Goal: Task Accomplishment & Management: Manage account settings

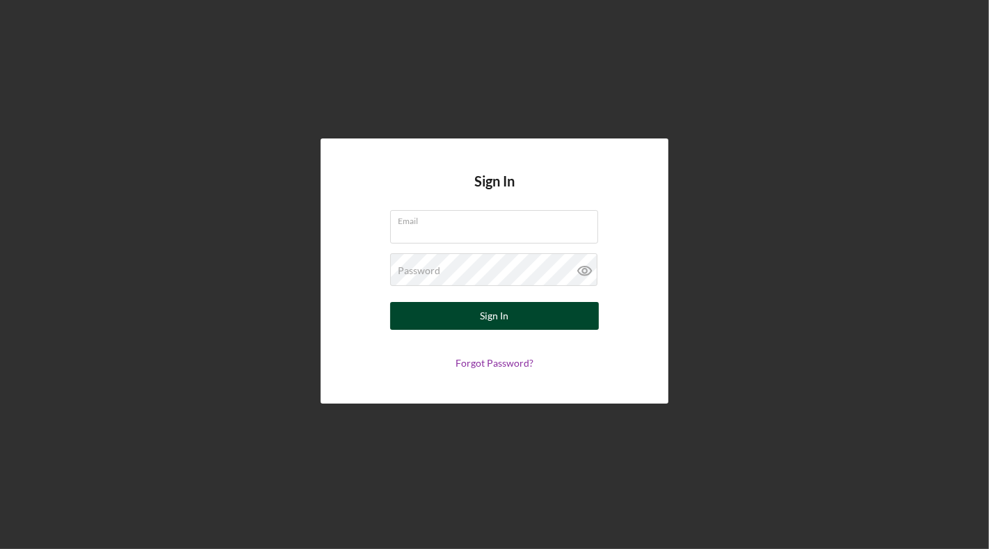
type input "[EMAIL_ADDRESS][DOMAIN_NAME]"
click at [490, 319] on div "Sign In" at bounding box center [495, 316] width 29 height 28
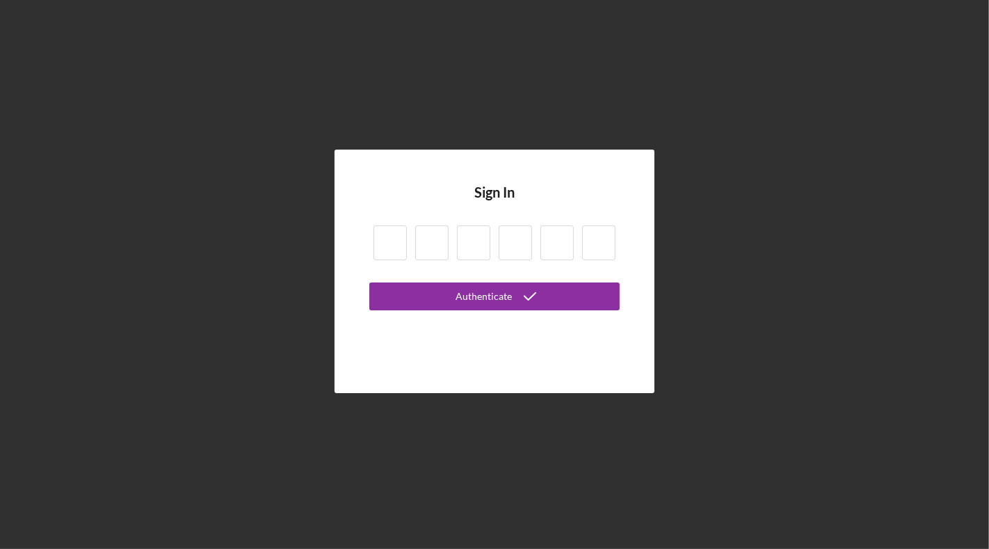
click at [404, 249] on input at bounding box center [390, 242] width 33 height 35
type input "0"
type input "3"
type input "9"
type input "5"
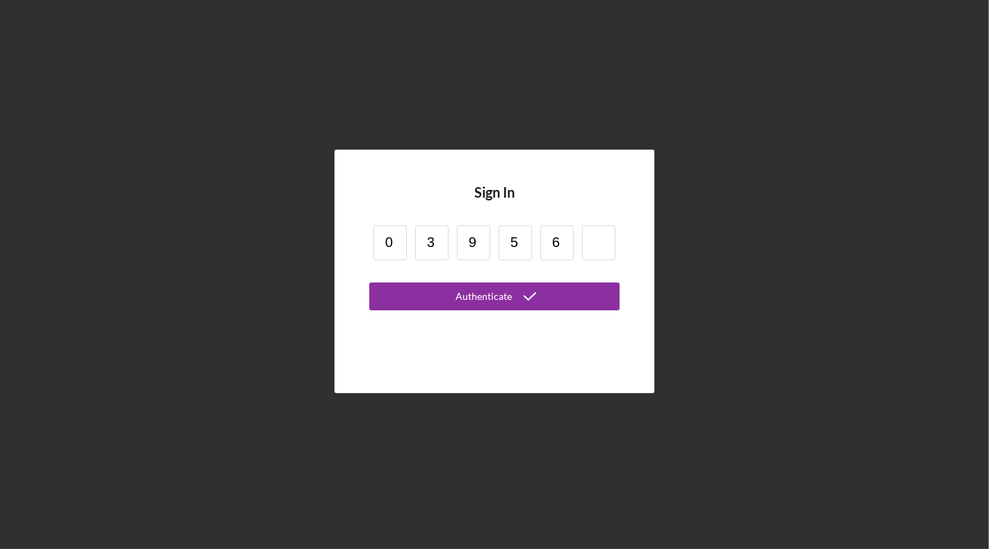
type input "6"
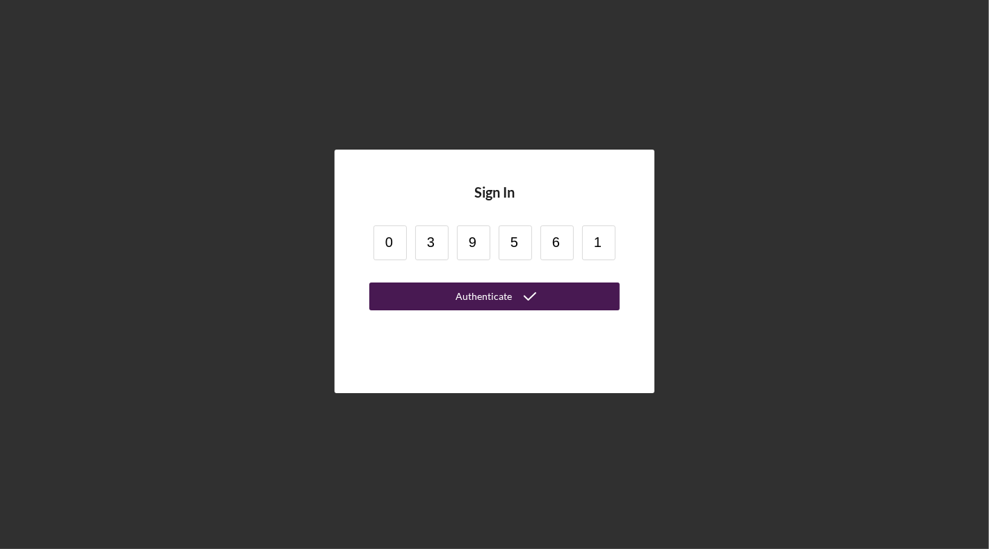
type input "1"
click at [472, 301] on div "Authenticate" at bounding box center [484, 296] width 56 height 28
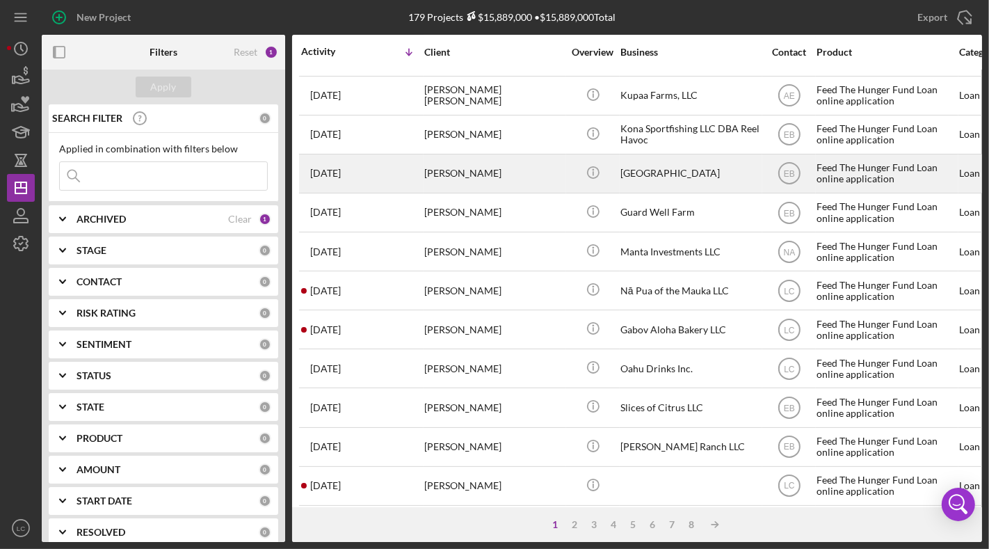
scroll to position [75, 0]
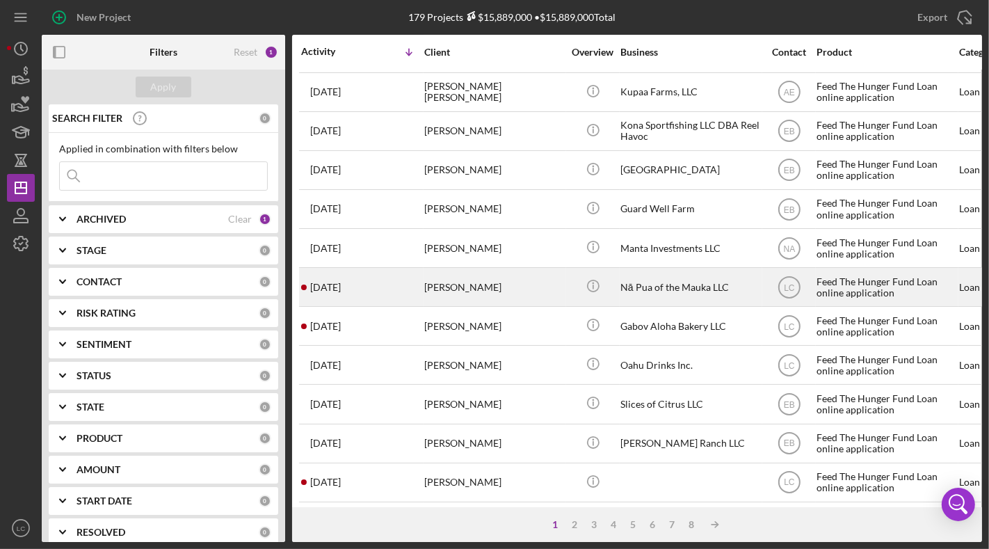
click at [498, 271] on div "[PERSON_NAME]" at bounding box center [493, 287] width 139 height 37
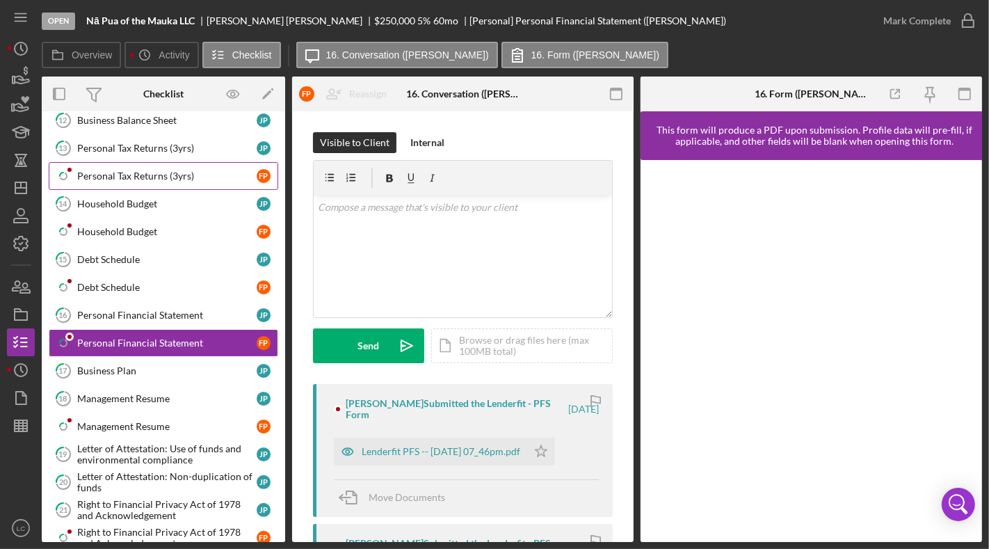
scroll to position [303, 0]
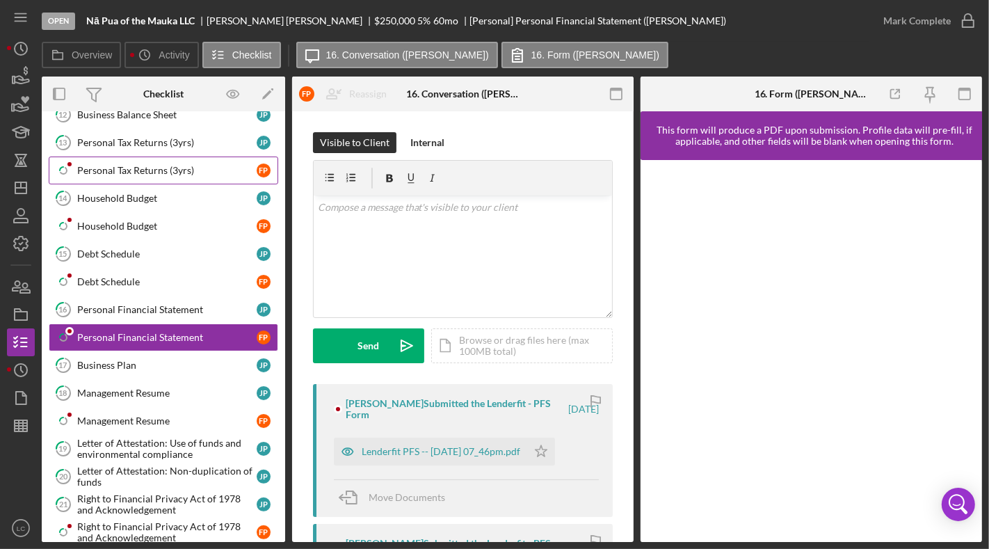
click at [127, 165] on div "Personal Tax Returns (3yrs)" at bounding box center [167, 170] width 180 height 11
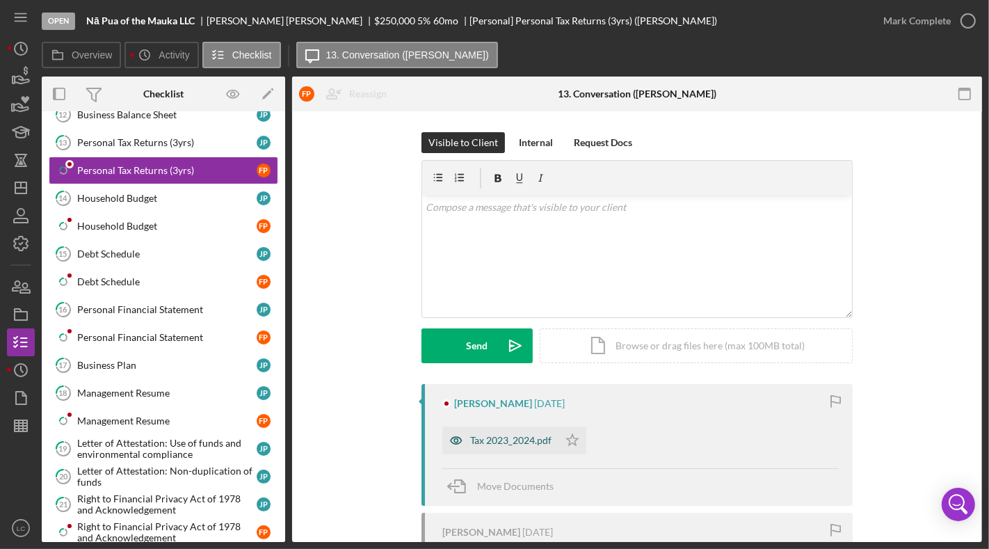
click at [500, 447] on div "Tax 2023_2024.pdf" at bounding box center [501, 441] width 116 height 28
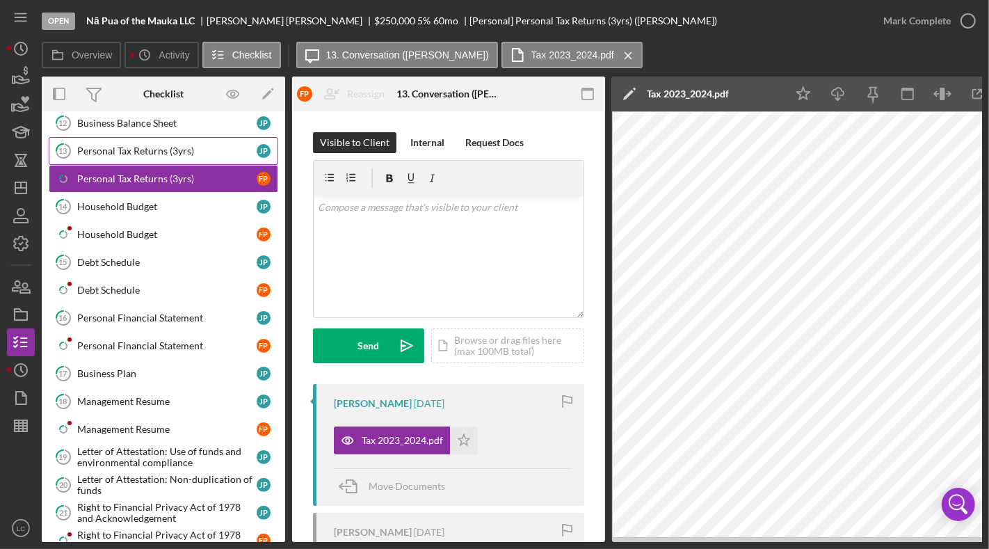
click at [235, 149] on div "Personal Tax Returns (3yrs)" at bounding box center [167, 150] width 180 height 11
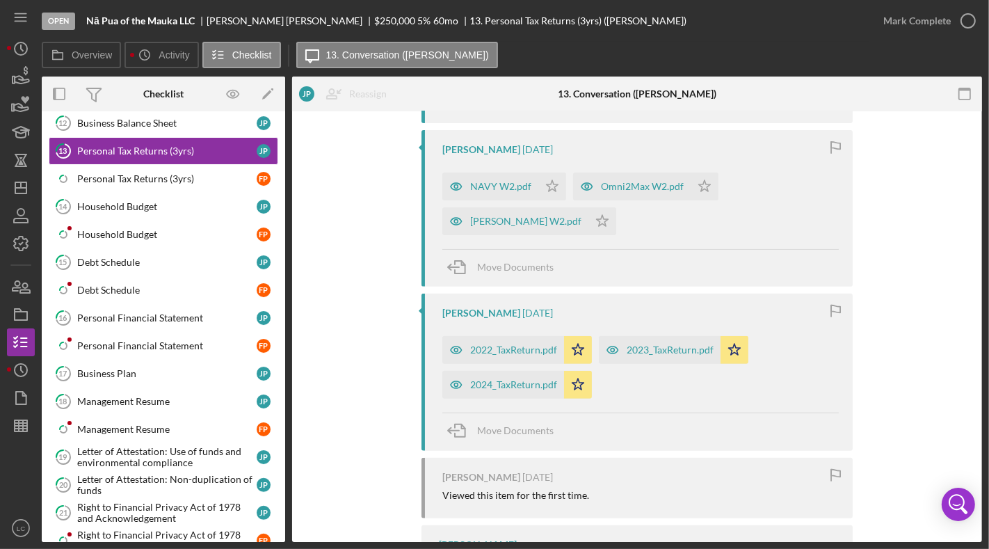
scroll to position [390, 0]
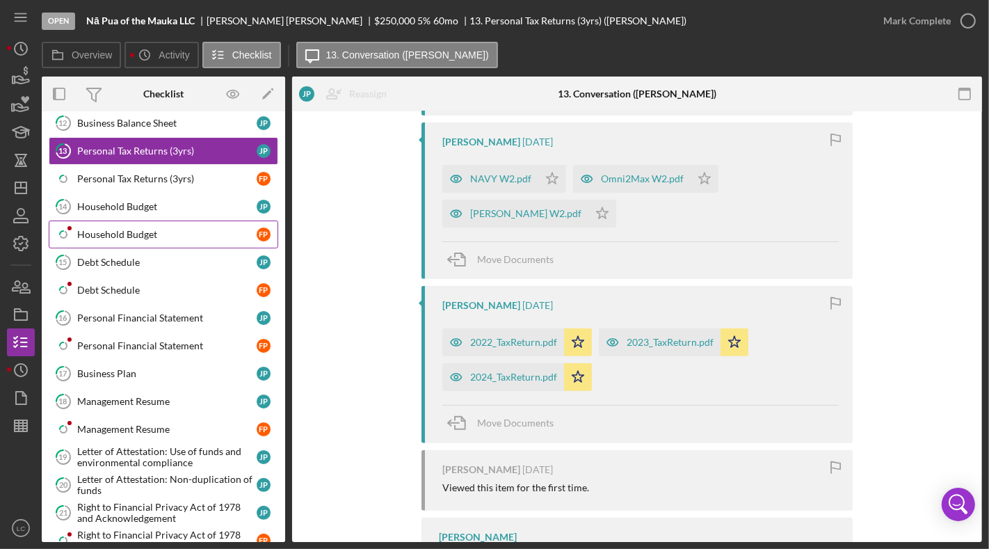
click at [155, 221] on link "Icon/Checklist Item Sub Partial Household Budget F P" at bounding box center [164, 235] width 230 height 28
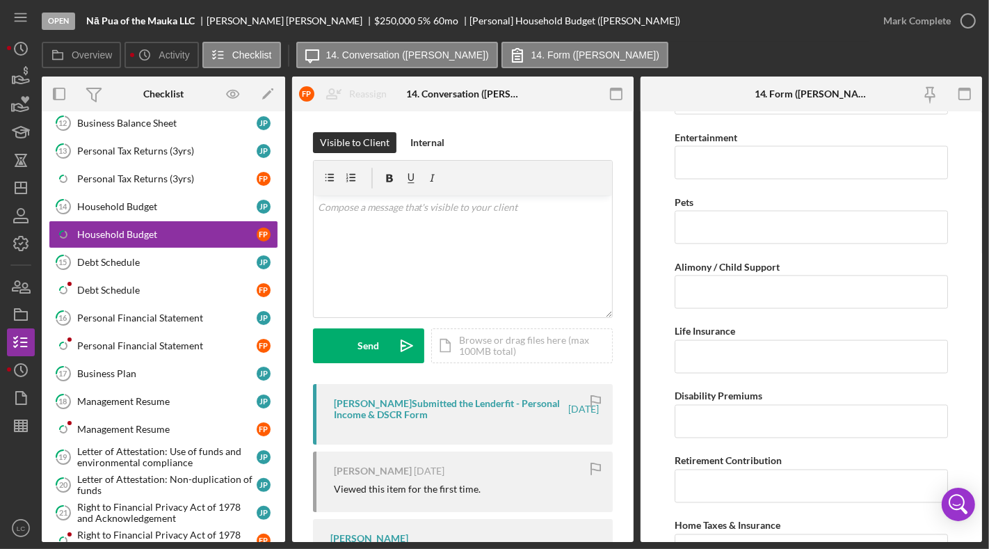
scroll to position [2253, 0]
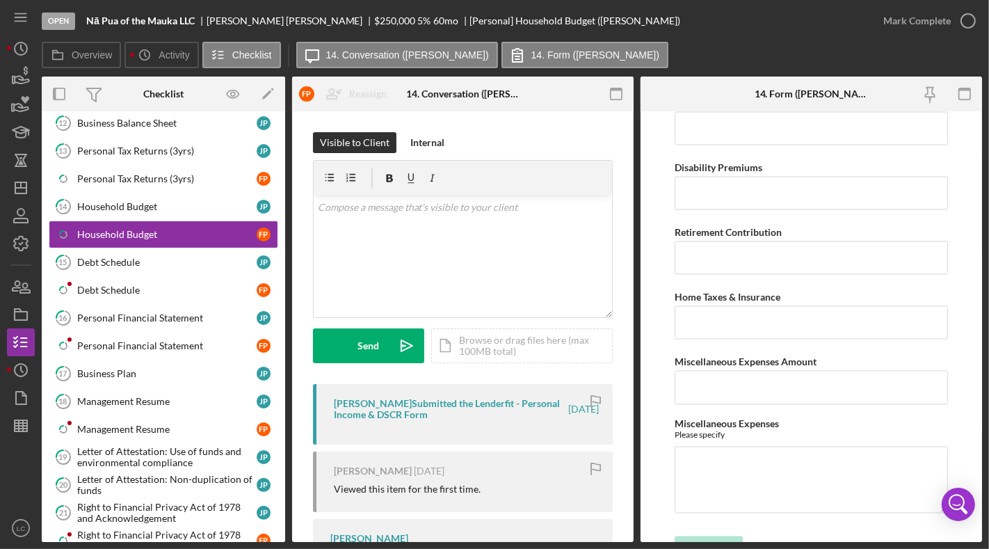
click at [466, 404] on div "[PERSON_NAME] Submitted the Lenderfit - Personal Income & DSCR Form" at bounding box center [450, 409] width 232 height 22
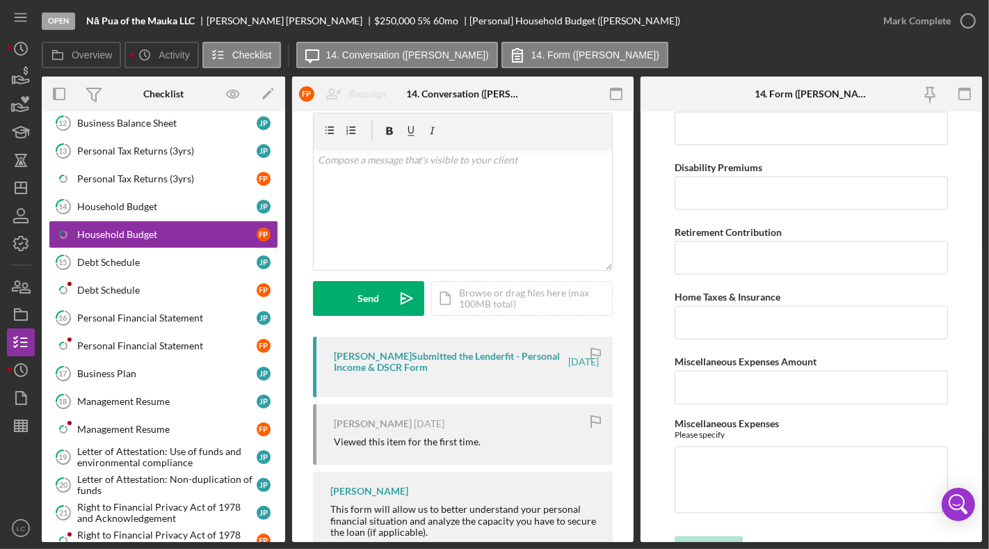
scroll to position [0, 0]
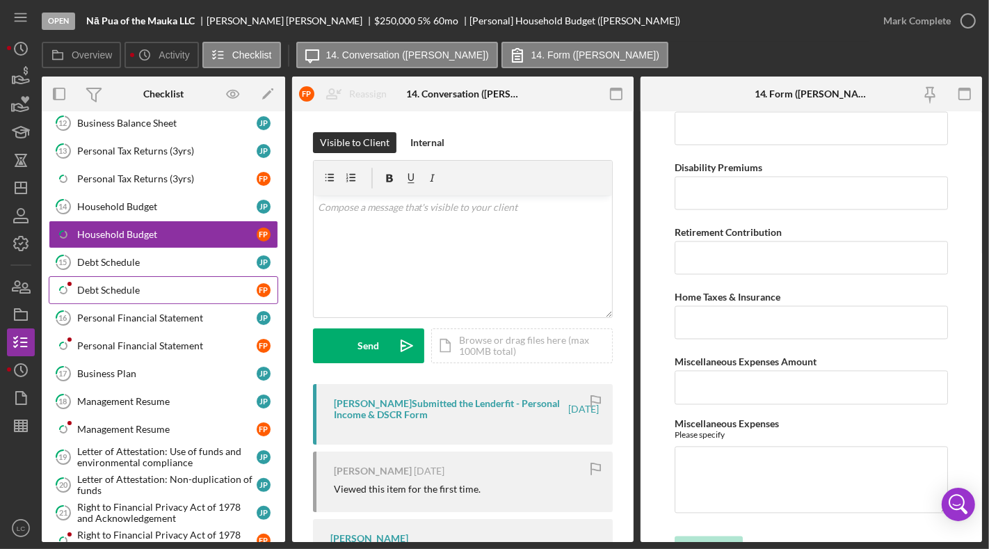
click at [127, 285] on div "Debt Schedule" at bounding box center [167, 290] width 180 height 11
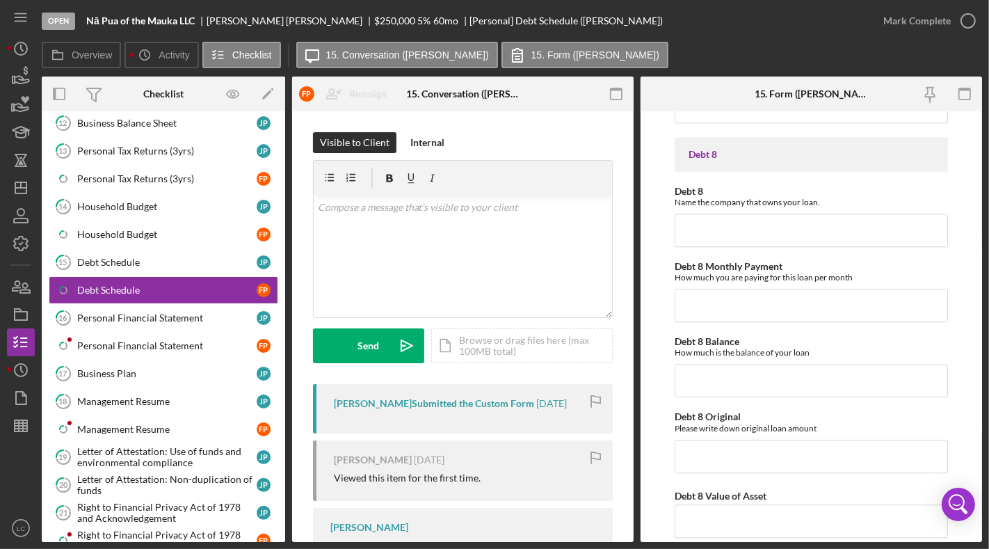
scroll to position [2904, 0]
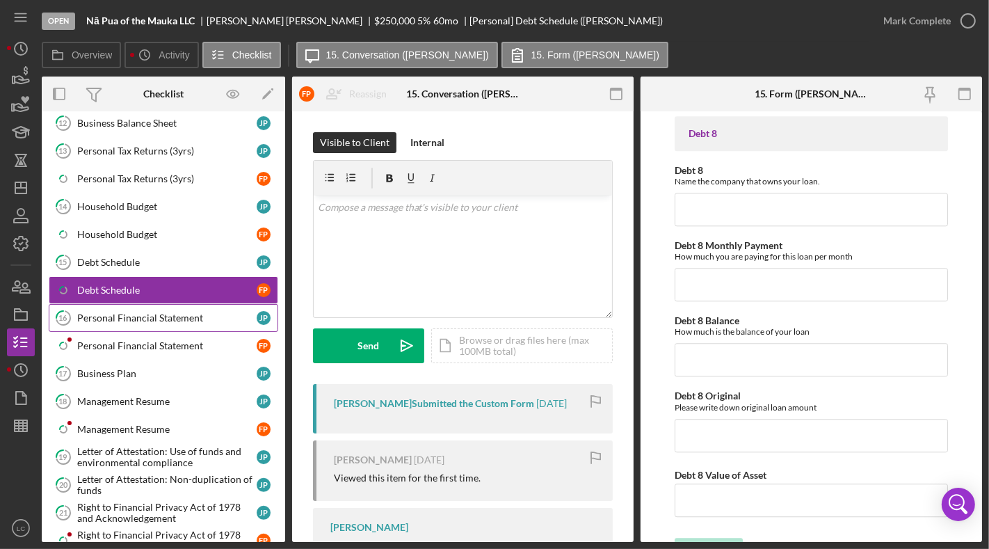
click at [137, 312] on div "Personal Financial Statement" at bounding box center [167, 317] width 180 height 11
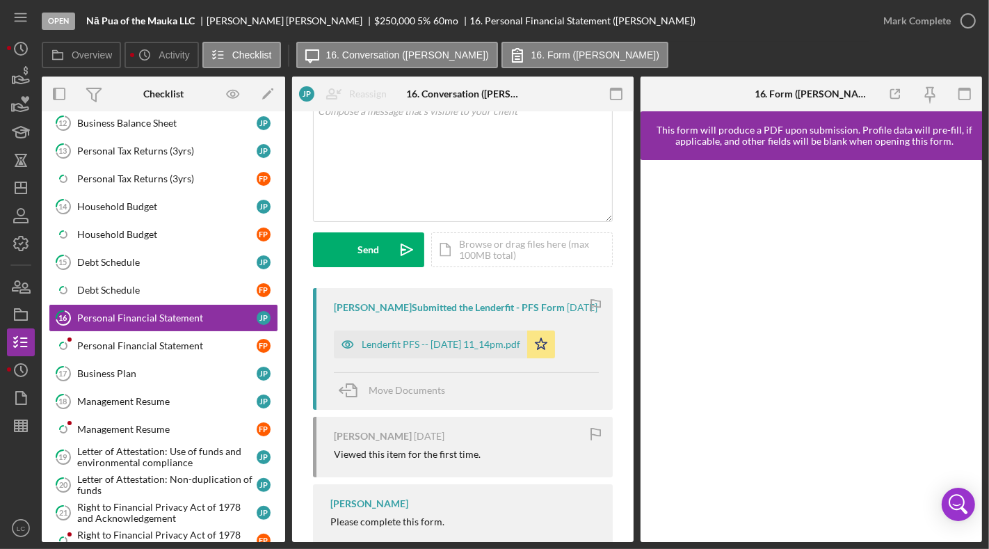
scroll to position [146, 0]
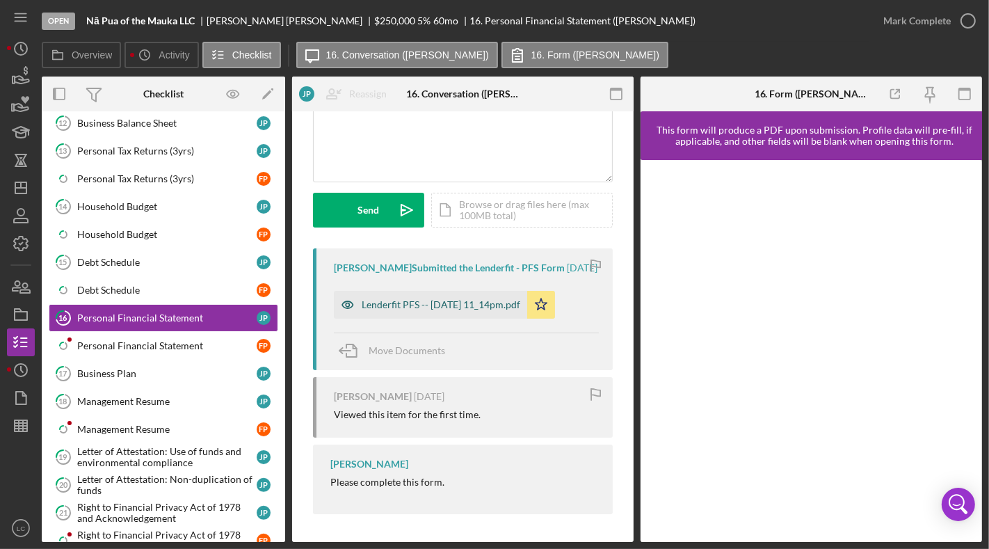
click at [416, 302] on div "Lenderfit PFS -- [DATE] 11_14pm.pdf" at bounding box center [441, 304] width 159 height 11
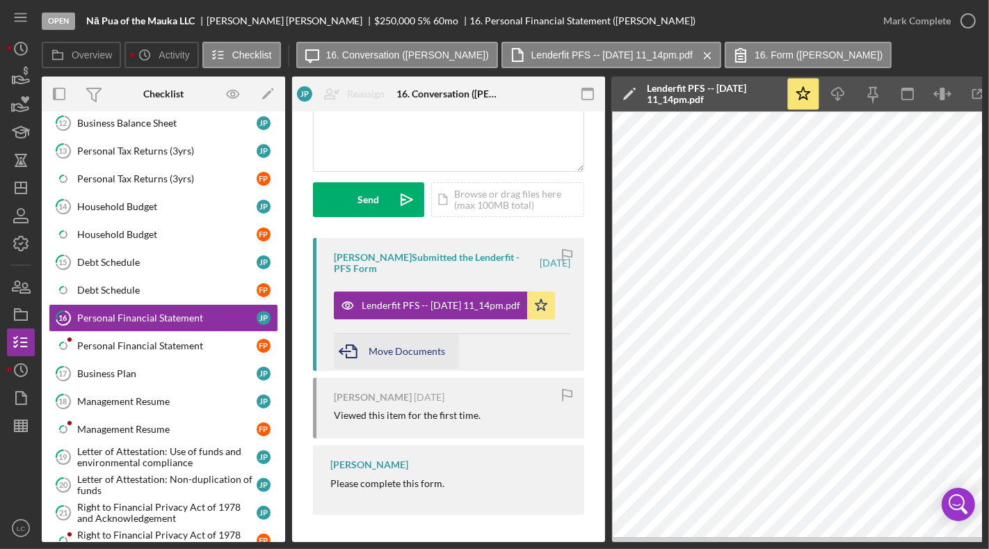
scroll to position [150, 0]
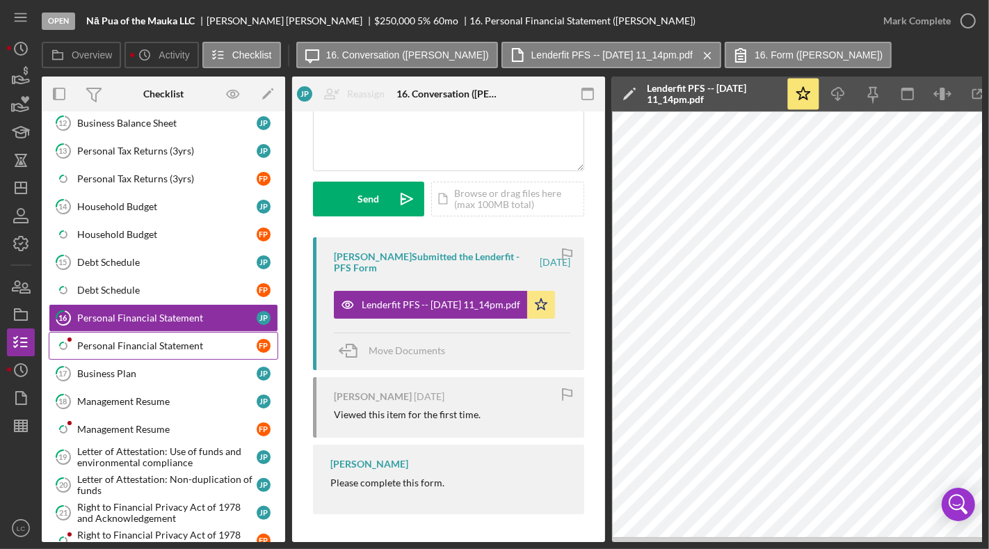
click at [172, 340] on div "Personal Financial Statement" at bounding box center [167, 345] width 180 height 11
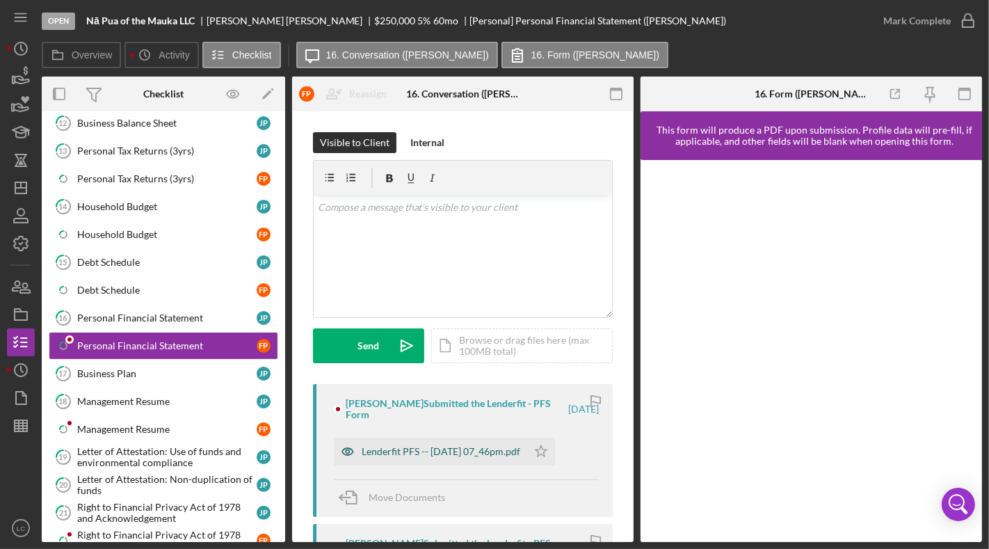
click at [482, 453] on div "Lenderfit PFS -- [DATE] 07_46pm.pdf" at bounding box center [441, 451] width 159 height 11
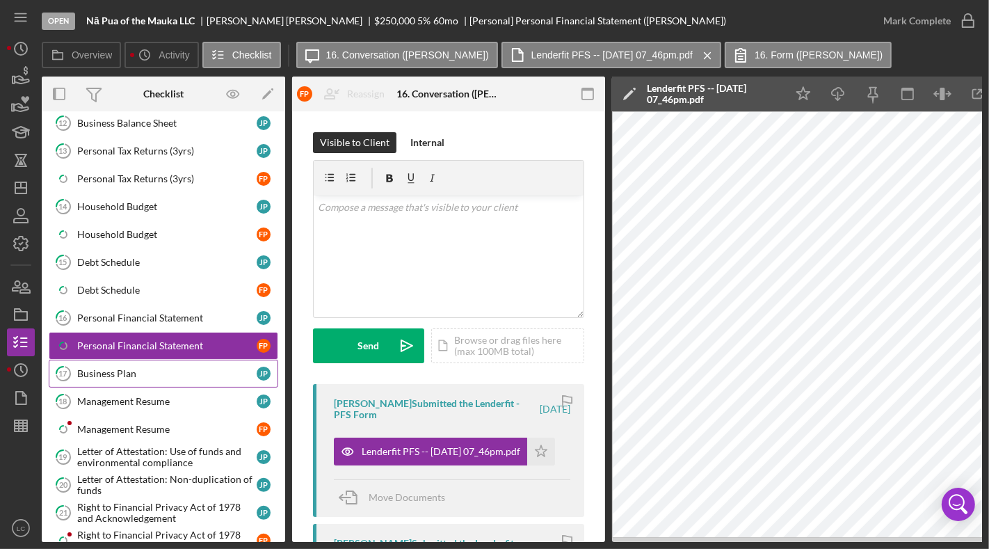
click at [182, 367] on link "17 Business Plan J P" at bounding box center [164, 374] width 230 height 28
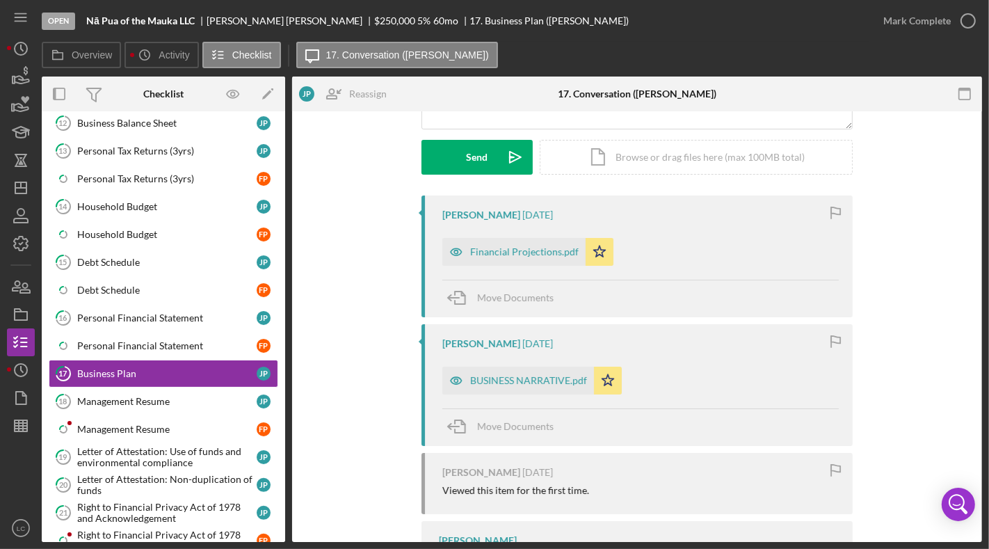
scroll to position [200, 0]
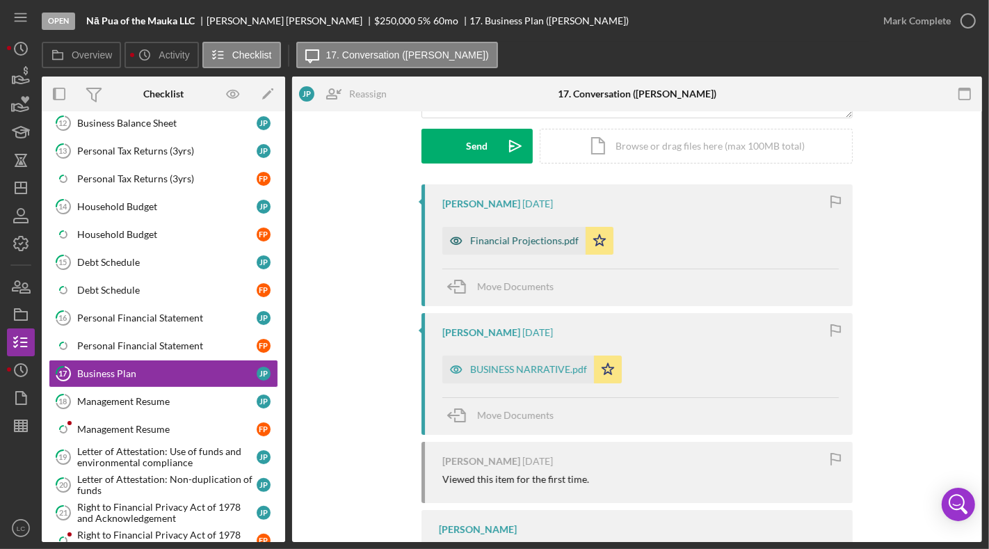
click at [503, 242] on div "Financial Projections.pdf" at bounding box center [524, 240] width 109 height 11
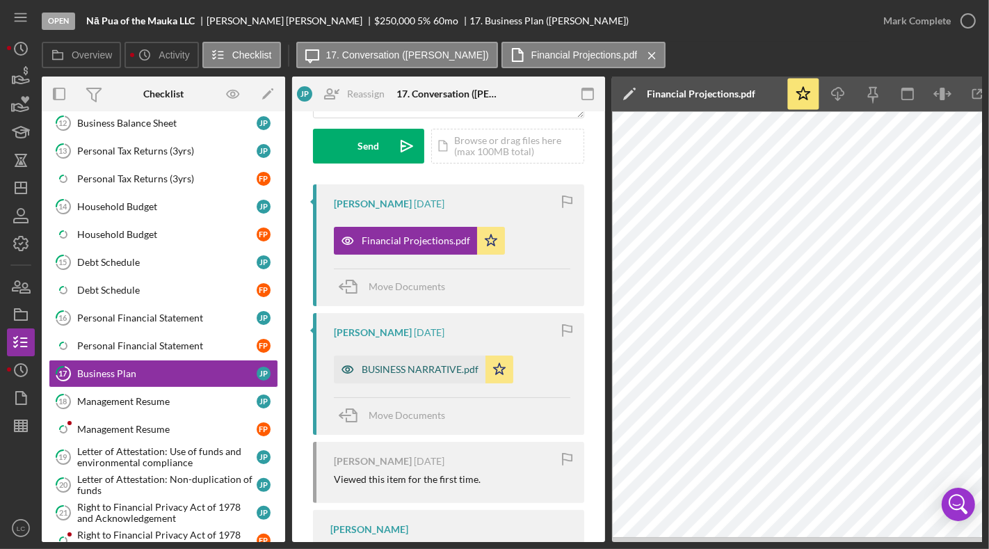
click at [463, 367] on div "BUSINESS NARRATIVE.pdf" at bounding box center [420, 369] width 117 height 11
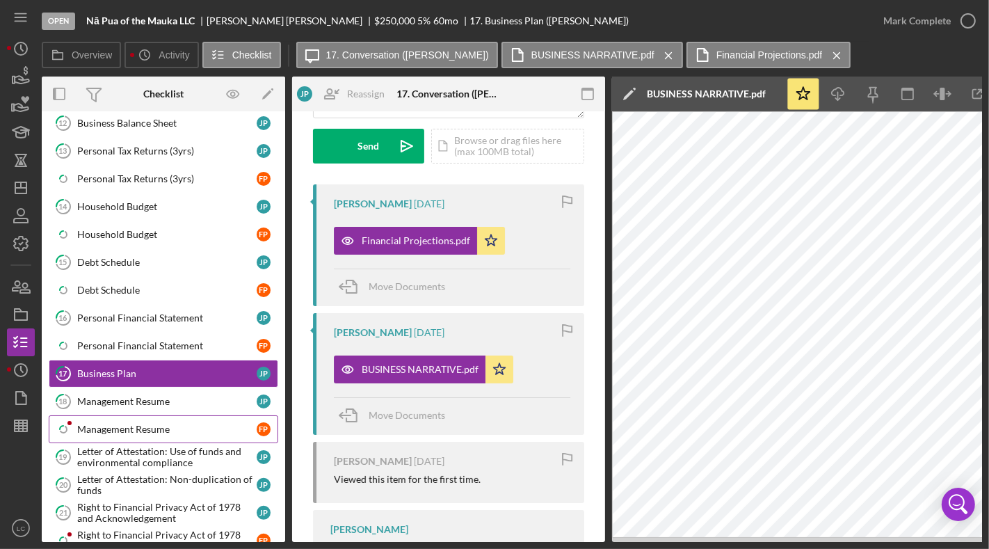
click at [171, 424] on div "Management Resume" at bounding box center [167, 429] width 180 height 11
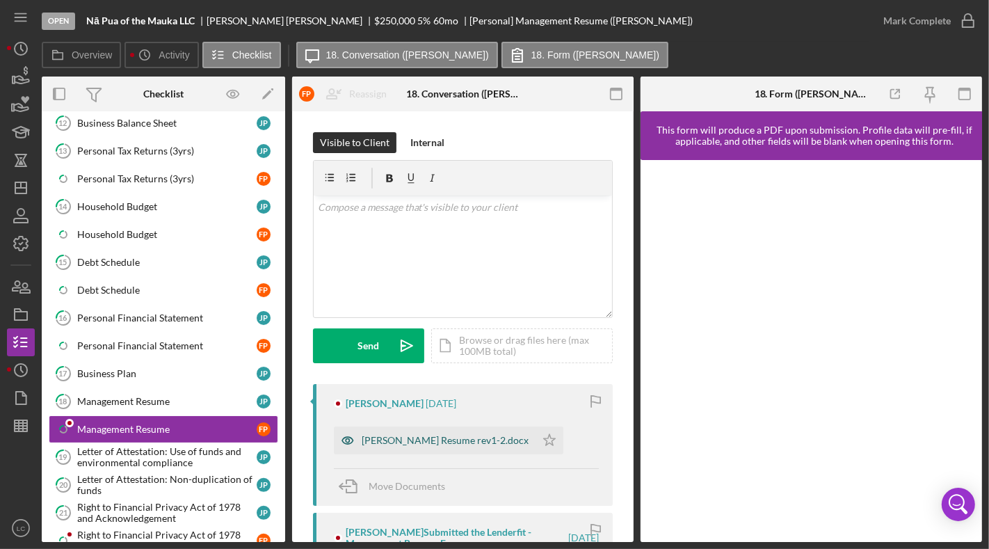
click at [434, 446] on div "[PERSON_NAME] Resume rev1-2.docx" at bounding box center [435, 441] width 202 height 28
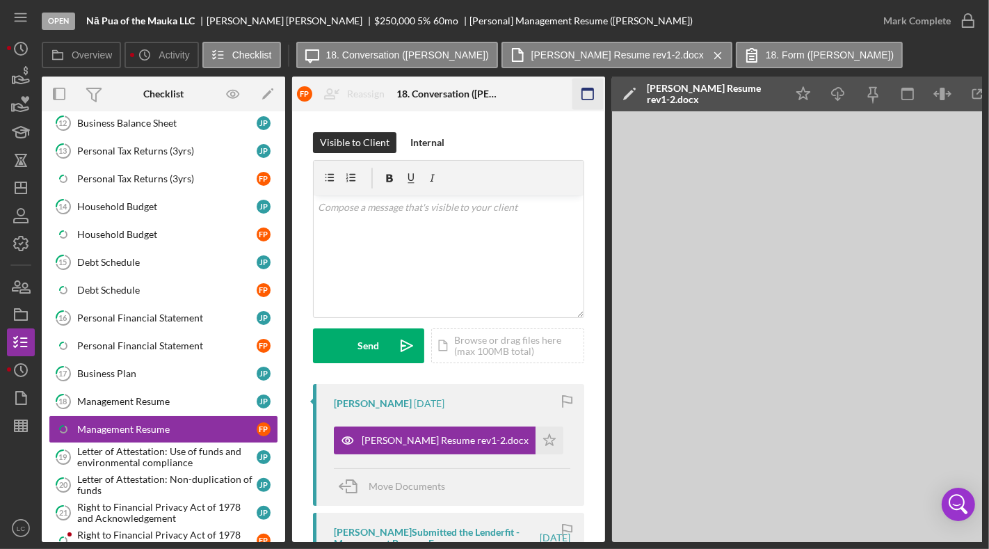
click at [587, 96] on icon "button" at bounding box center [588, 94] width 31 height 31
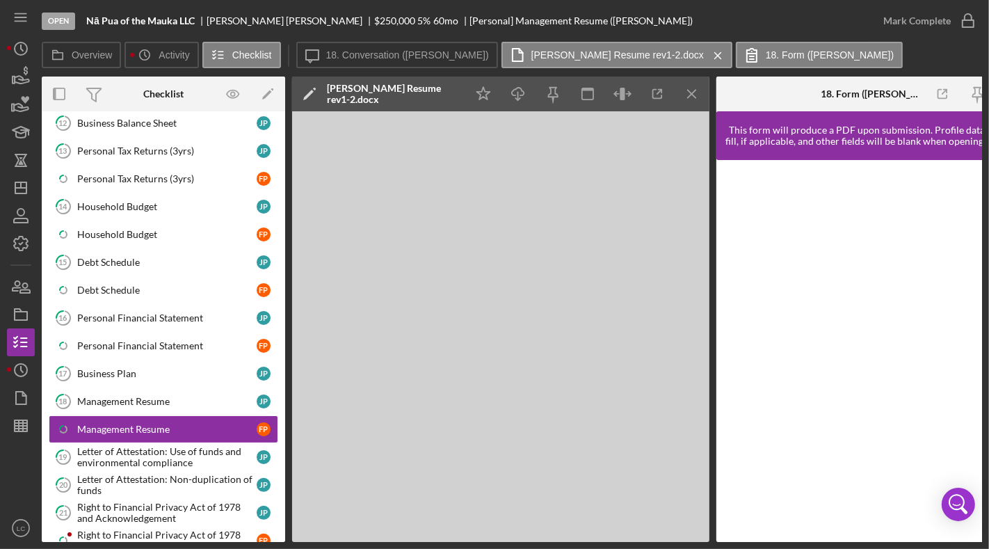
scroll to position [0, 47]
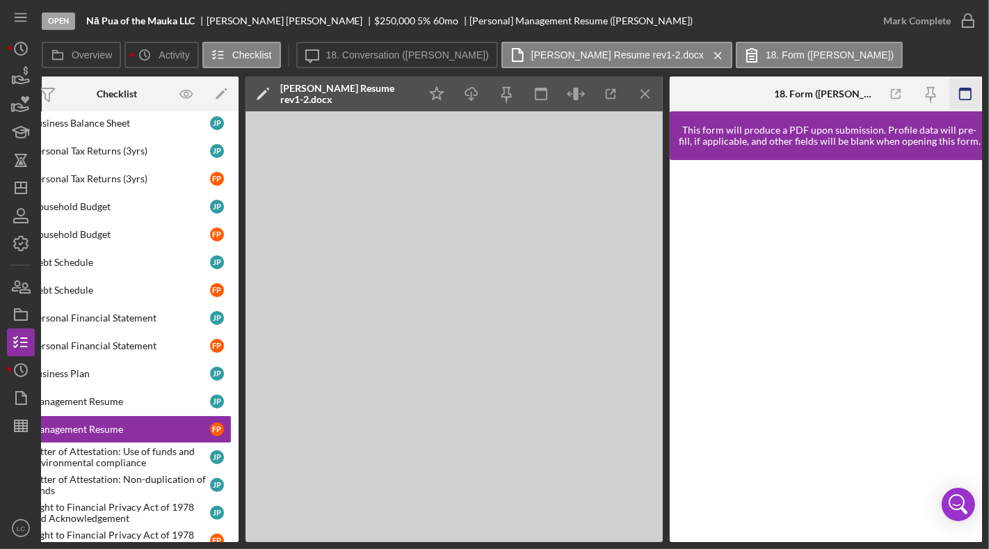
click at [973, 86] on icon "button" at bounding box center [965, 94] width 31 height 31
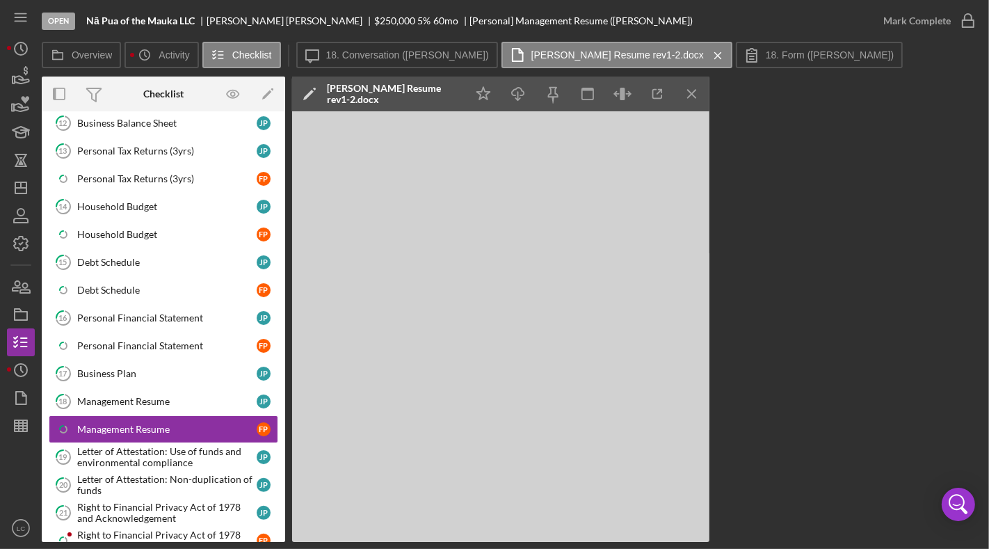
scroll to position [0, 0]
click at [628, 95] on icon "button" at bounding box center [622, 94] width 31 height 31
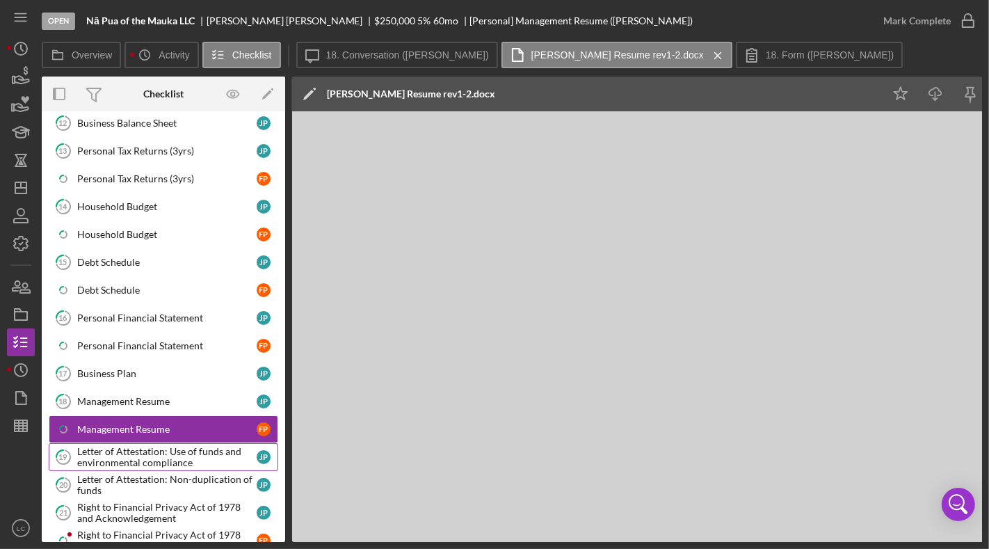
click at [126, 446] on div "Letter of Attestation: Use of funds and environmental compliance" at bounding box center [167, 457] width 180 height 22
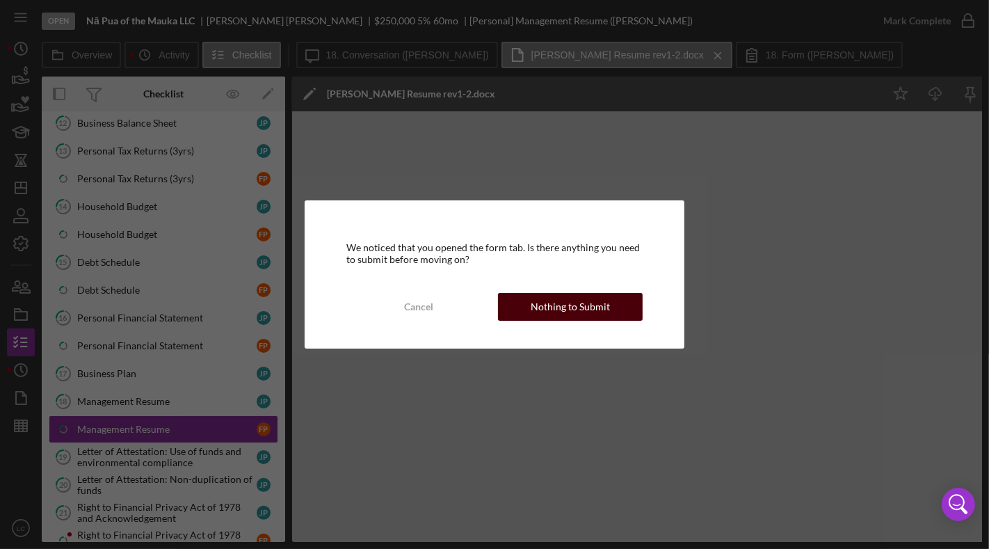
click at [546, 313] on div "Nothing to Submit" at bounding box center [570, 307] width 79 height 28
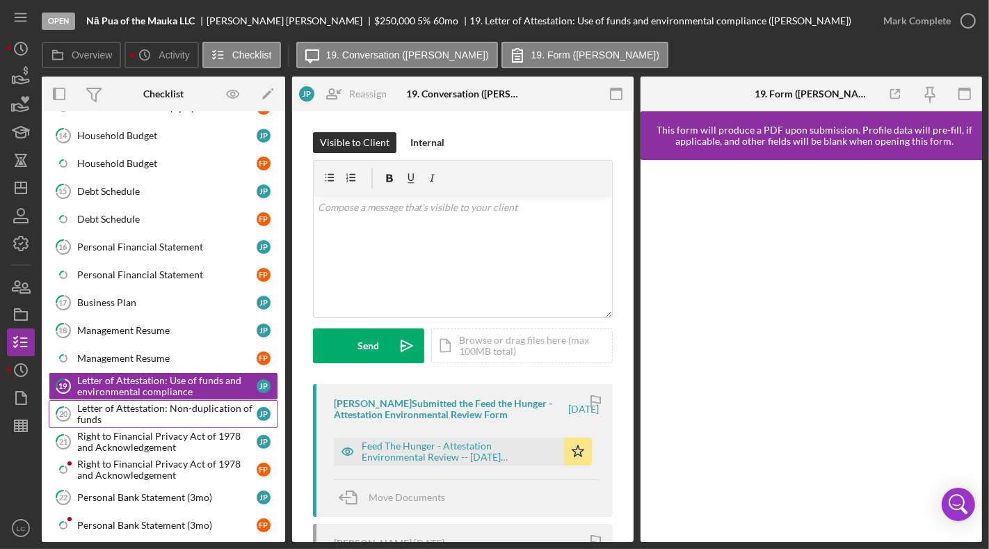
scroll to position [417, 0]
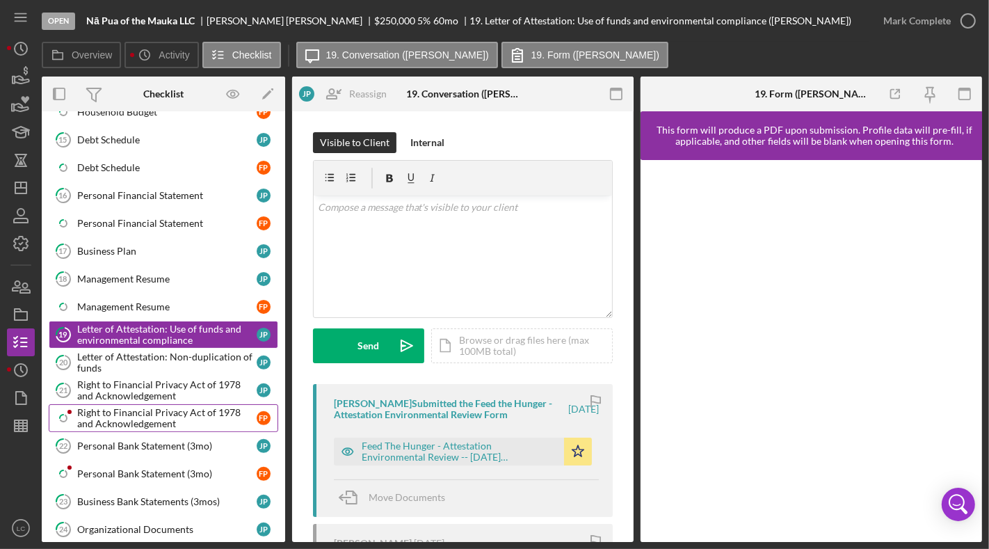
click at [162, 407] on div "Right to Financial Privacy Act of 1978 and Acknowledgement" at bounding box center [167, 418] width 180 height 22
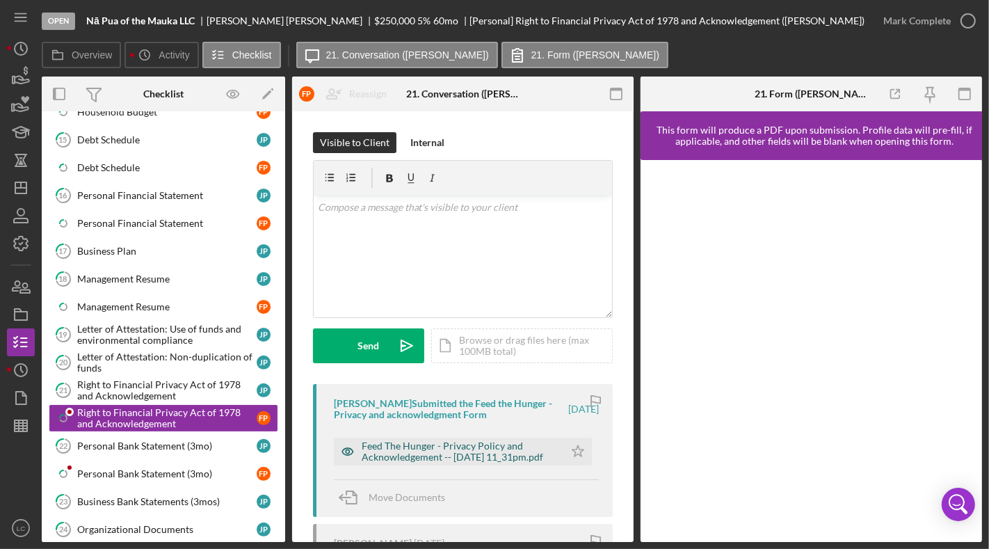
click at [383, 447] on div "Feed The Hunger - Privacy Policy and Acknowledgement -- [DATE] 11_31pm.pdf" at bounding box center [460, 451] width 196 height 22
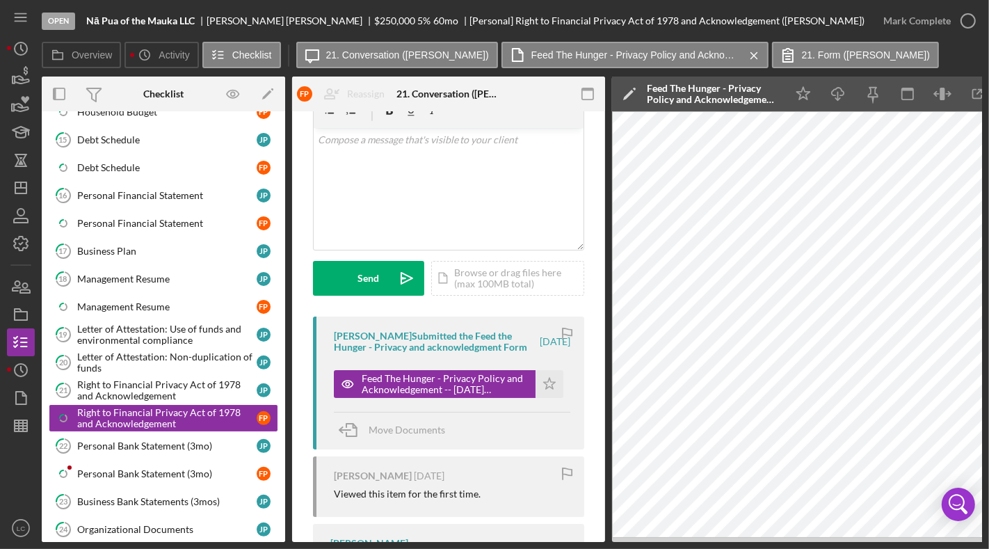
scroll to position [161, 0]
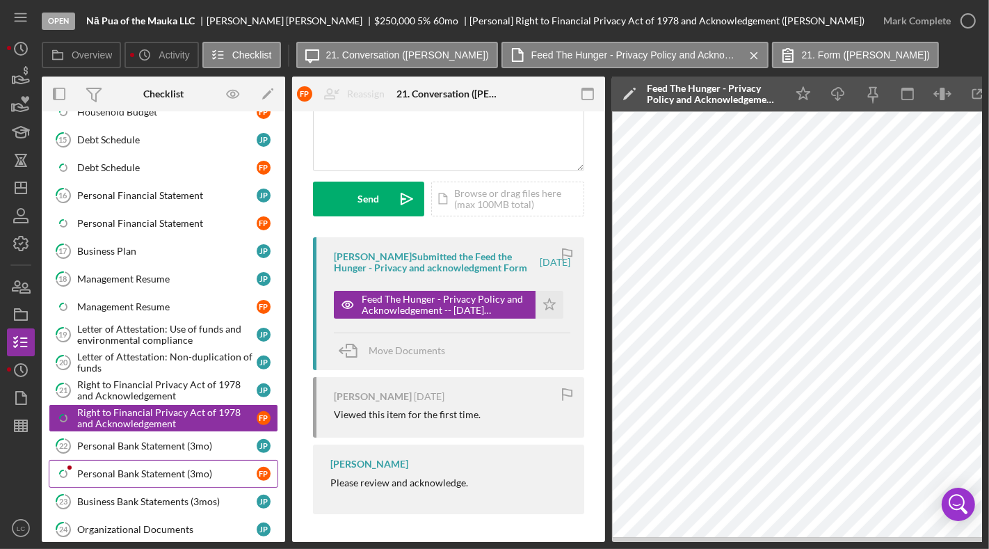
click at [132, 460] on link "Icon/Checklist Item Sub Partial Personal Bank Statement (3mo) F P" at bounding box center [164, 474] width 230 height 28
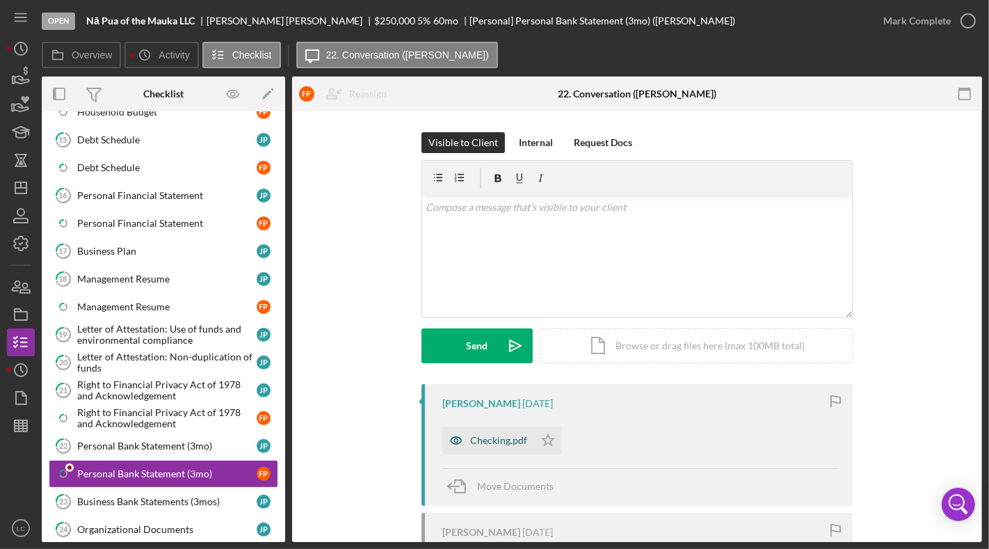
click at [461, 443] on icon "button" at bounding box center [457, 441] width 28 height 28
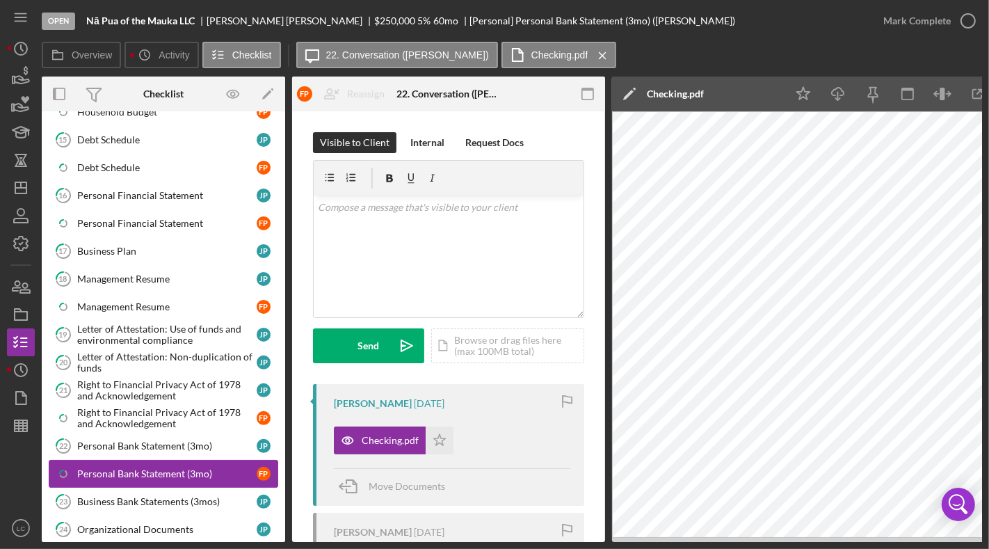
scroll to position [562, 0]
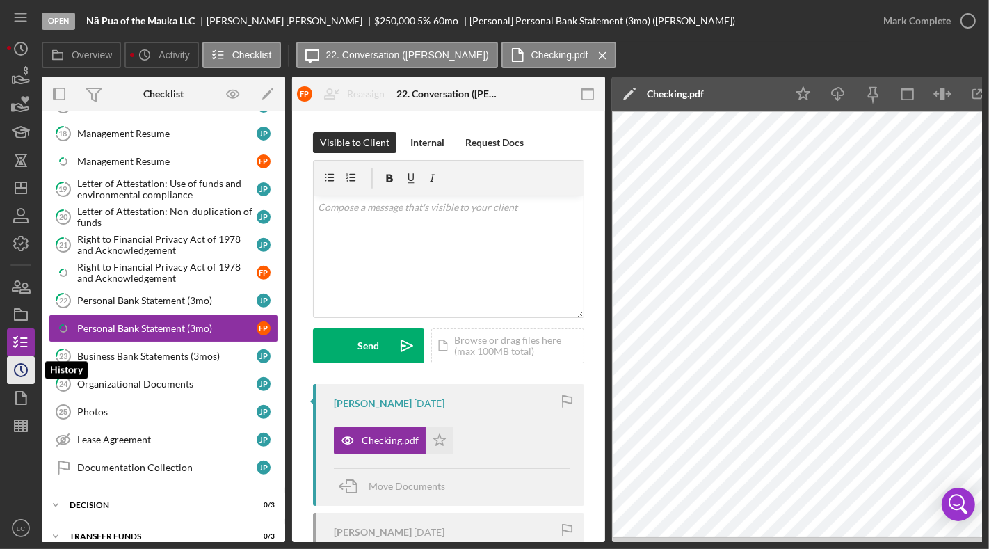
click at [16, 372] on icon "Icon/History" at bounding box center [20, 370] width 35 height 35
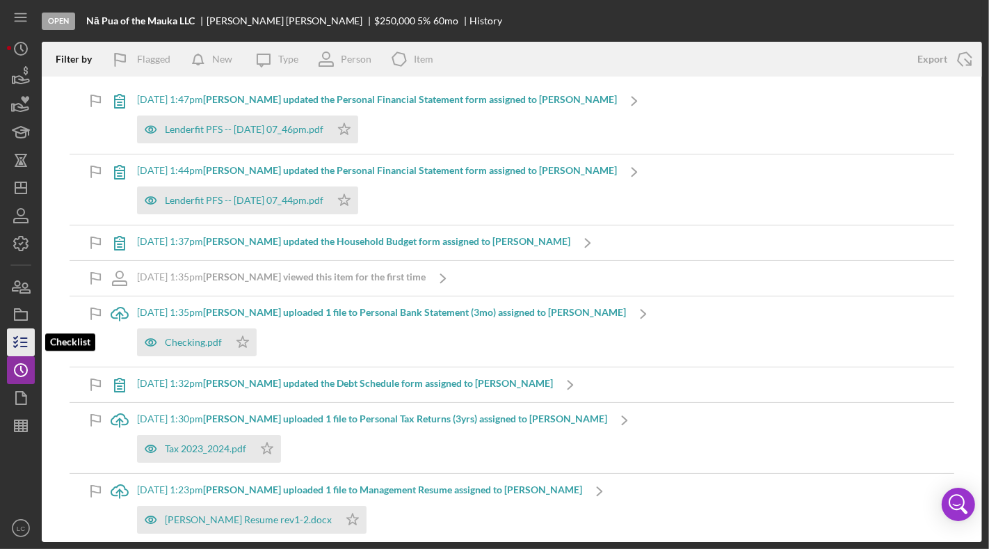
click at [20, 346] on icon "button" at bounding box center [20, 342] width 35 height 35
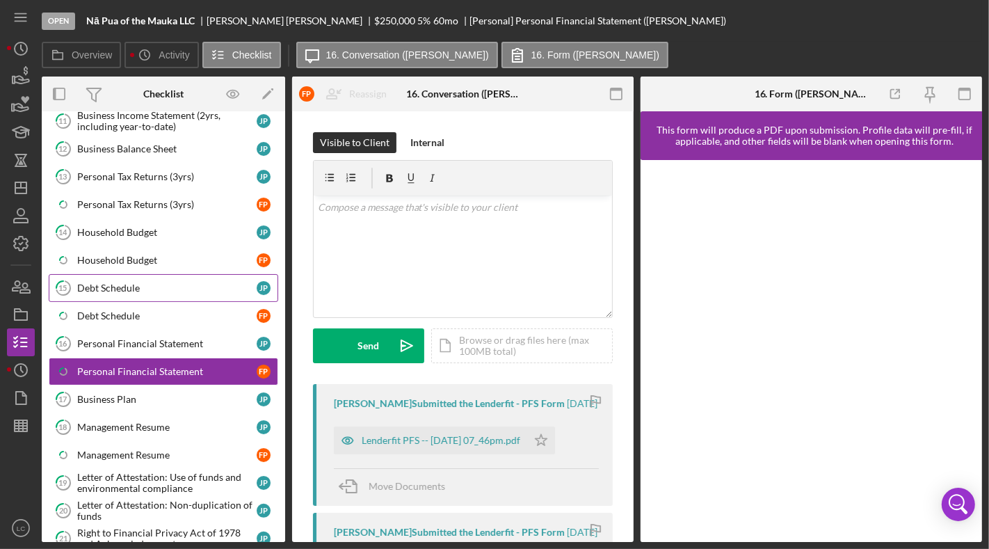
scroll to position [303, 0]
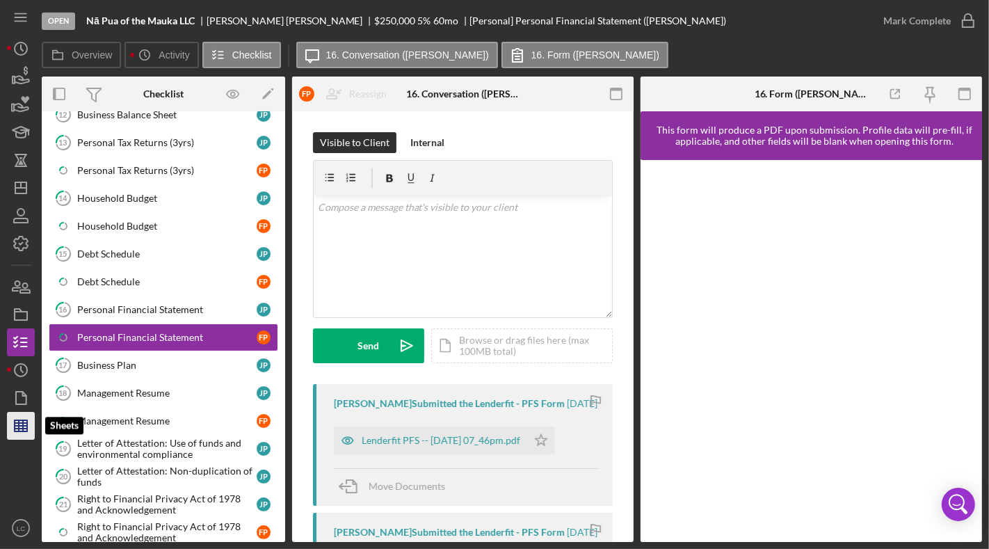
click at [13, 413] on icon "button" at bounding box center [20, 425] width 35 height 35
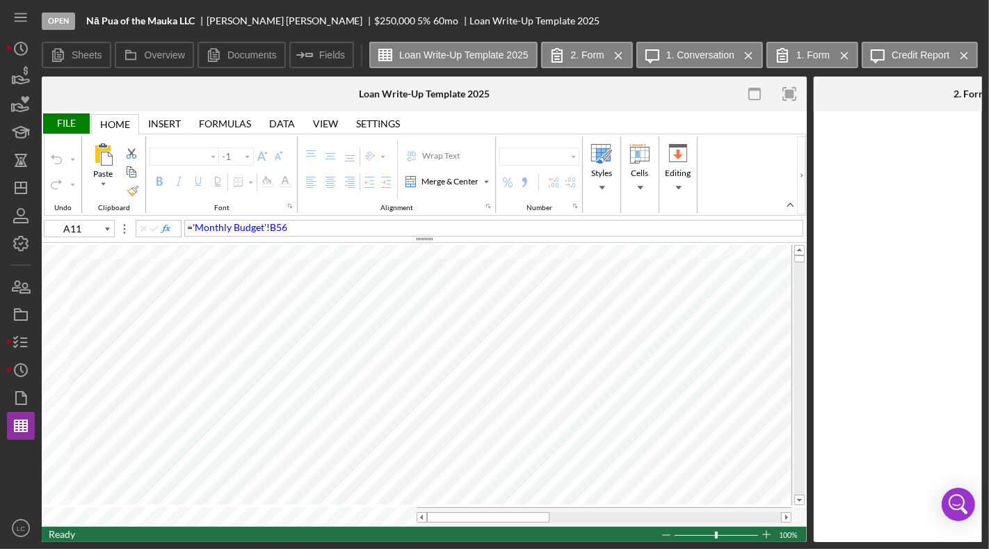
type input "Calibri"
type input "11"
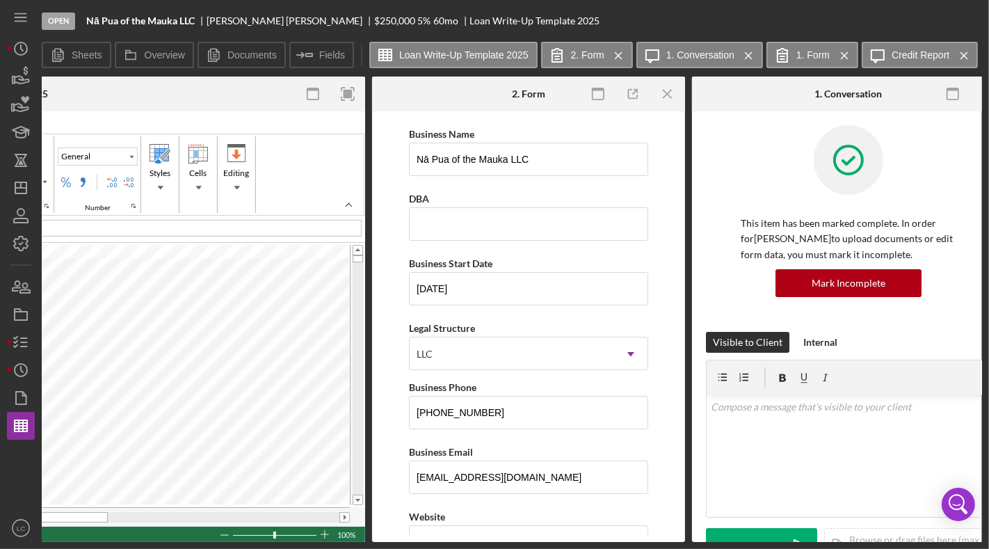
scroll to position [0, 497]
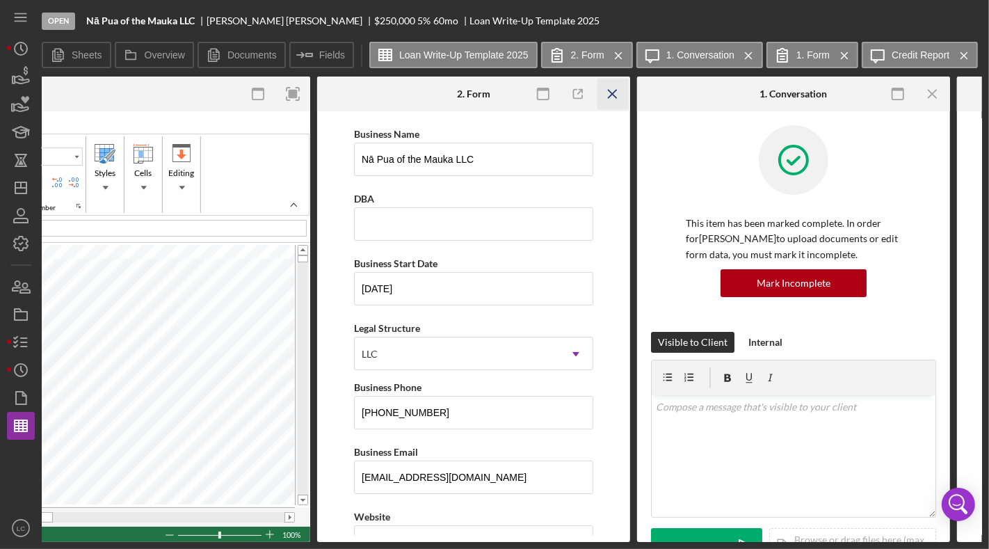
click at [614, 93] on icon "Icon/Menu Close" at bounding box center [613, 94] width 31 height 31
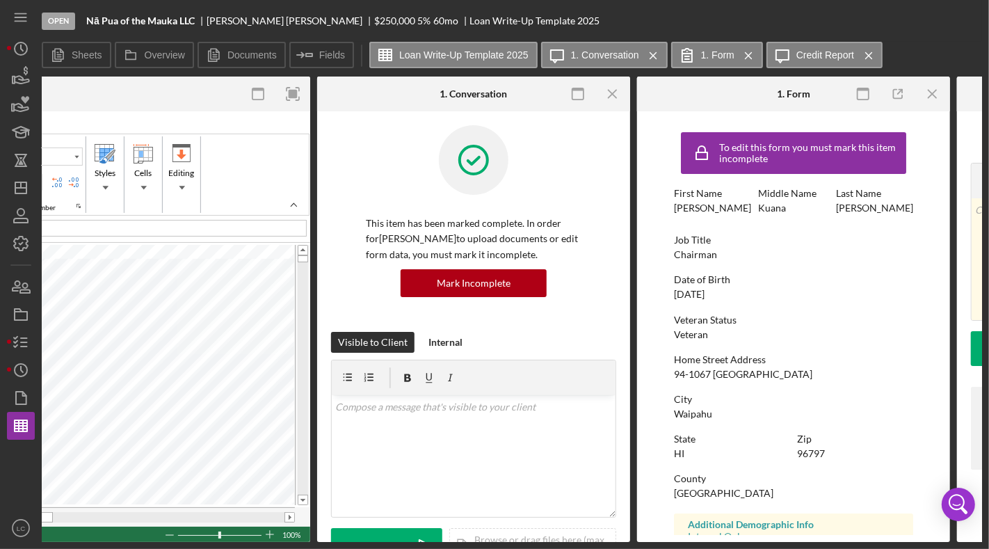
click at [614, 93] on icon "Icon/Menu Close" at bounding box center [613, 94] width 31 height 31
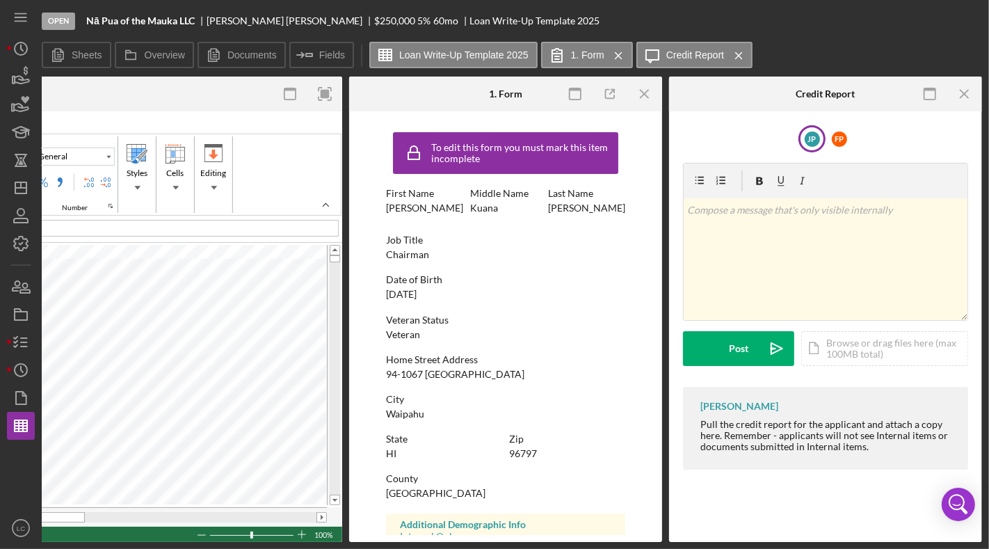
scroll to position [0, 464]
click at [642, 93] on icon "Icon/Menu Close" at bounding box center [645, 94] width 31 height 31
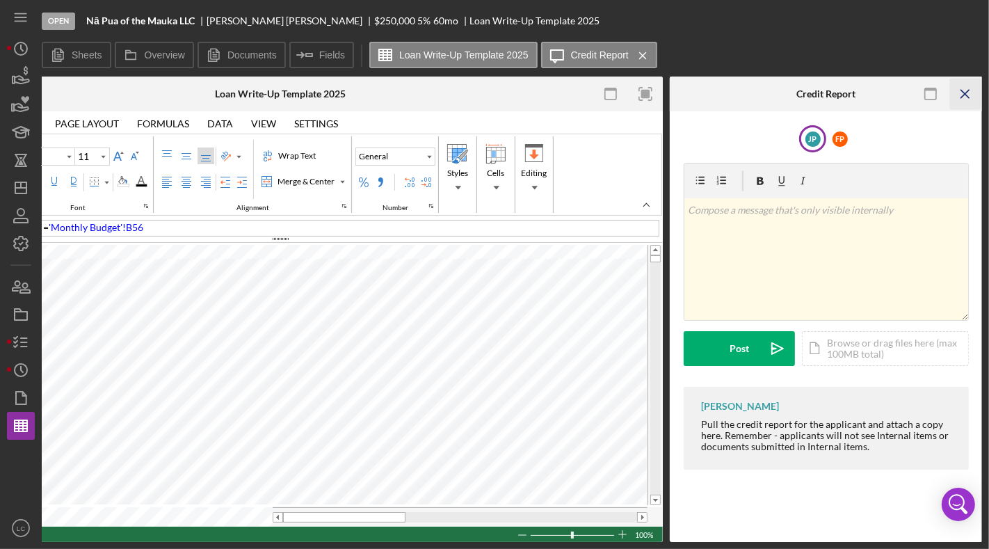
click at [973, 93] on icon "Icon/Menu Close" at bounding box center [965, 94] width 31 height 31
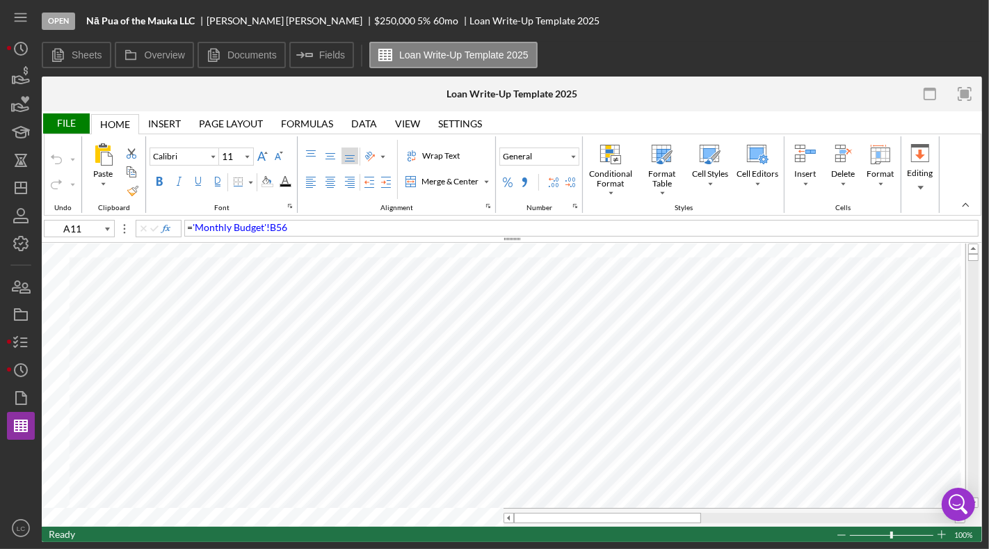
scroll to position [0, 0]
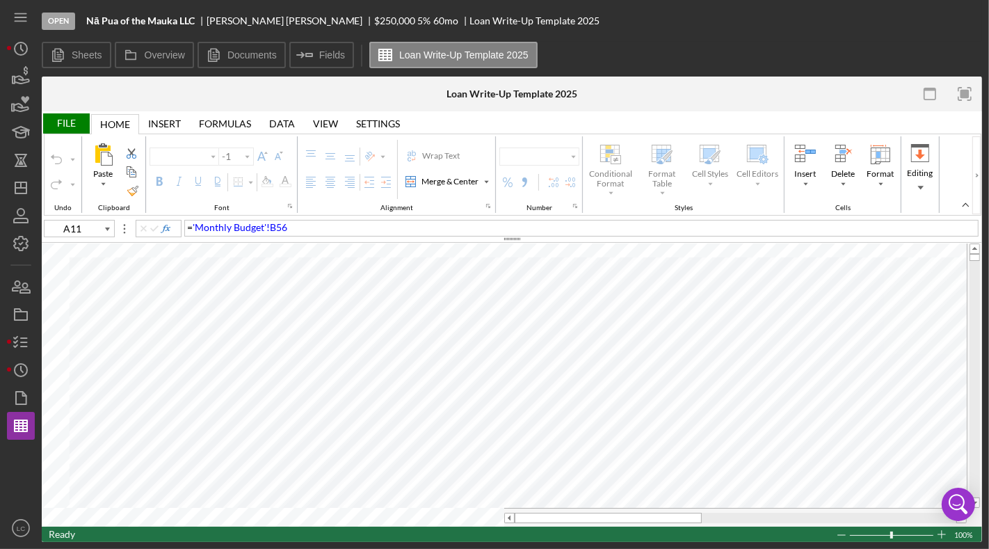
type input "Calibri"
type input "11"
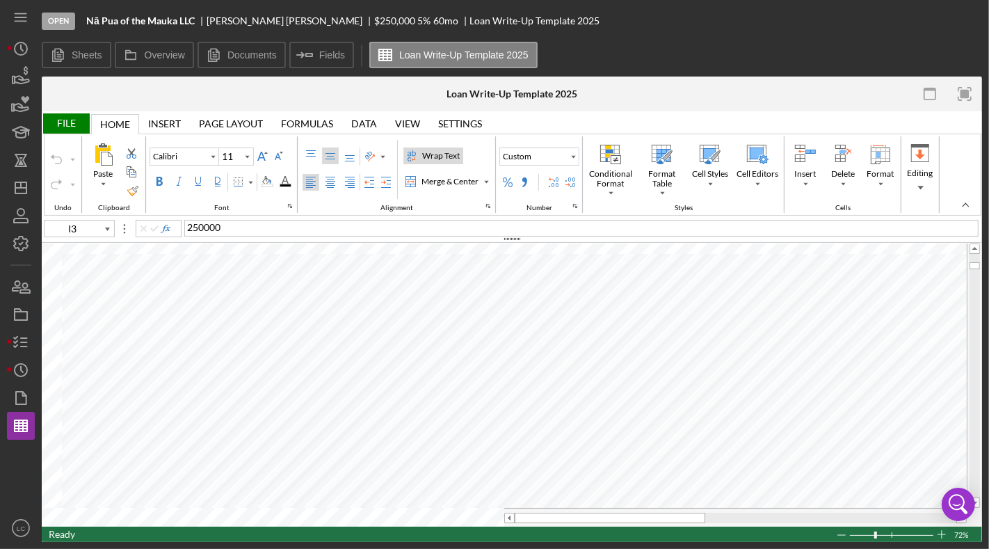
type input "K12"
type input "10"
type input "C26"
type input "14"
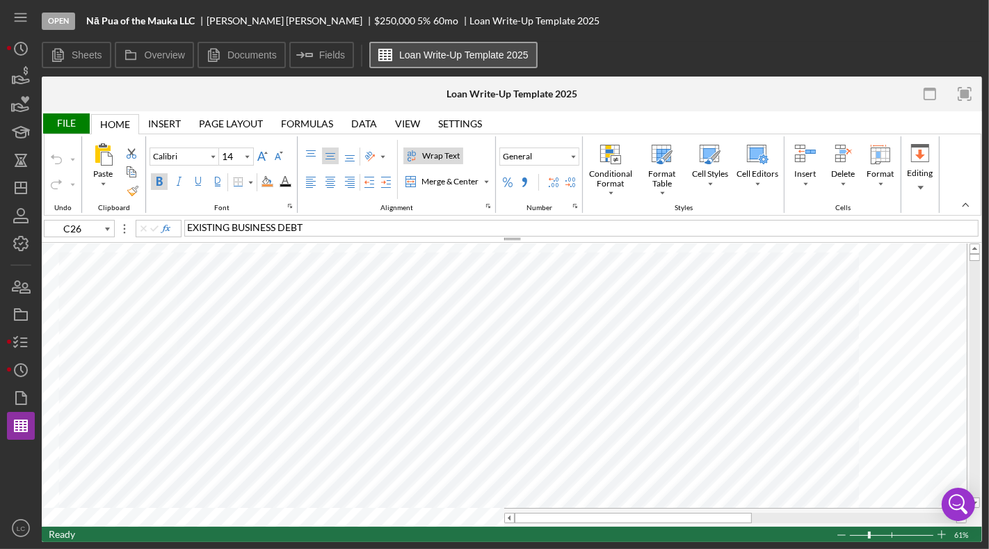
click at [460, 56] on label "Loan Write-Up Template 2025" at bounding box center [463, 54] width 129 height 11
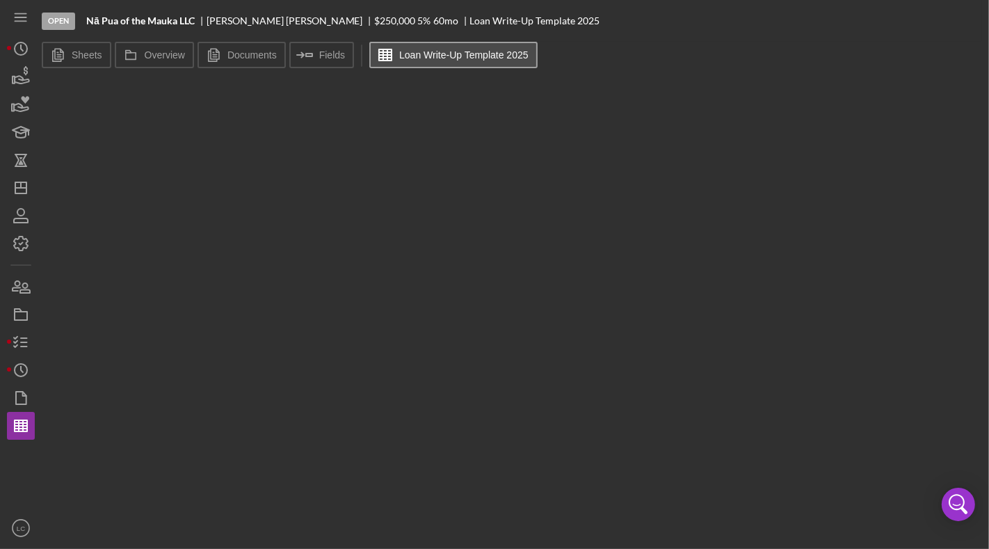
click at [460, 56] on label "Loan Write-Up Template 2025" at bounding box center [463, 54] width 129 height 11
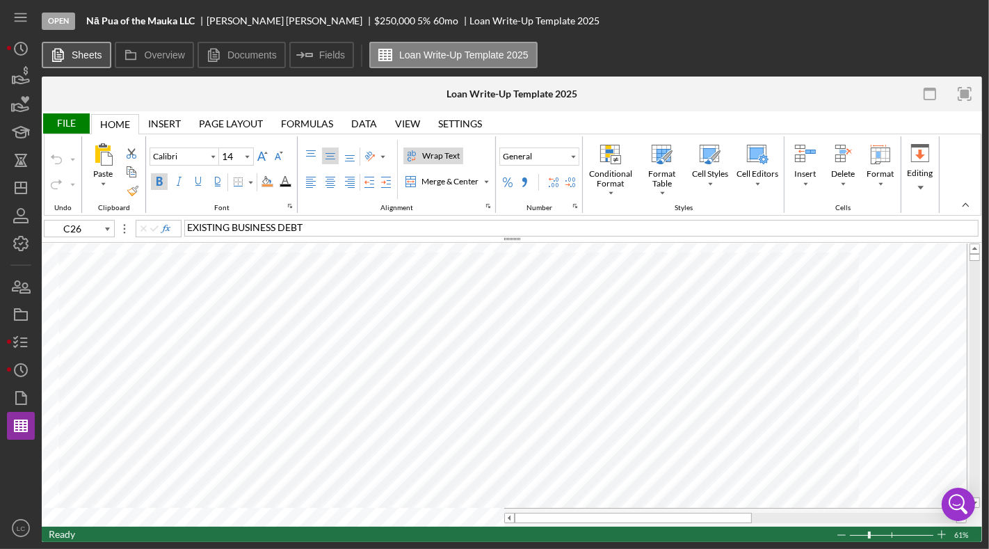
click at [94, 54] on label "Sheets" at bounding box center [87, 54] width 31 height 11
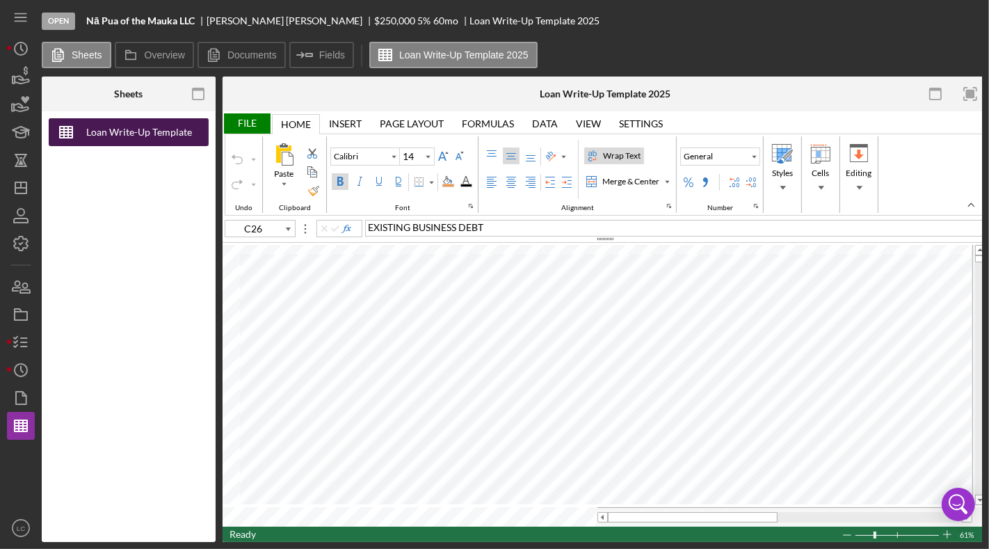
click at [135, 125] on div "Loan Write-Up Template 2025" at bounding box center [138, 132] width 111 height 28
click at [267, 125] on div "File" at bounding box center [247, 123] width 48 height 20
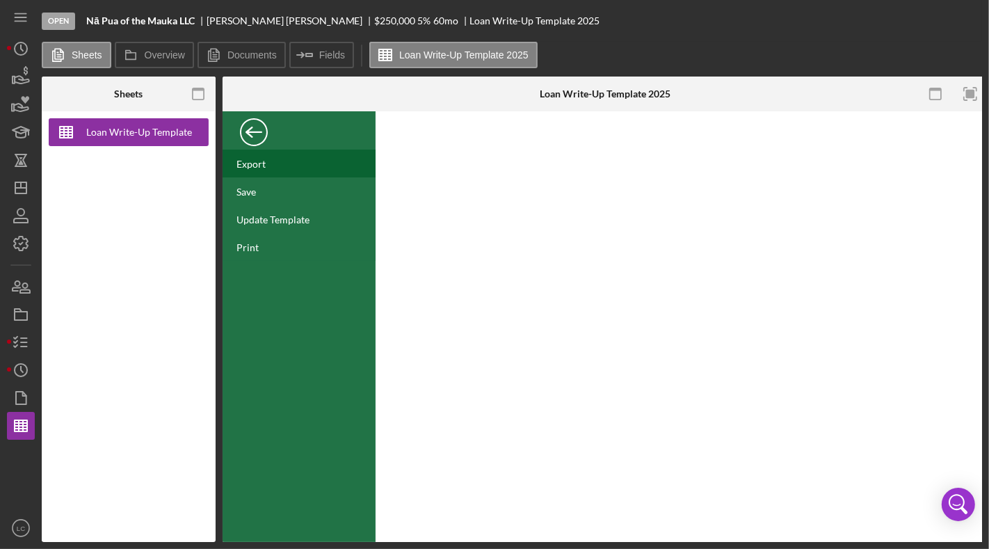
click at [260, 168] on div "Export" at bounding box center [251, 164] width 29 height 12
click at [155, 55] on label "Overview" at bounding box center [165, 54] width 40 height 11
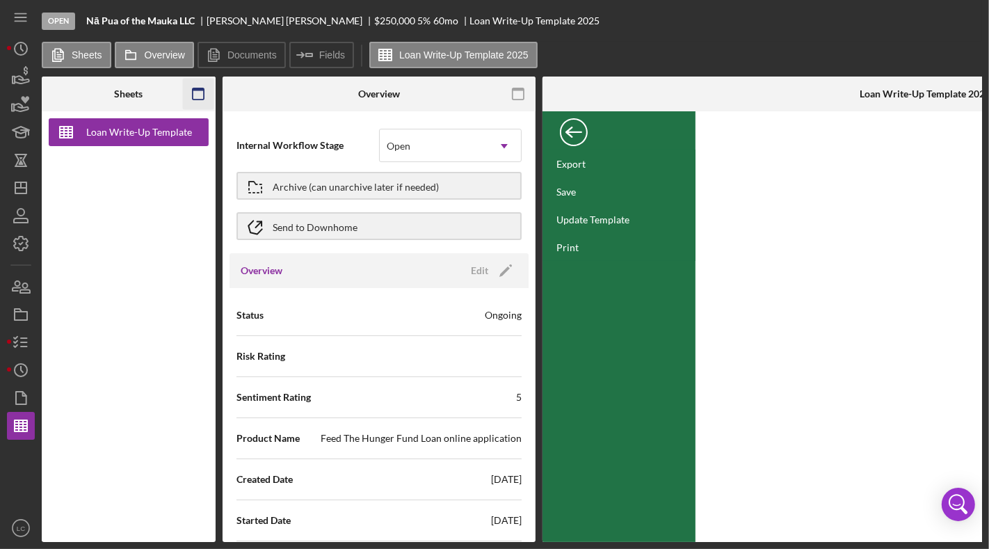
click at [198, 95] on icon "button" at bounding box center [197, 94] width 31 height 31
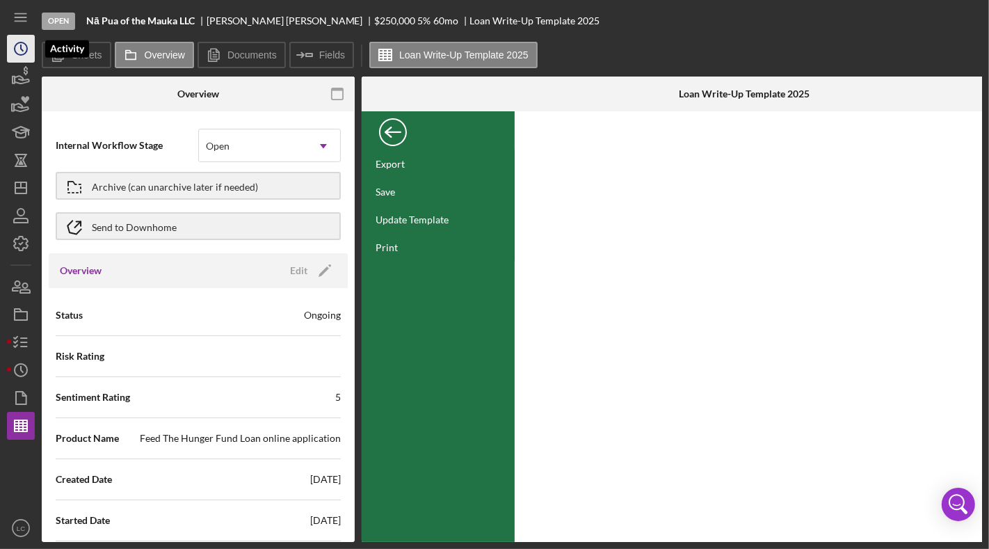
click at [29, 46] on icon "Icon/History" at bounding box center [20, 48] width 35 height 35
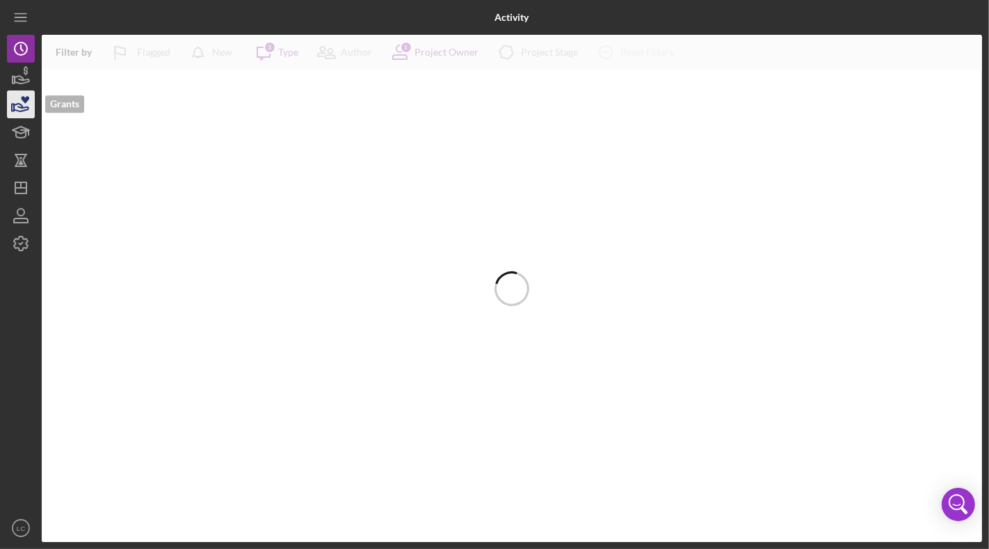
click at [8, 93] on icon "button" at bounding box center [20, 104] width 35 height 35
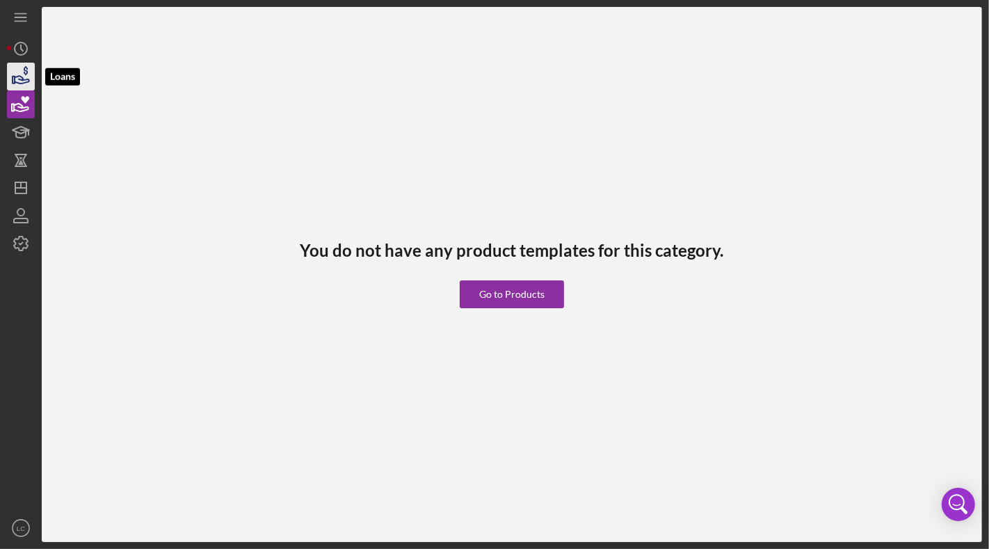
click at [20, 74] on icon "button" at bounding box center [20, 76] width 35 height 35
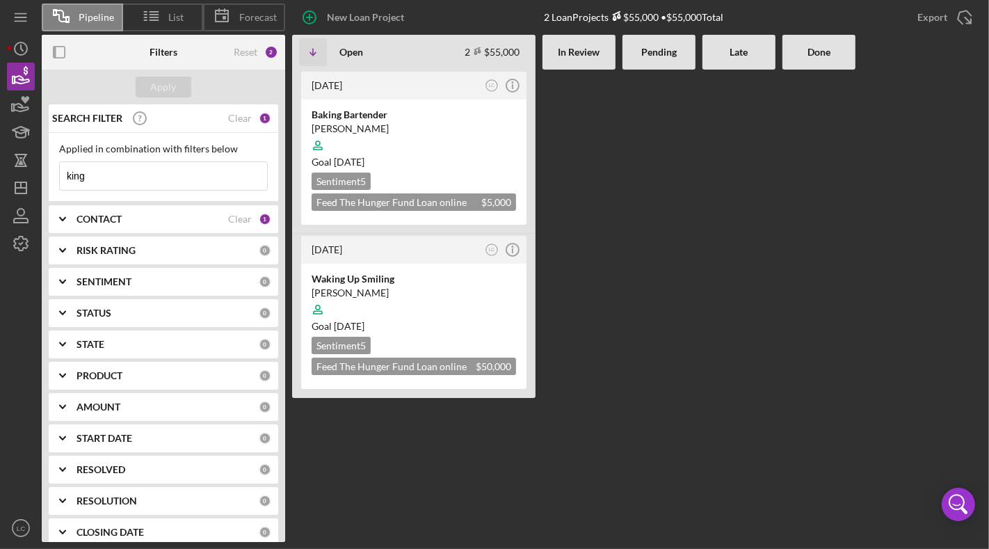
scroll to position [1, 0]
click at [17, 189] on icon "Icon/Dashboard" at bounding box center [20, 187] width 35 height 35
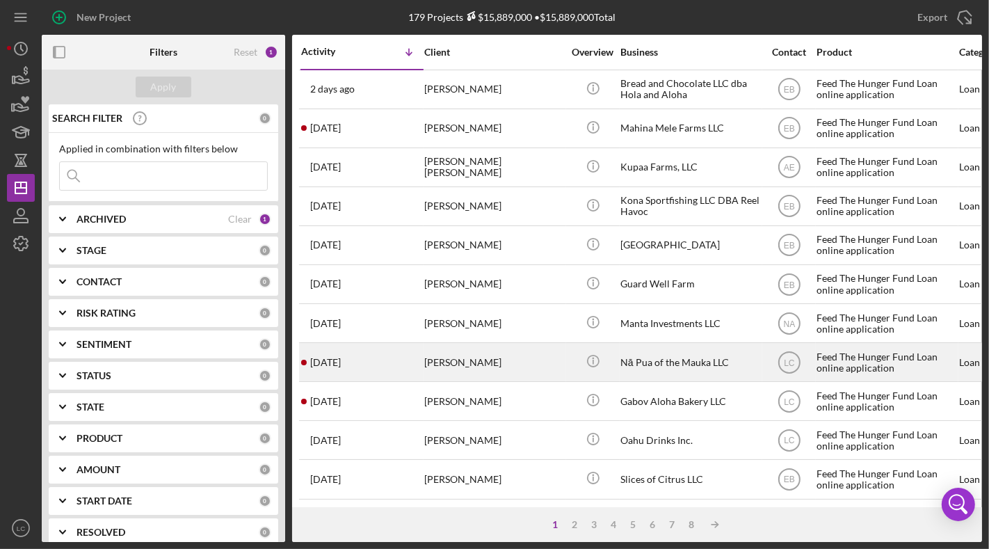
click at [551, 364] on div "[PERSON_NAME]" at bounding box center [493, 362] width 139 height 37
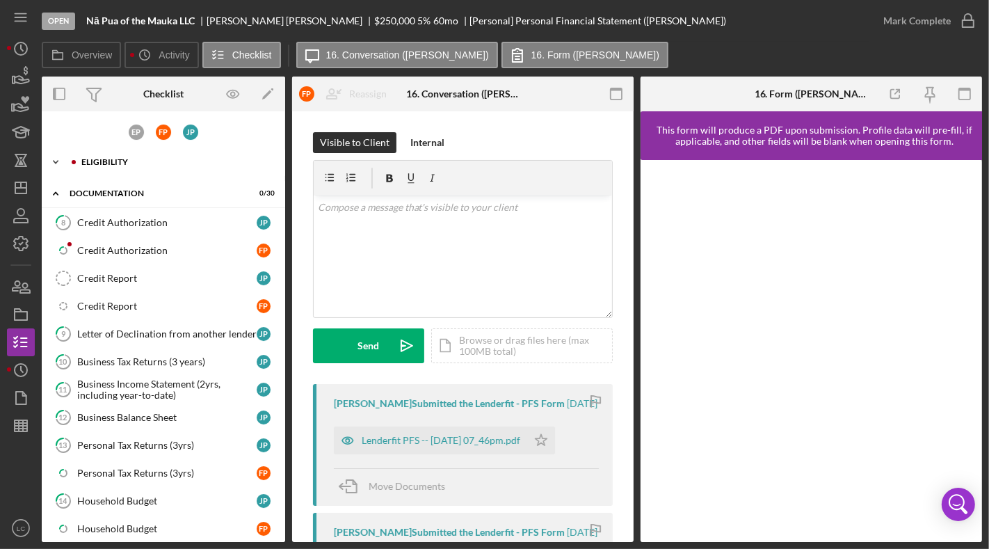
click at [129, 156] on div "Icon/Expander Eligibility 7 / 10" at bounding box center [164, 162] width 244 height 28
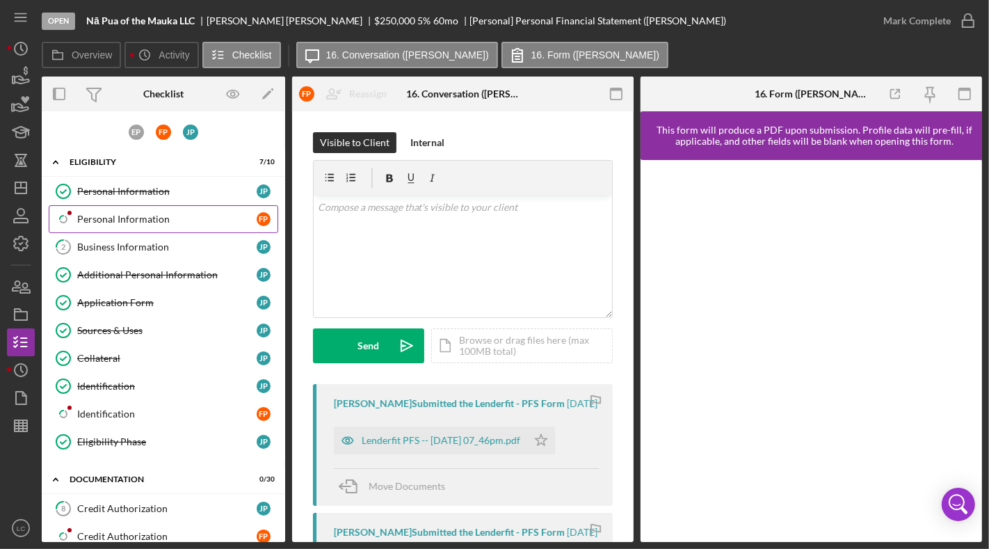
click at [113, 209] on link "Icon/Checklist Item Sub Partial Personal Information F P" at bounding box center [164, 219] width 230 height 28
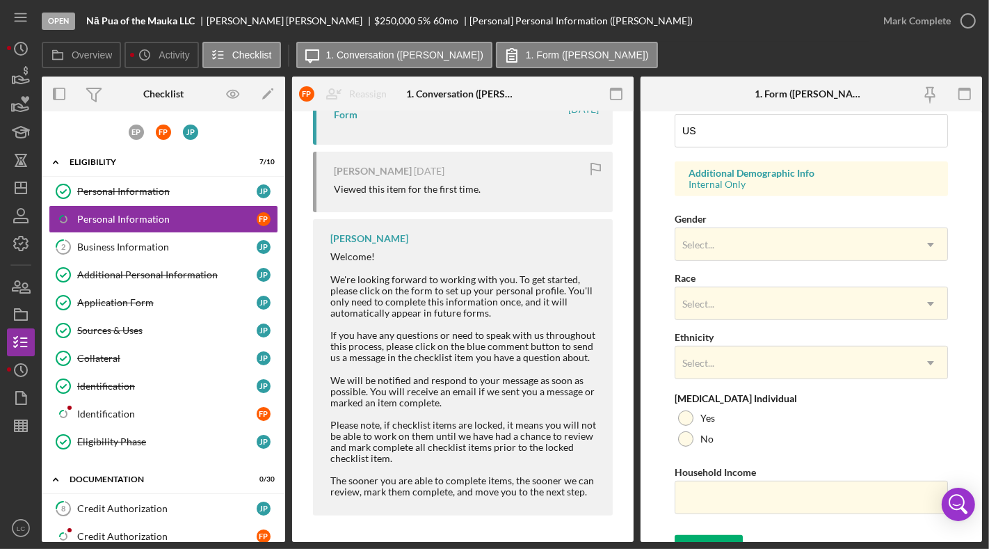
scroll to position [493, 0]
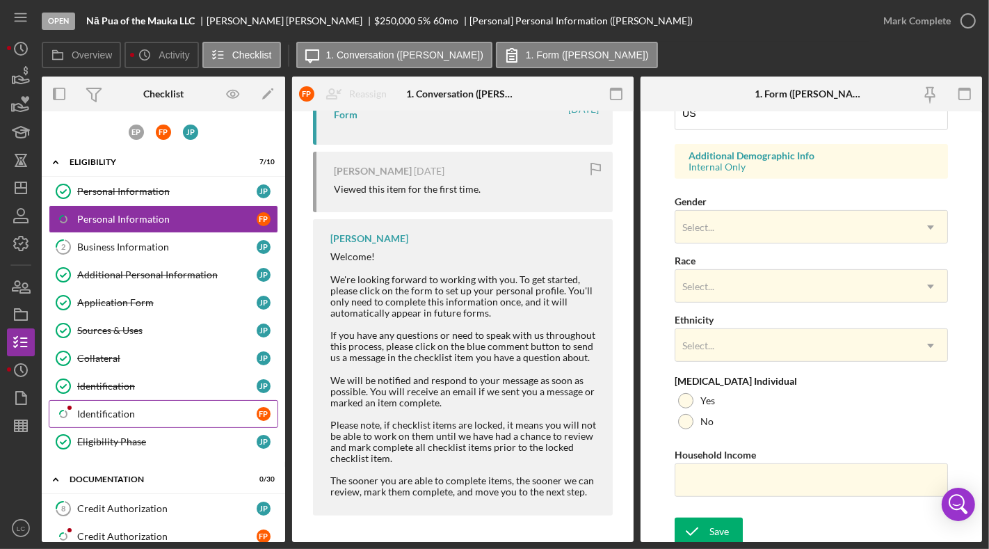
click at [136, 400] on link "Icon/Checklist Item Sub Partial Identification F P" at bounding box center [164, 414] width 230 height 28
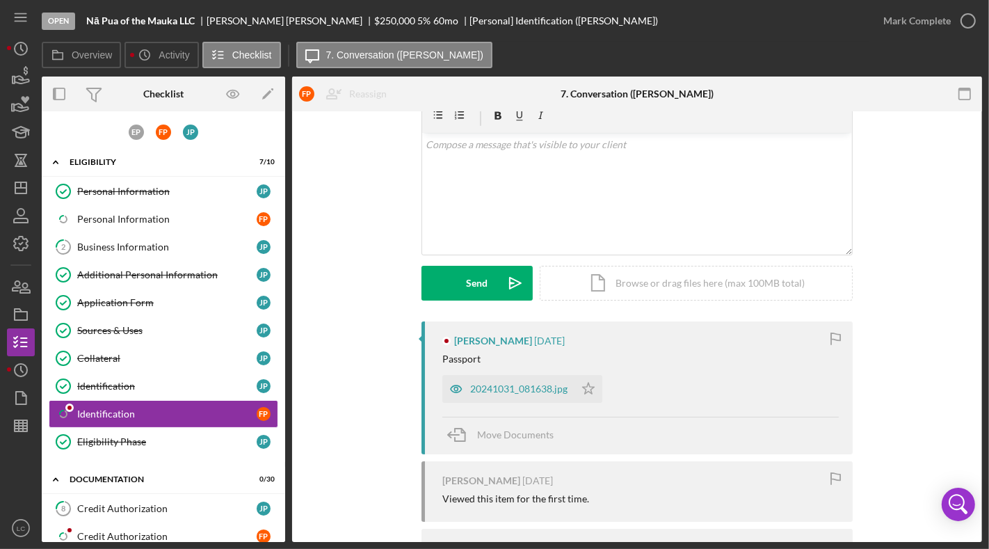
scroll to position [67, 0]
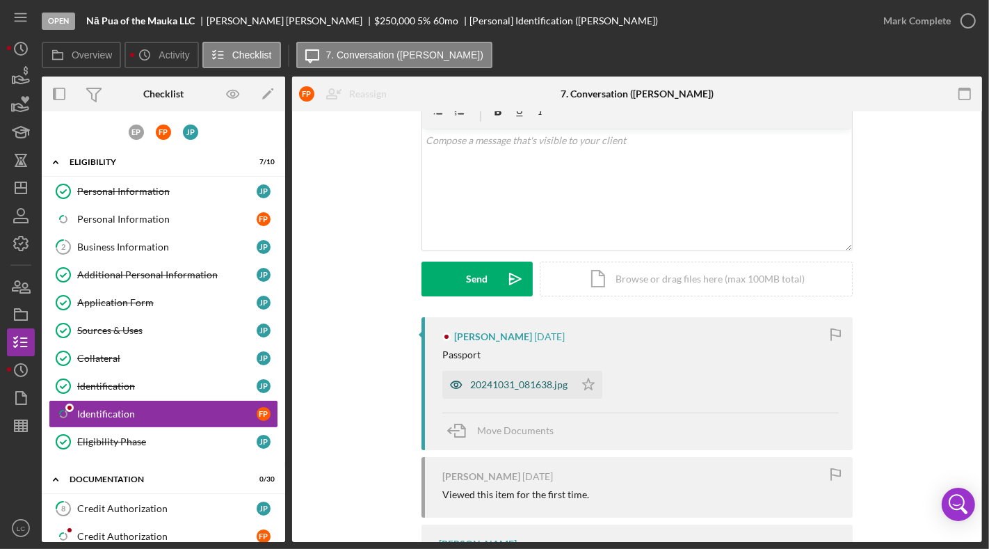
click at [504, 374] on div "20241031_081638.jpg" at bounding box center [509, 385] width 132 height 28
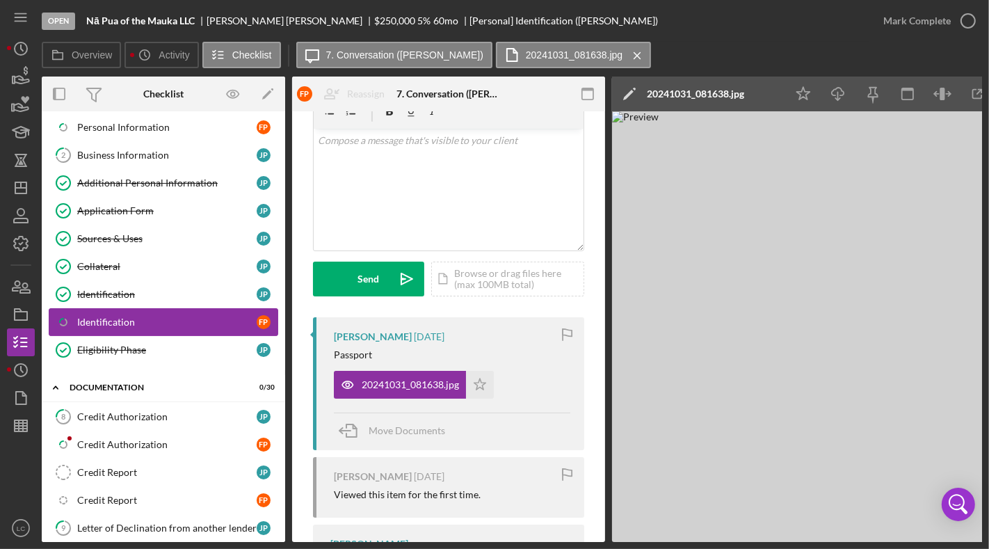
scroll to position [93, 0]
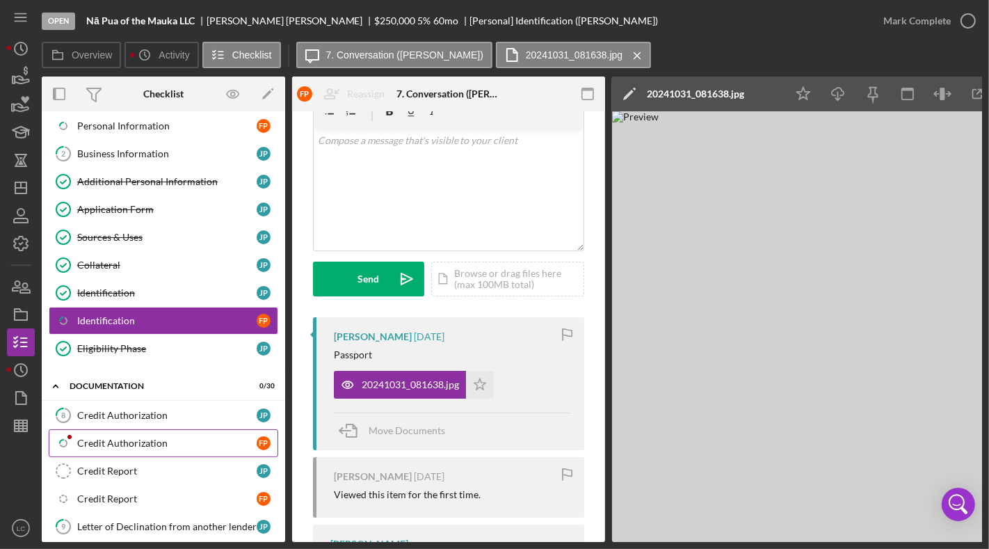
click at [212, 429] on link "Icon/Checklist Item Sub Partial Credit Authorization F P" at bounding box center [164, 443] width 230 height 28
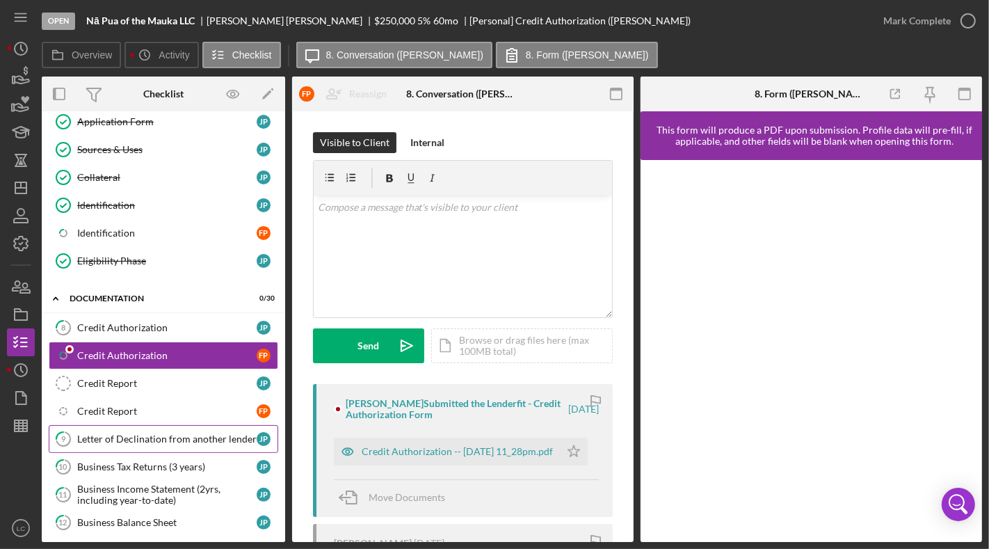
scroll to position [186, 0]
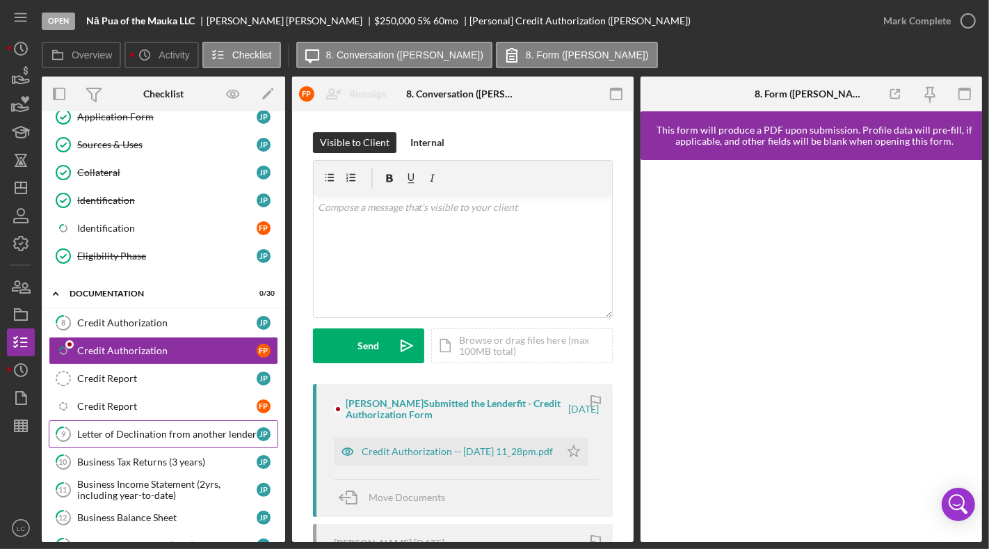
click at [219, 429] on div "Letter of Declination from another lender" at bounding box center [167, 434] width 180 height 11
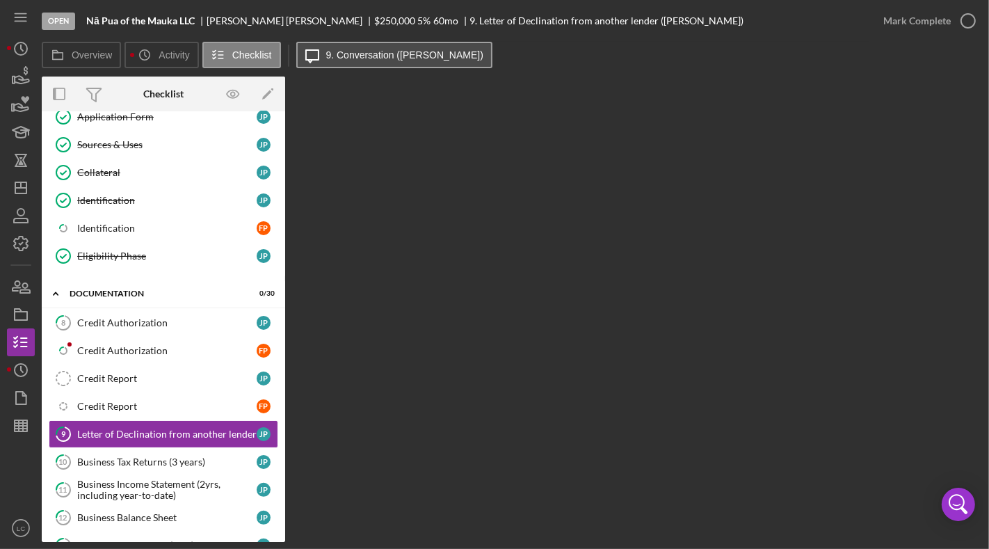
click at [362, 61] on button "Icon/Message 9. Conversation ([PERSON_NAME])" at bounding box center [394, 55] width 196 height 26
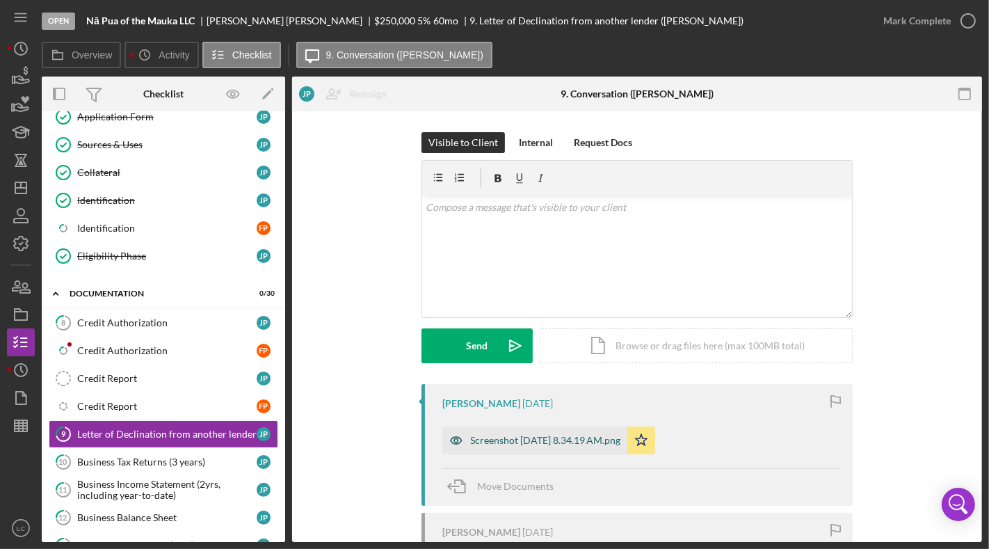
click at [511, 440] on div "Screenshot [DATE] 8.34.19 AM.png" at bounding box center [545, 440] width 150 height 11
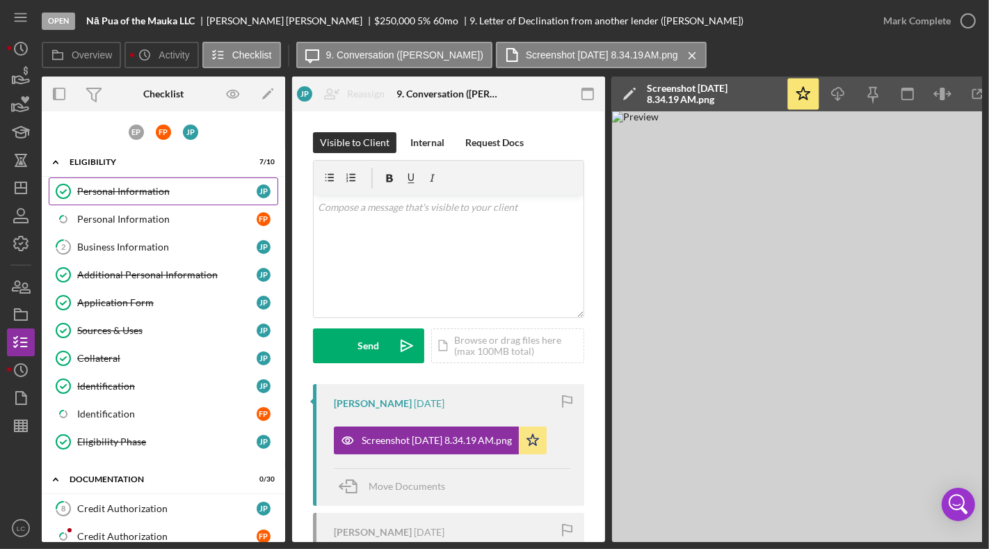
click at [153, 194] on div "Personal Information" at bounding box center [167, 191] width 180 height 11
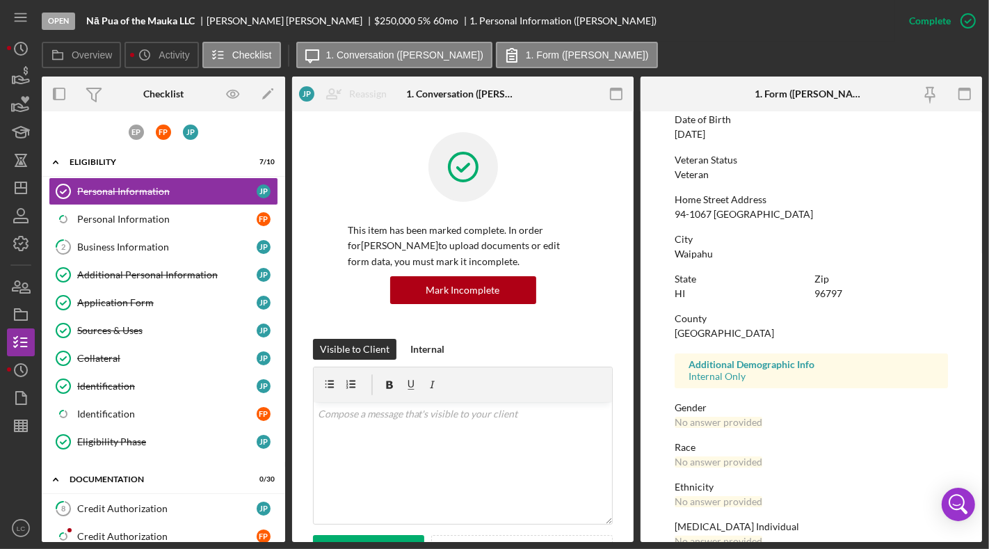
scroll to position [218, 0]
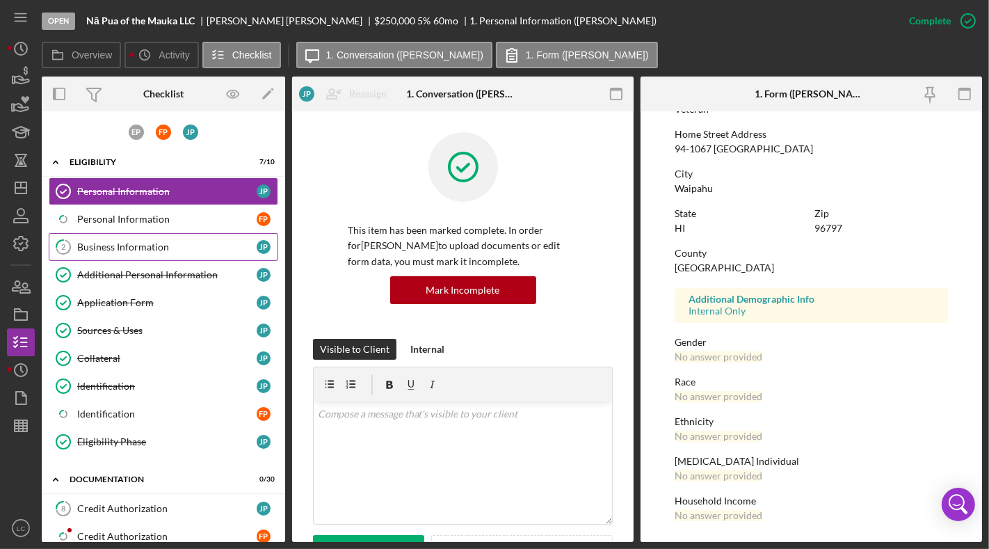
click at [145, 247] on div "Business Information" at bounding box center [167, 246] width 180 height 11
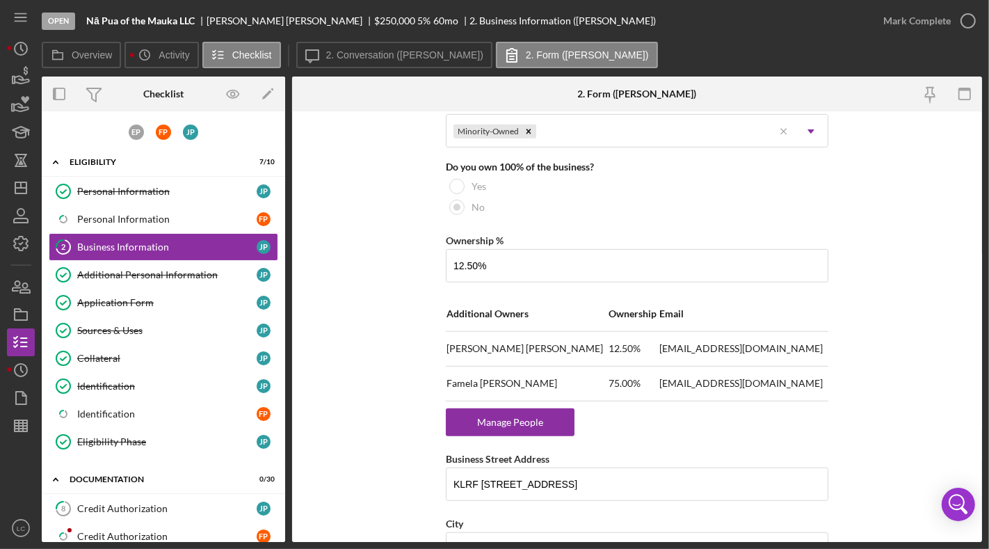
scroll to position [743, 0]
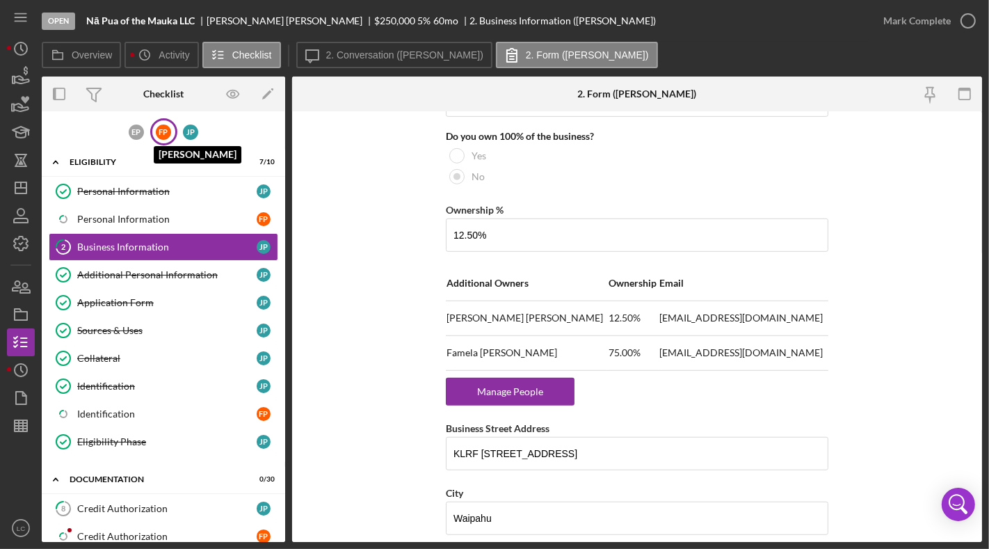
click at [159, 135] on div "F P" at bounding box center [163, 132] width 15 height 15
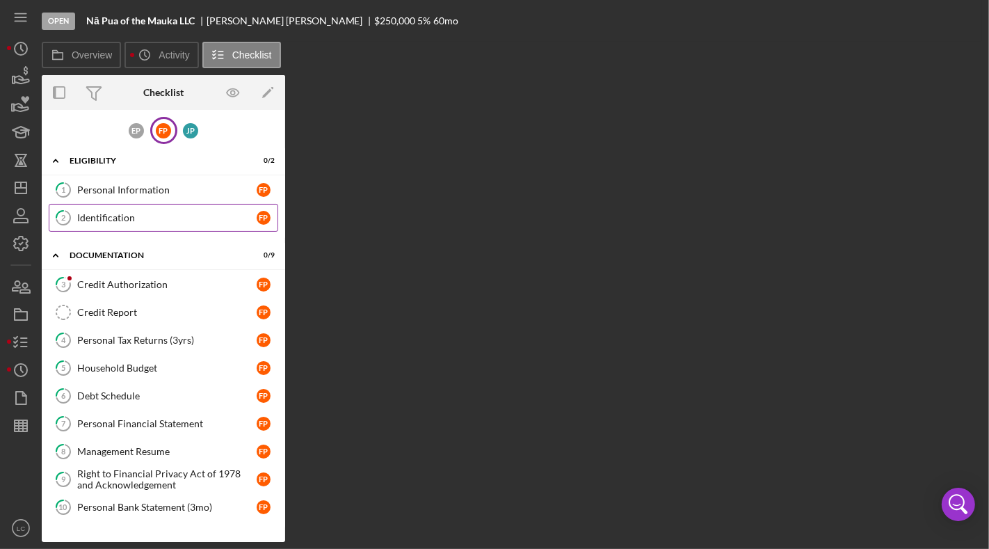
click at [162, 206] on link "2 Identification F P" at bounding box center [164, 218] width 230 height 28
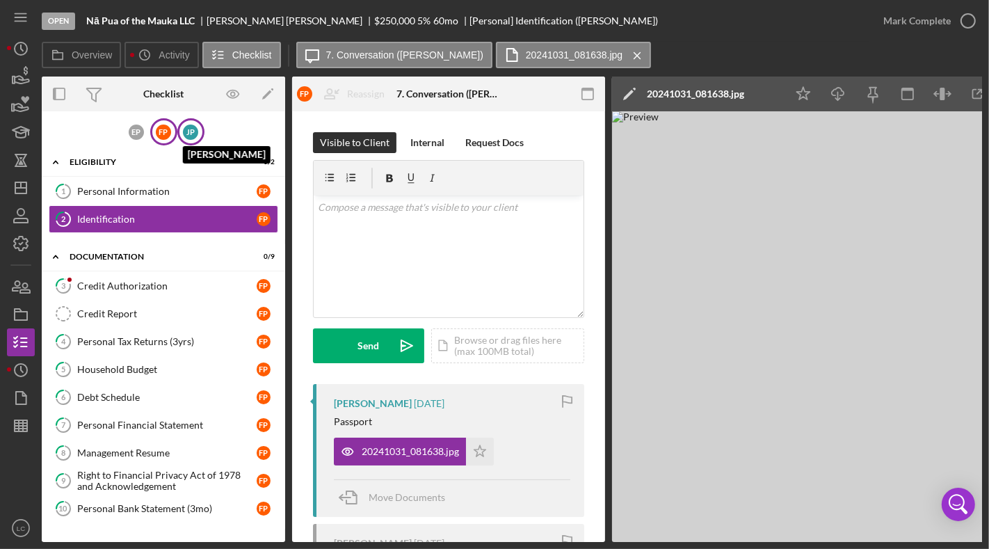
click at [196, 132] on div "J P" at bounding box center [190, 132] width 15 height 15
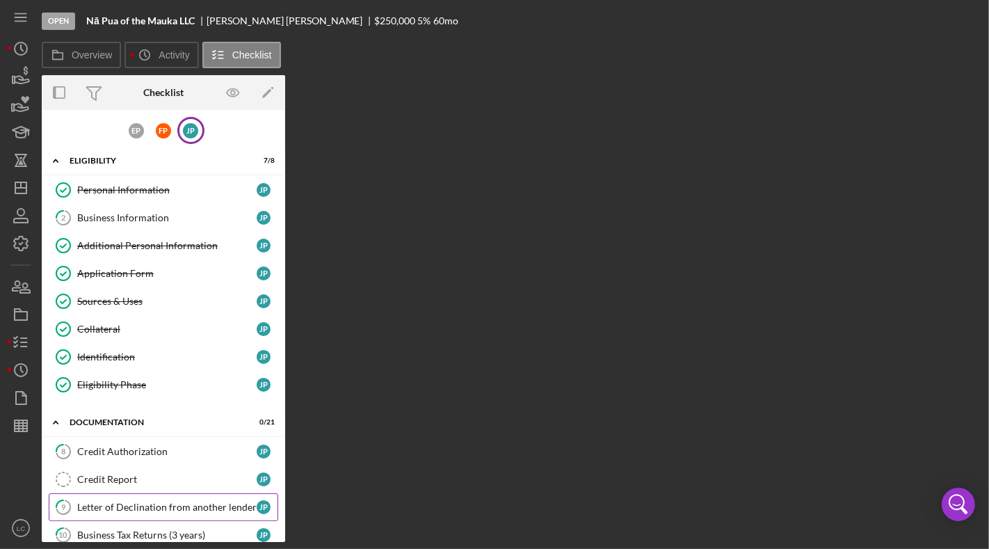
click at [141, 505] on link "9 Letter of Declination from another lender J P" at bounding box center [164, 507] width 230 height 28
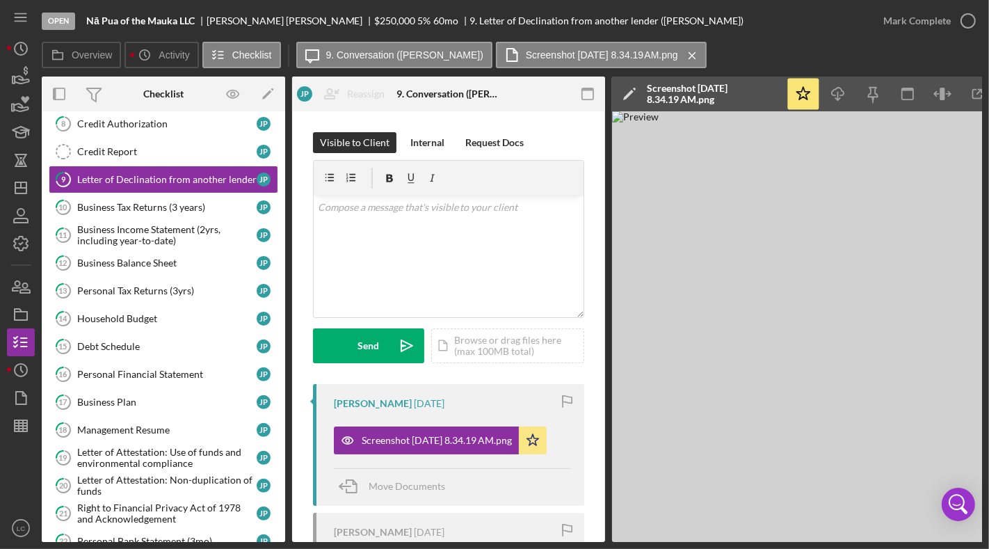
scroll to position [332, 0]
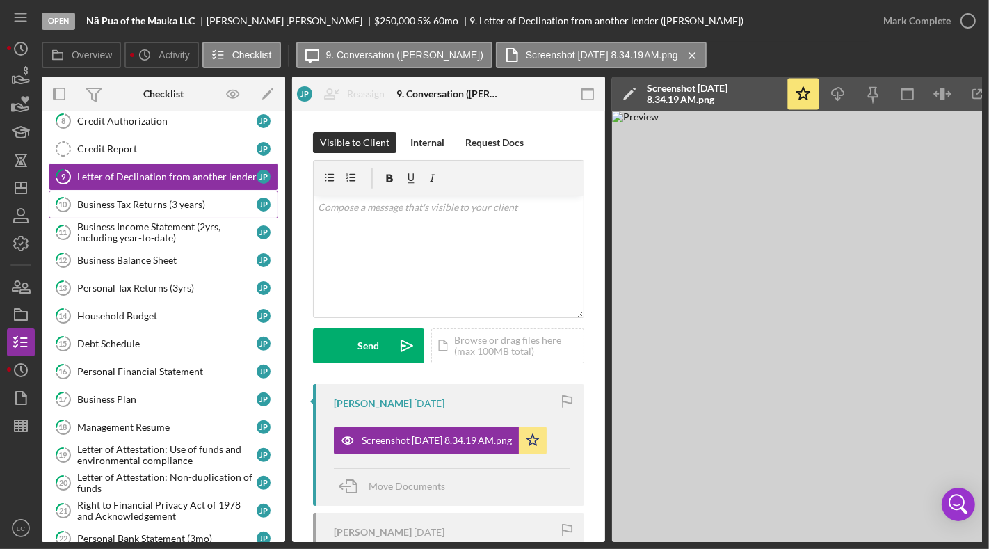
click at [178, 199] on div "Business Tax Returns (3 years)" at bounding box center [167, 204] width 180 height 11
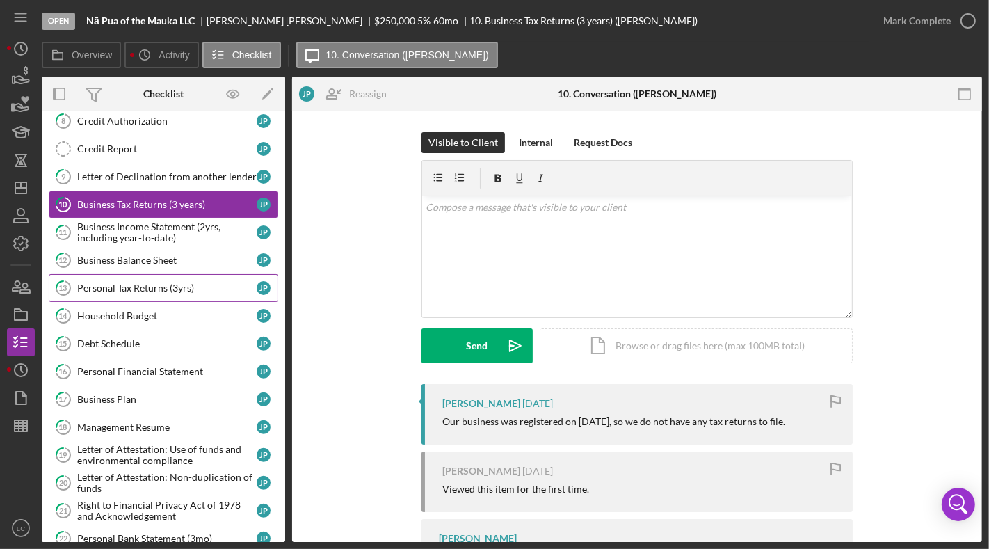
click at [156, 282] on div "Personal Tax Returns (3yrs)" at bounding box center [167, 287] width 180 height 11
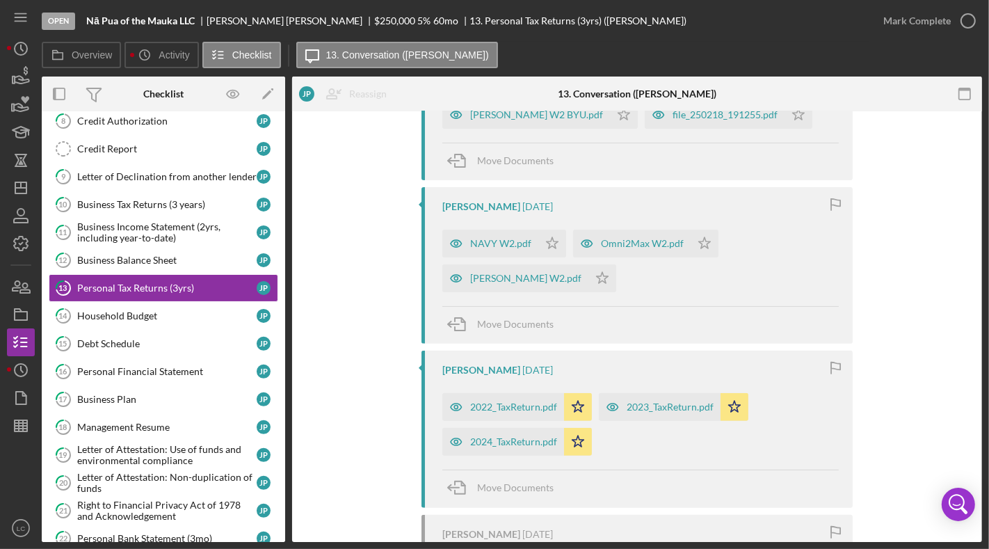
scroll to position [331, 0]
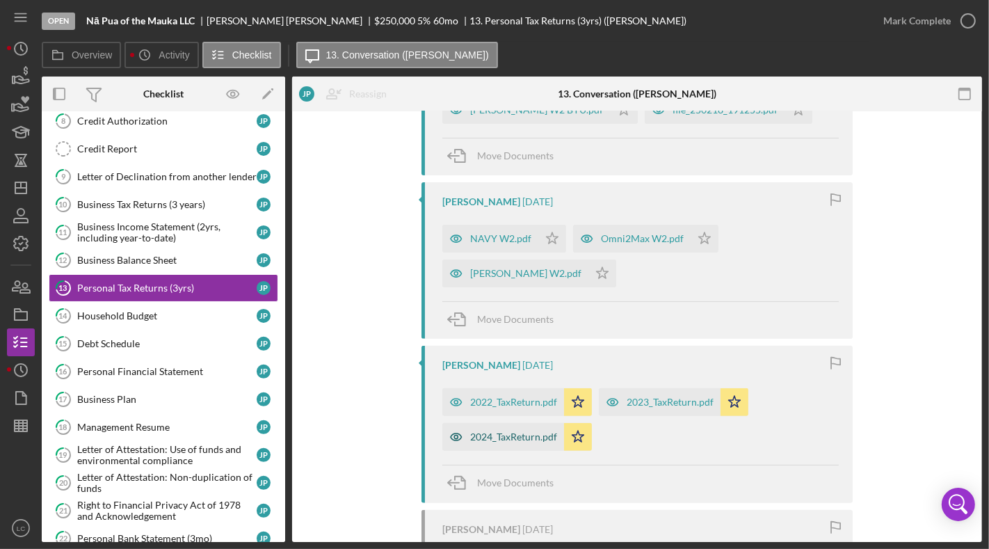
click at [523, 439] on div "2024_TaxReturn.pdf" at bounding box center [513, 436] width 87 height 11
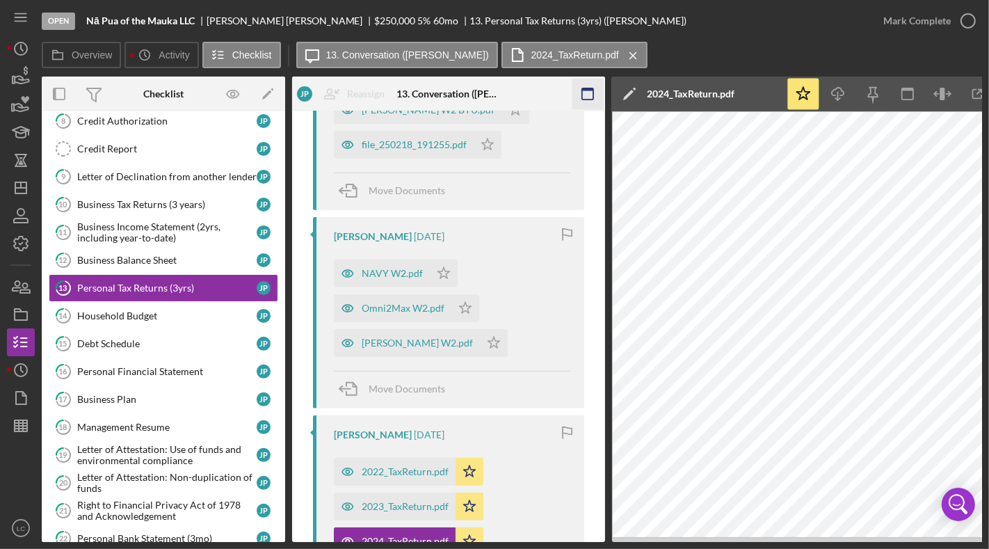
click at [586, 88] on rect "button" at bounding box center [587, 93] width 11 height 11
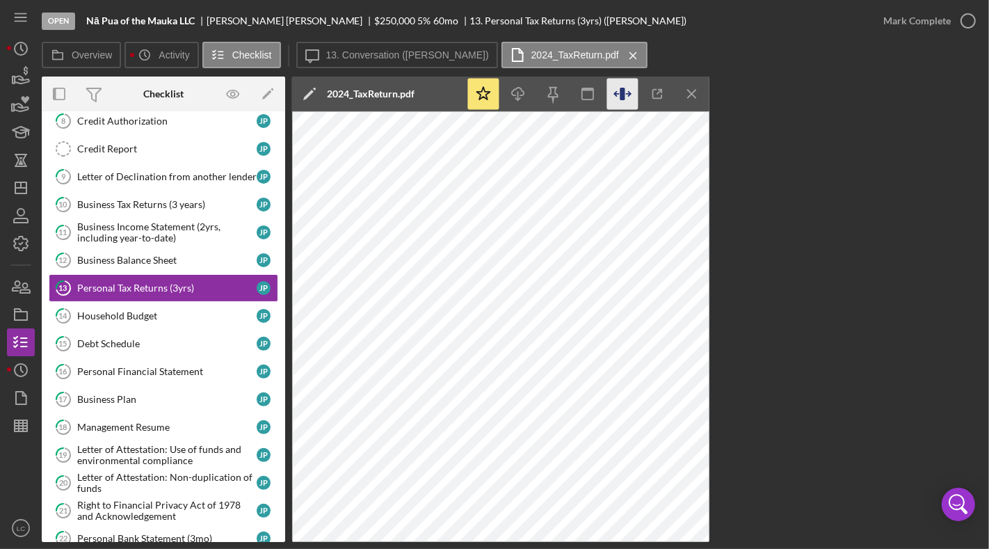
click at [626, 95] on icon "button" at bounding box center [622, 94] width 31 height 31
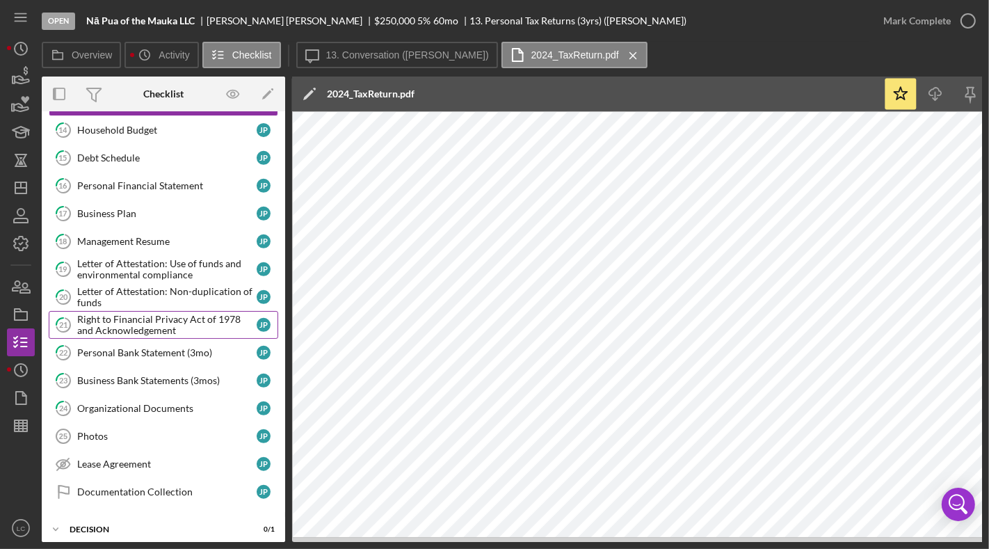
scroll to position [519, 0]
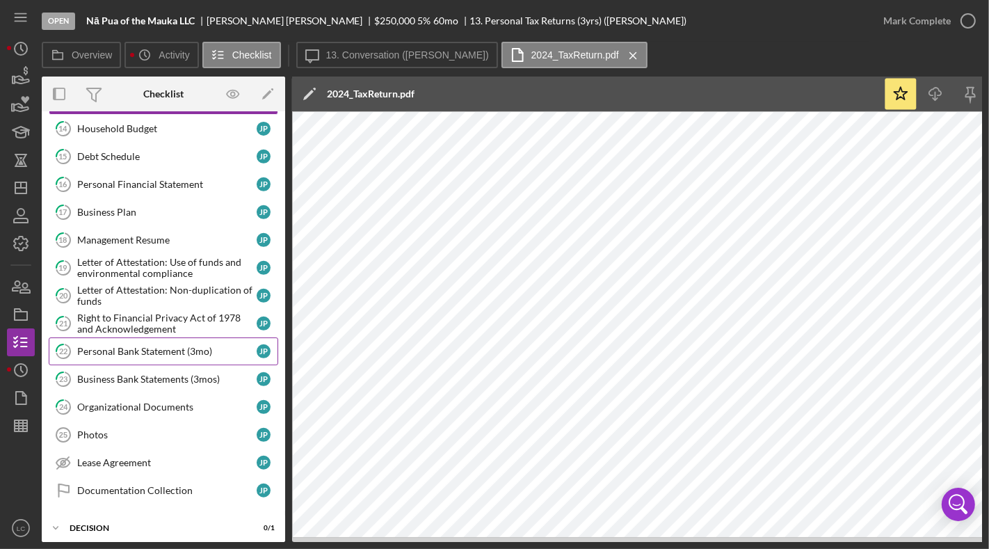
click at [160, 337] on link "22 Personal Bank Statement (3mo) J P" at bounding box center [164, 351] width 230 height 28
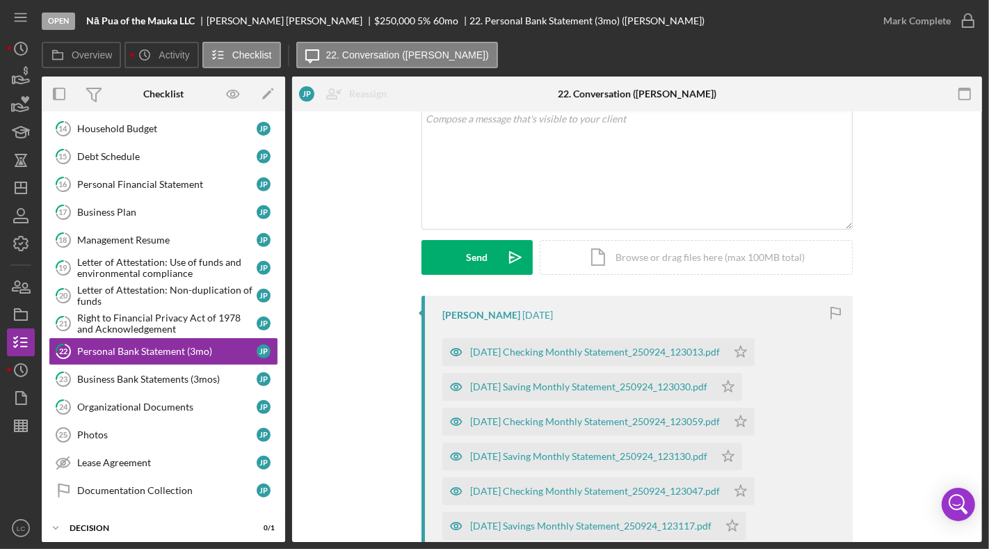
scroll to position [97, 0]
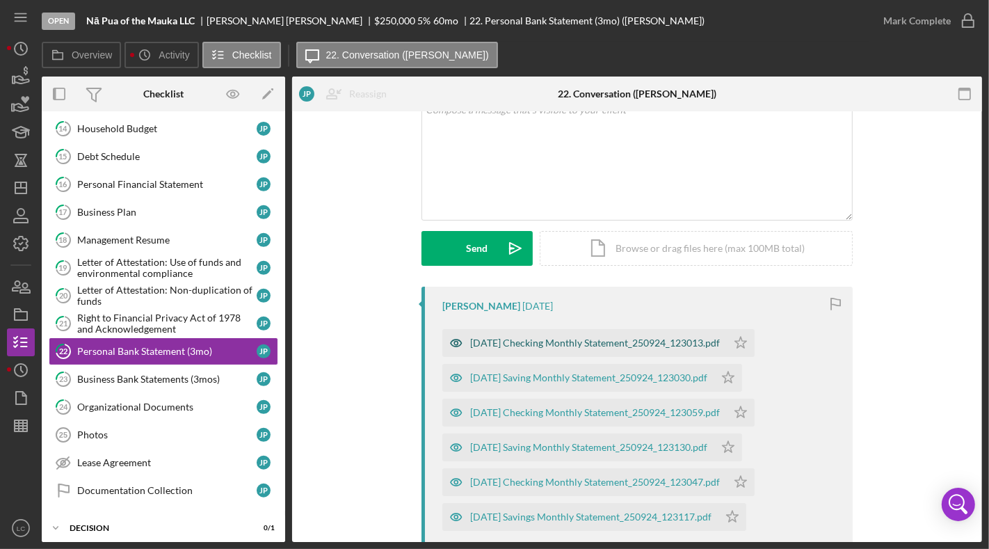
click at [569, 340] on div "[DATE] Checking Monthly Statement_250924_123013.pdf" at bounding box center [595, 342] width 250 height 11
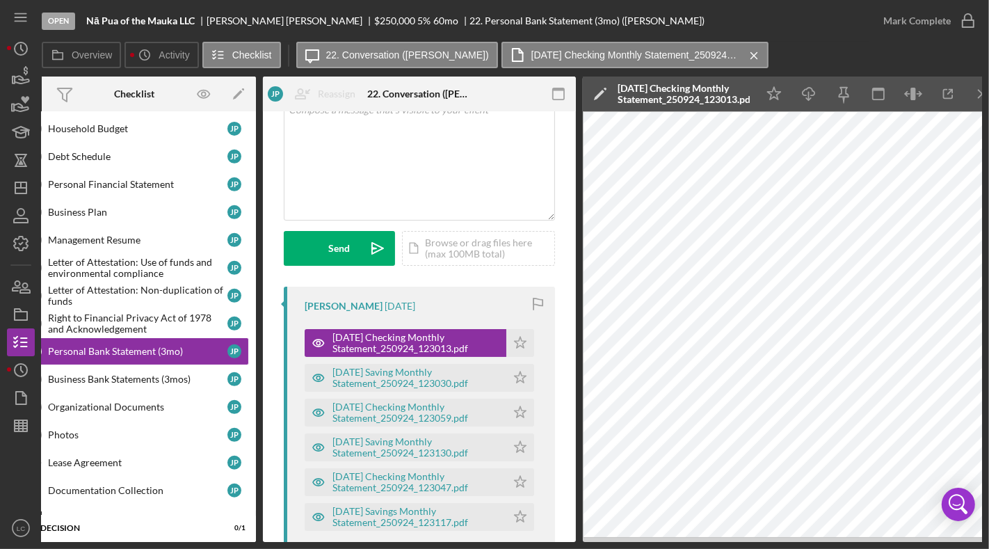
scroll to position [0, 47]
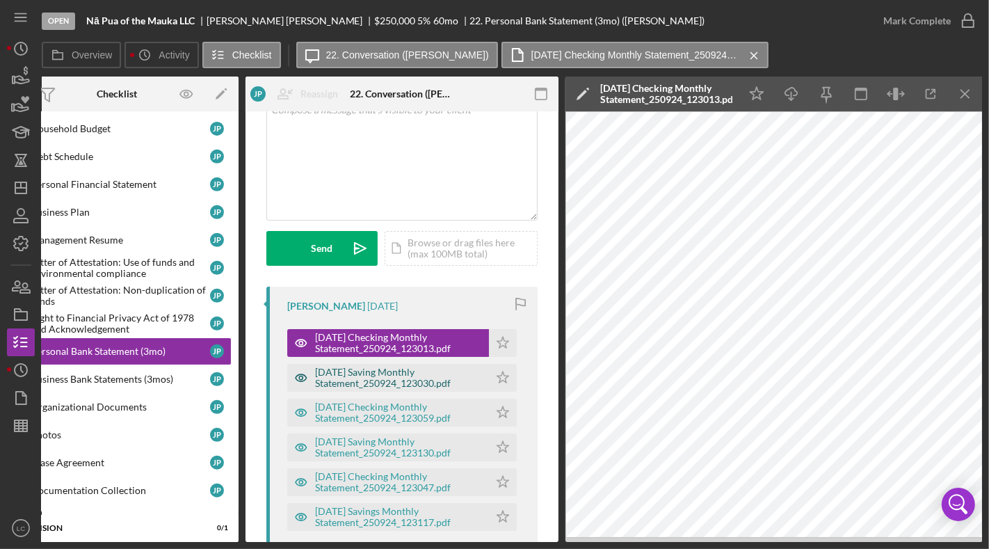
click at [424, 374] on div "[DATE] Saving Monthly Statement_250924_123030.pdf" at bounding box center [398, 378] width 167 height 22
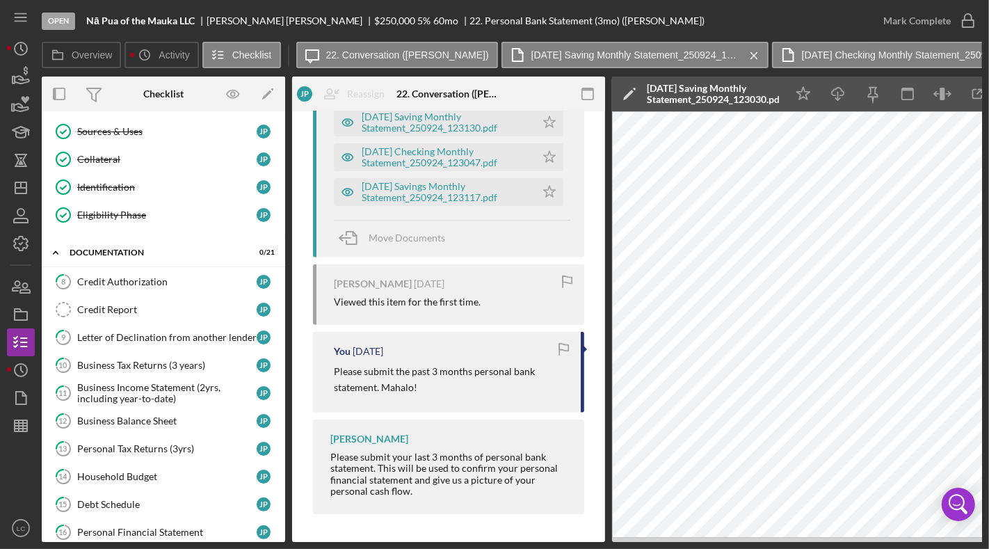
scroll to position [0, 0]
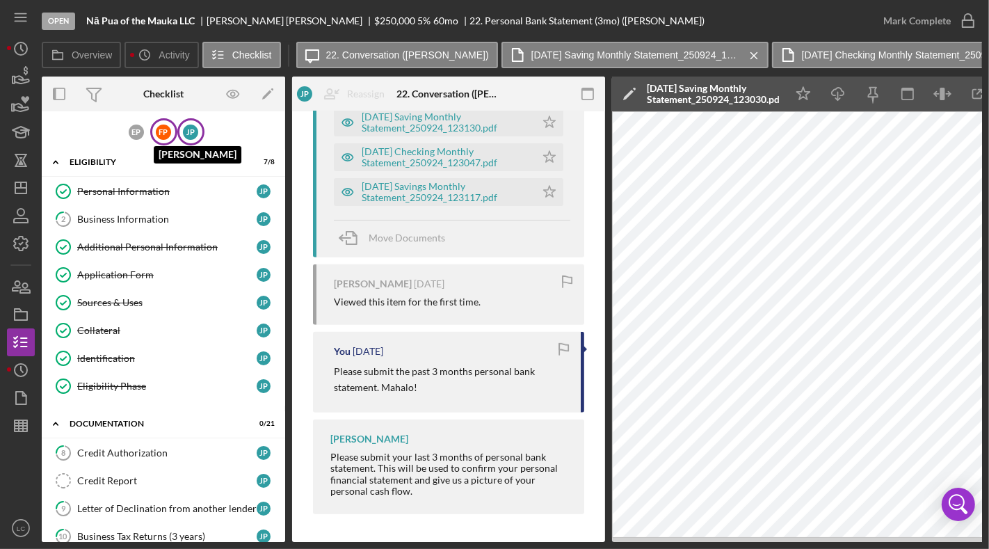
click at [157, 133] on div "F P" at bounding box center [163, 132] width 15 height 15
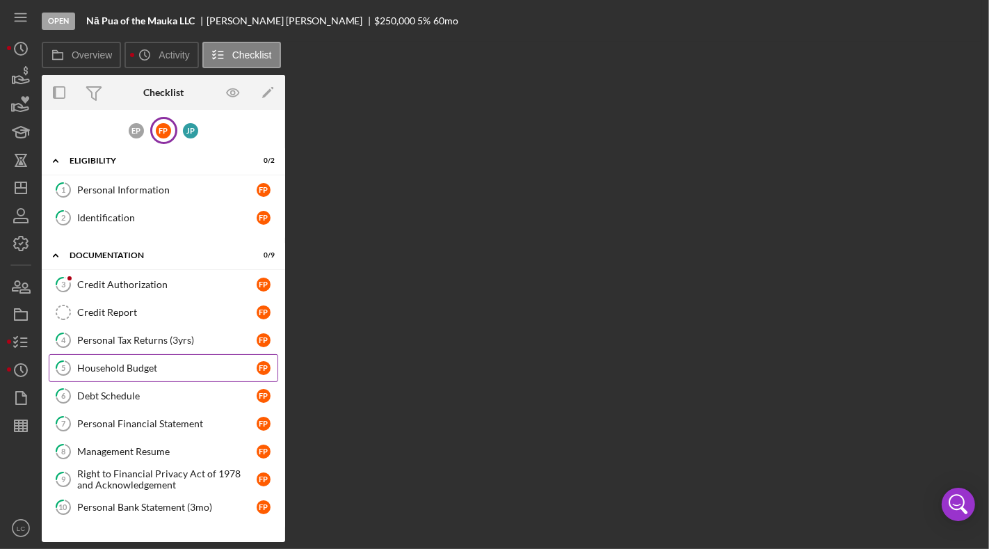
click at [163, 363] on div "Household Budget" at bounding box center [167, 368] width 180 height 11
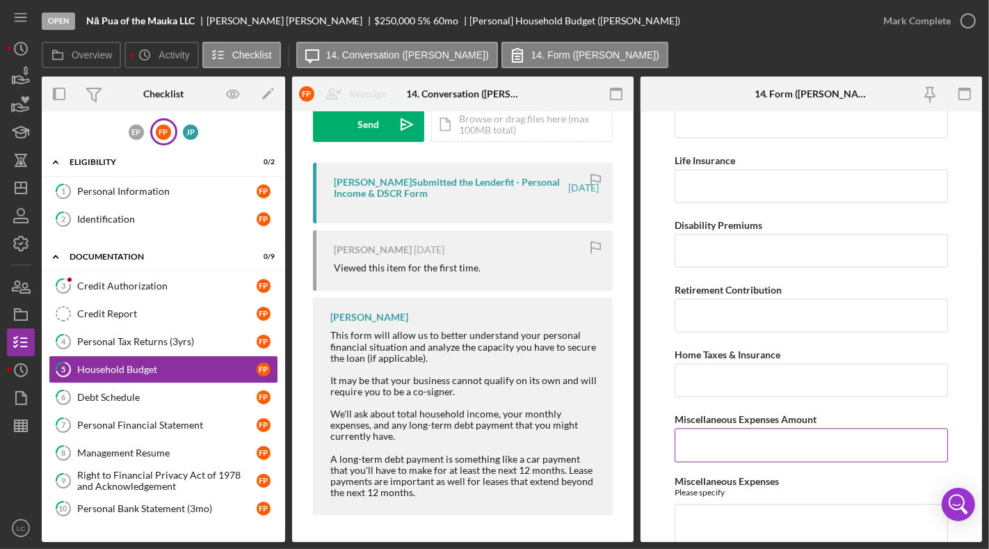
scroll to position [2193, 0]
click at [164, 282] on div "Credit Authorization" at bounding box center [167, 285] width 180 height 11
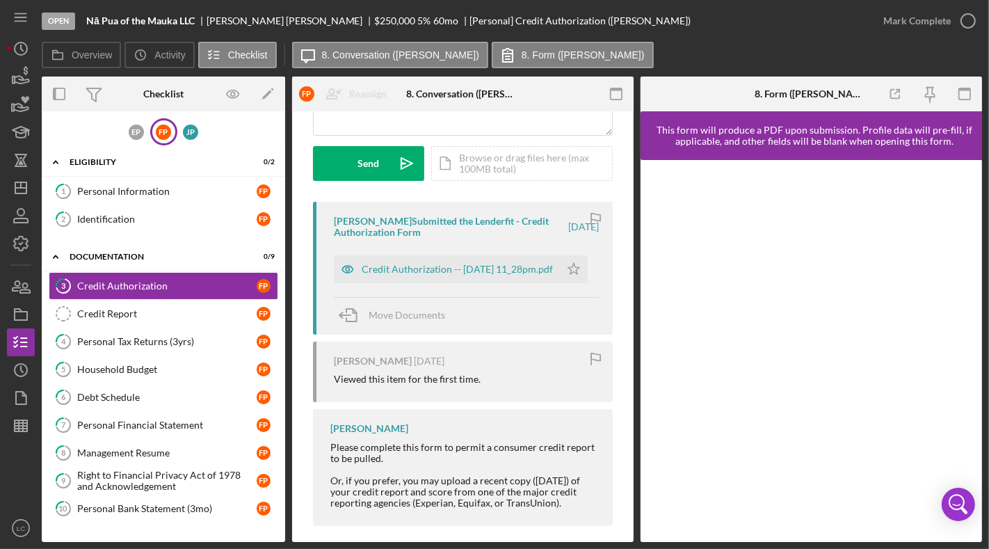
scroll to position [193, 0]
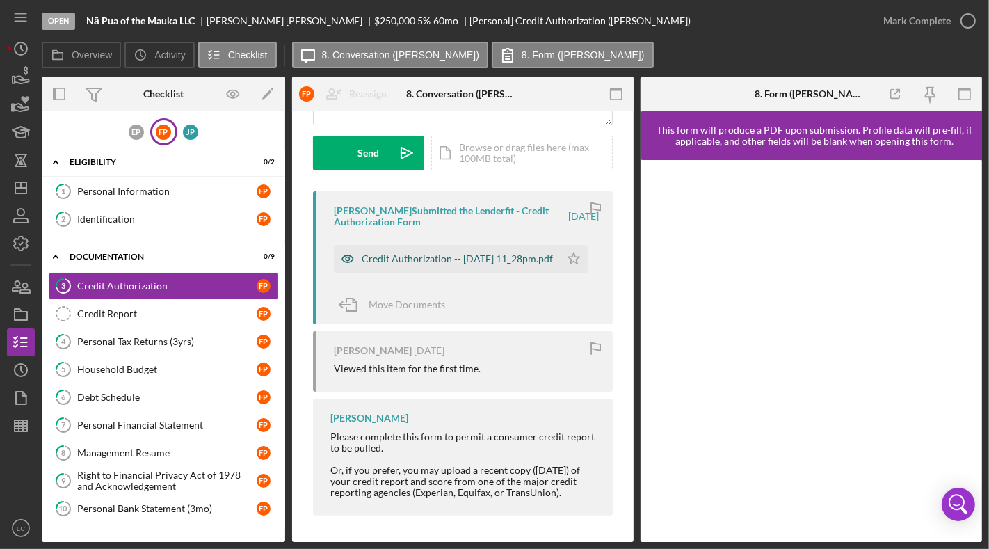
click at [420, 253] on div "Credit Authorization -- [DATE] 11_28pm.pdf" at bounding box center [457, 258] width 191 height 11
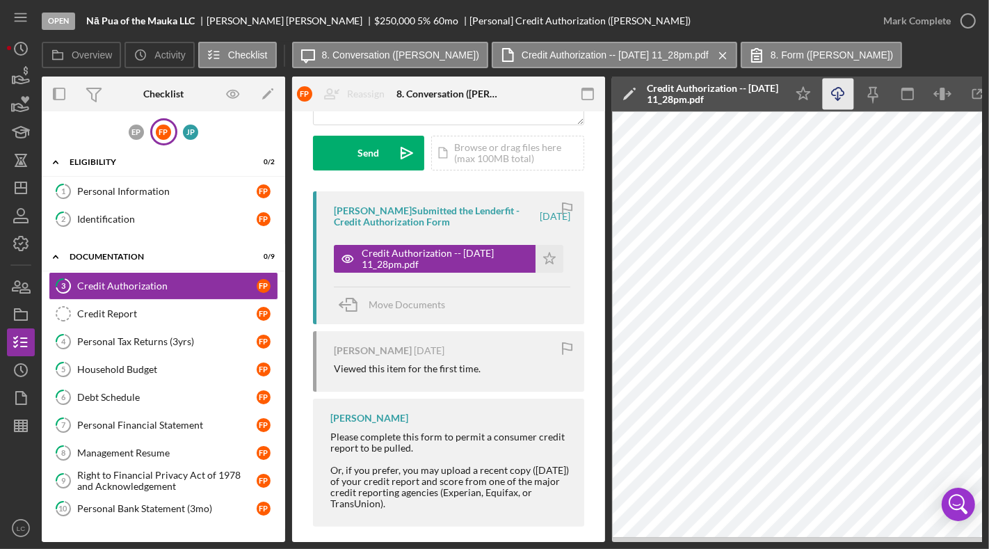
click at [840, 95] on icon "button" at bounding box center [838, 92] width 12 height 8
click at [198, 129] on div "J P" at bounding box center [190, 131] width 27 height 27
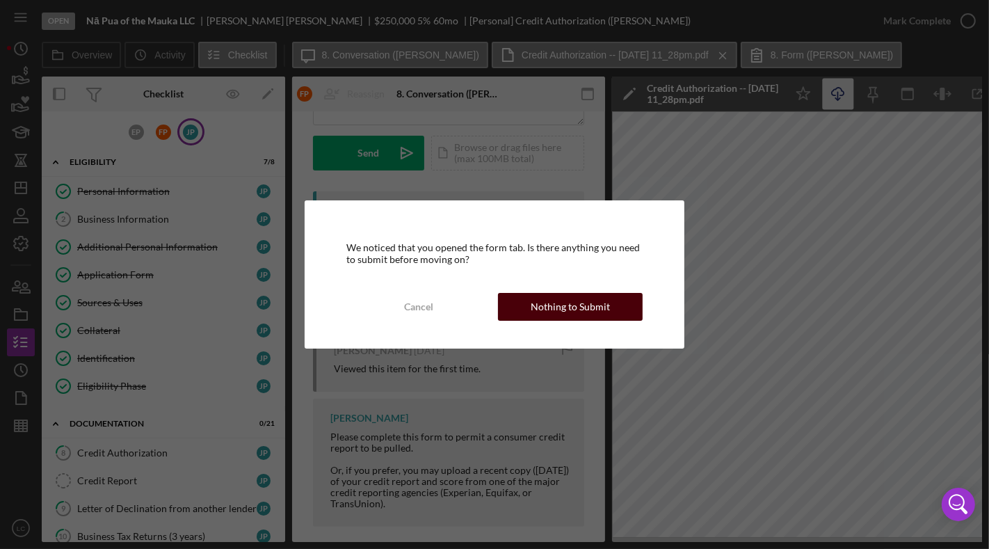
click at [556, 312] on div "Nothing to Submit" at bounding box center [570, 307] width 79 height 28
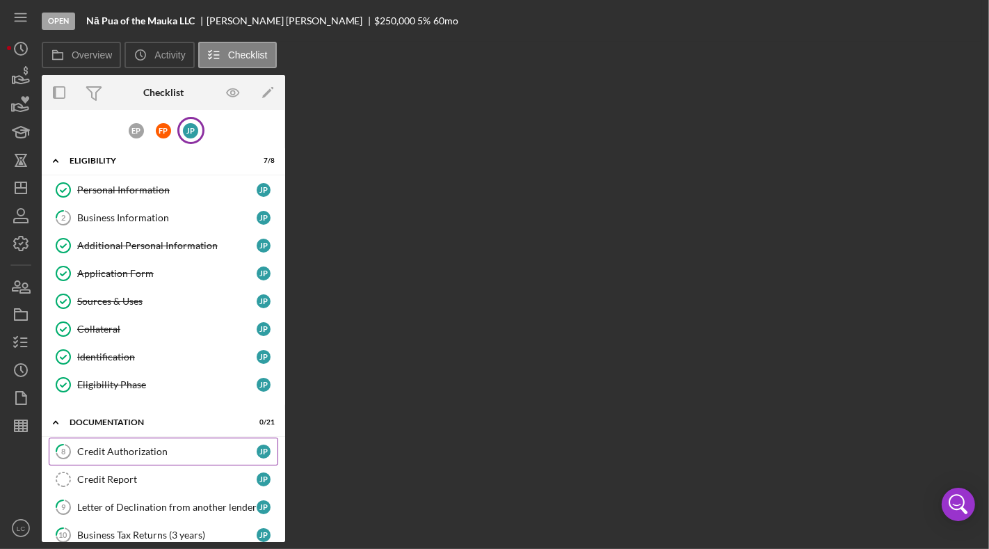
click at [165, 446] on div "Credit Authorization" at bounding box center [167, 451] width 180 height 11
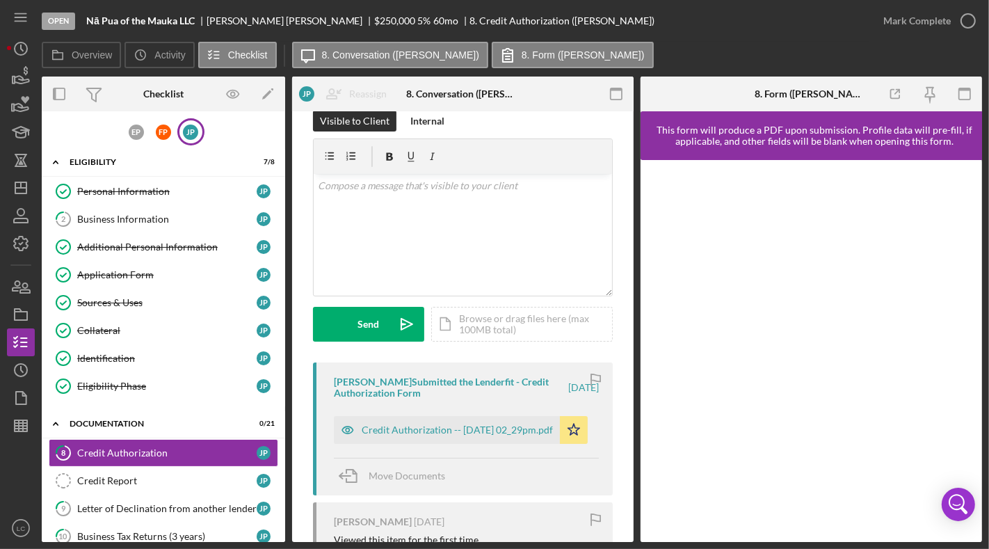
scroll to position [26, 0]
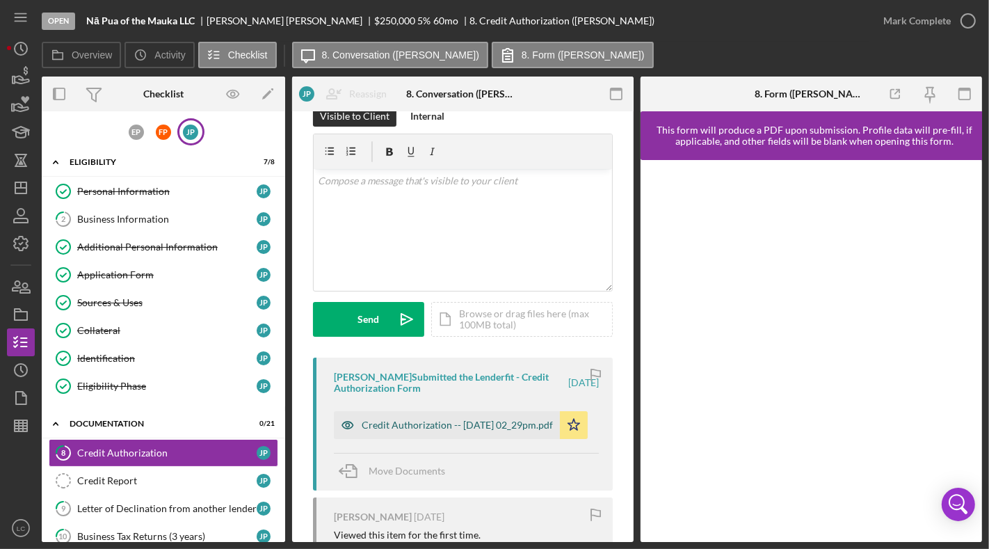
click at [379, 420] on div "Credit Authorization -- [DATE] 02_29pm.pdf" at bounding box center [457, 425] width 191 height 11
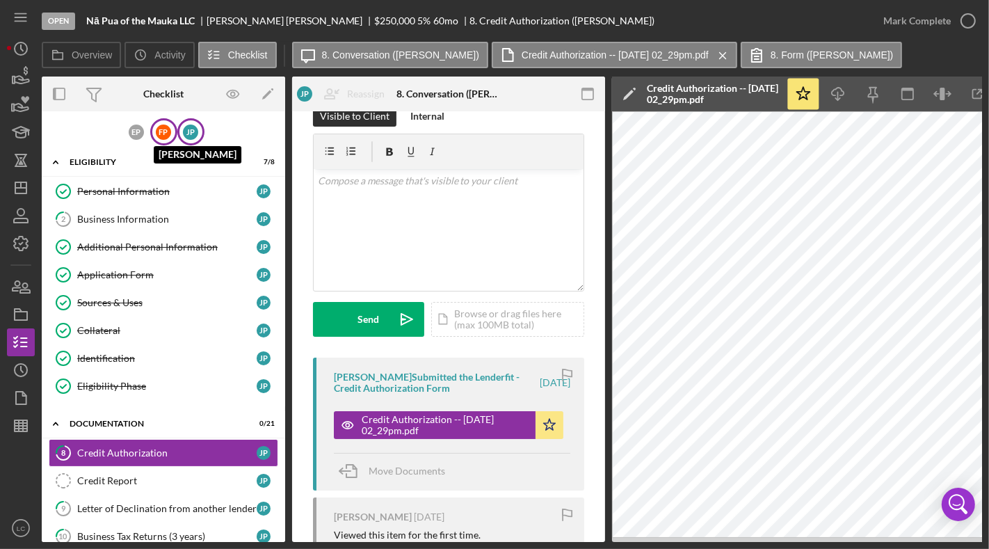
click at [166, 134] on div "F P" at bounding box center [163, 132] width 15 height 15
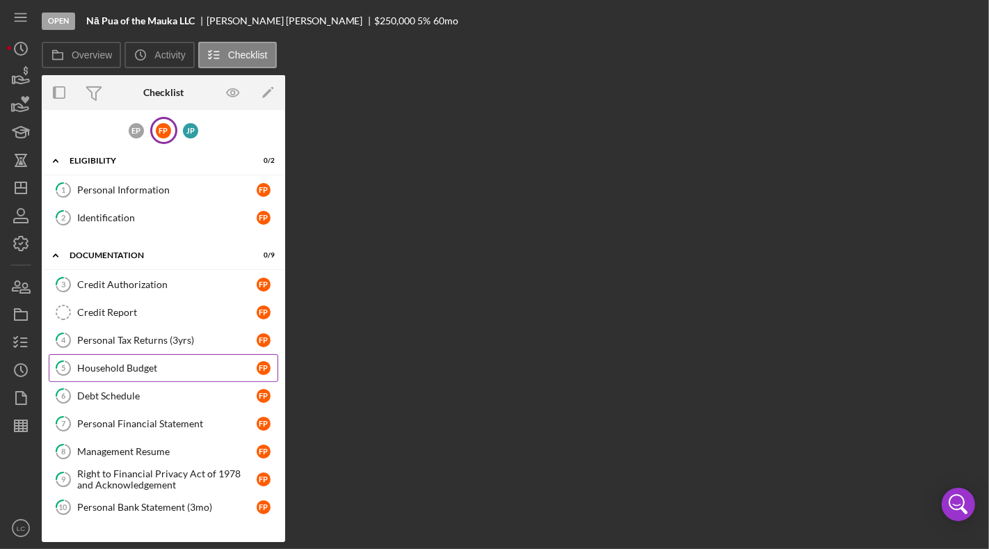
click at [187, 363] on div "Household Budget" at bounding box center [167, 368] width 180 height 11
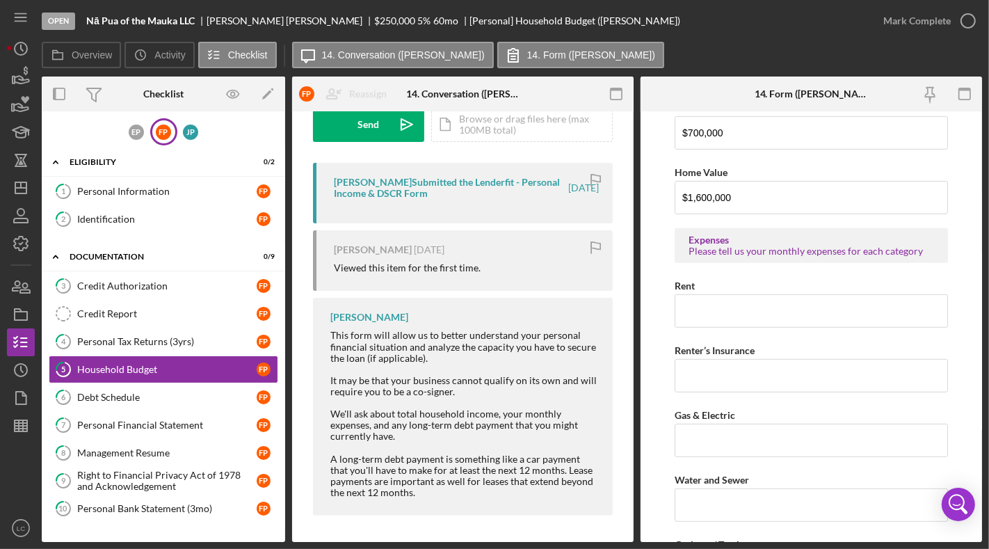
scroll to position [454, 0]
click at [793, 422] on input "Gas & Electric" at bounding box center [811, 438] width 273 height 33
click at [168, 336] on div "Personal Tax Returns (3yrs)" at bounding box center [167, 341] width 180 height 11
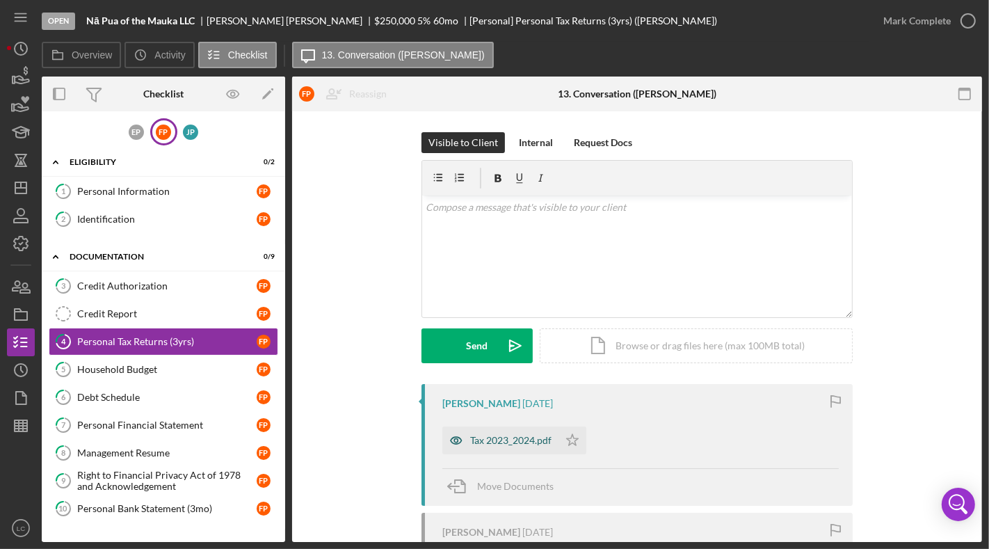
click at [511, 441] on div "Tax 2023_2024.pdf" at bounding box center [510, 440] width 81 height 11
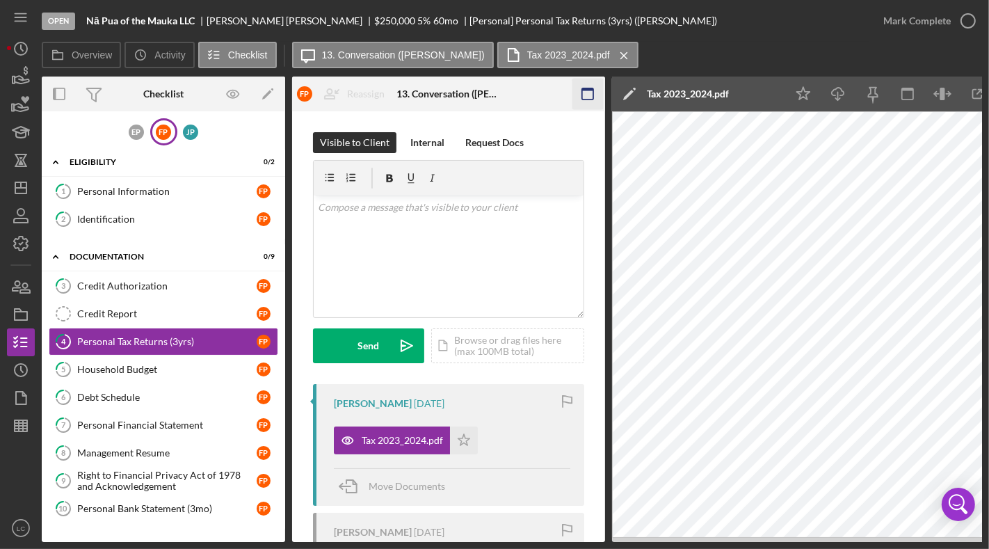
click at [588, 89] on rect "button" at bounding box center [587, 89] width 11 height 3
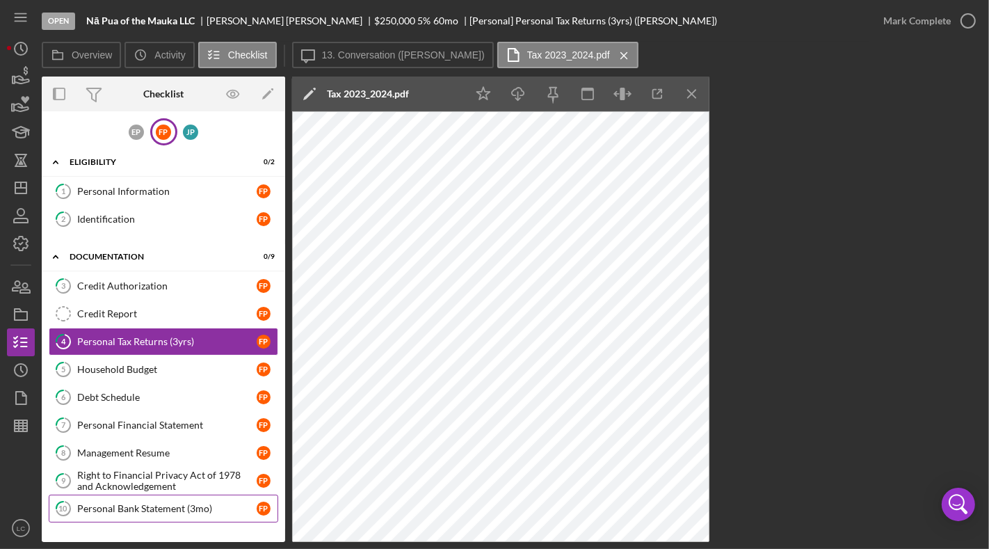
click at [148, 514] on link "10 Personal Bank Statement (3mo) F P" at bounding box center [164, 509] width 230 height 28
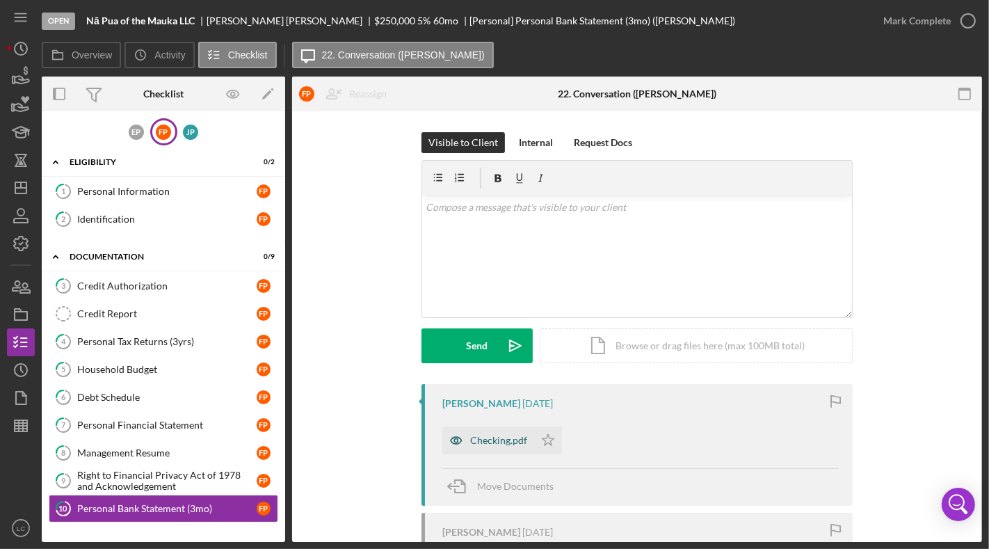
click at [508, 440] on div "Checking.pdf" at bounding box center [498, 440] width 57 height 11
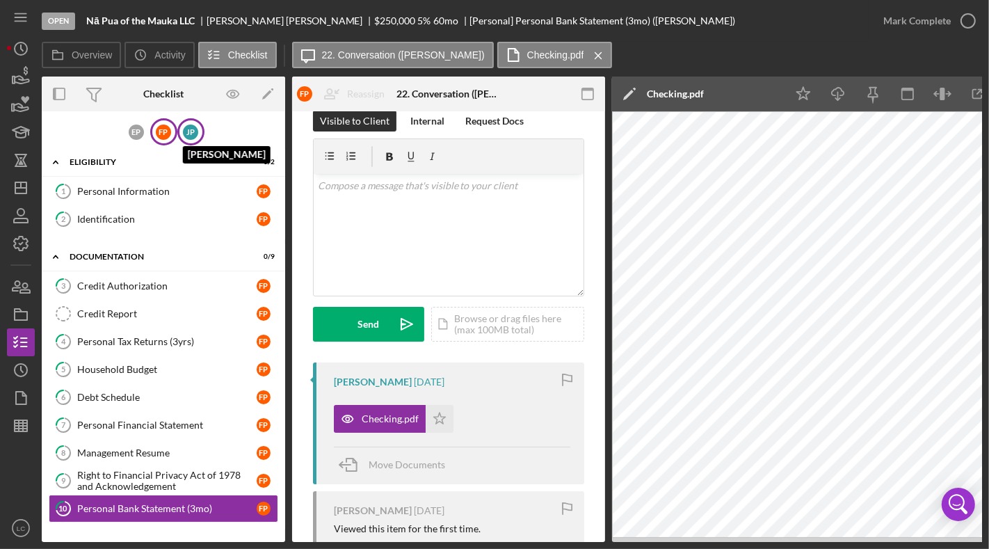
click at [189, 134] on div "J P" at bounding box center [190, 132] width 15 height 15
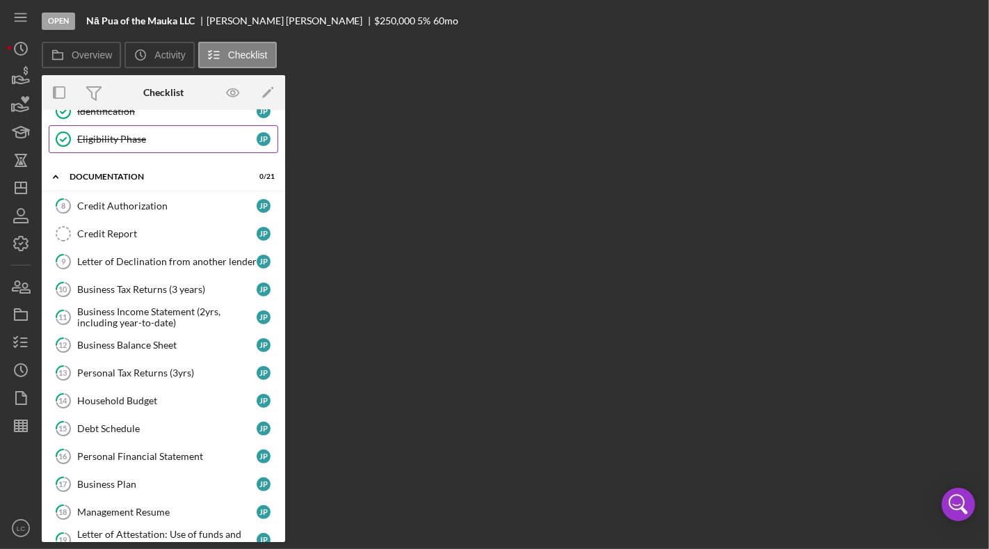
scroll to position [250, 0]
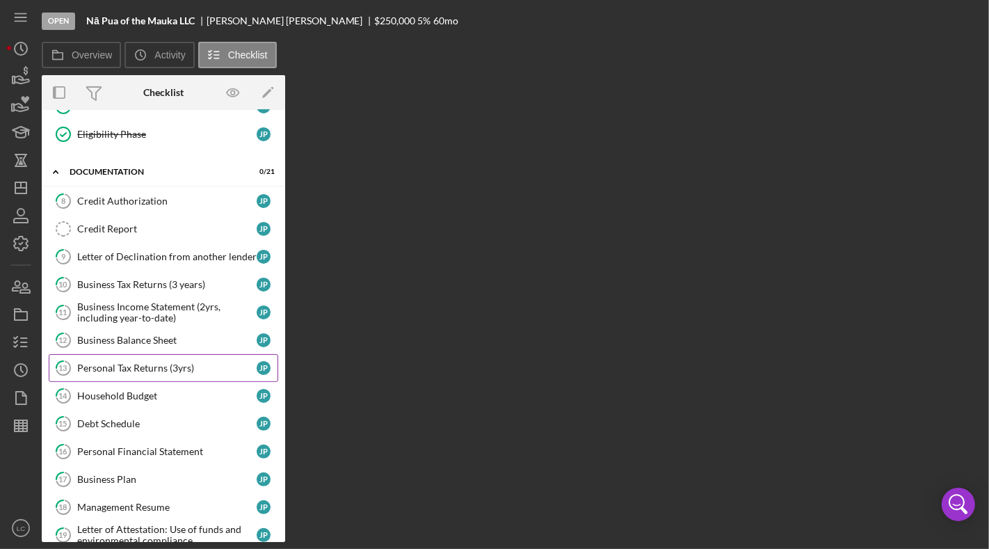
click at [186, 354] on link "13 Personal Tax Returns (3yrs) J P" at bounding box center [164, 368] width 230 height 28
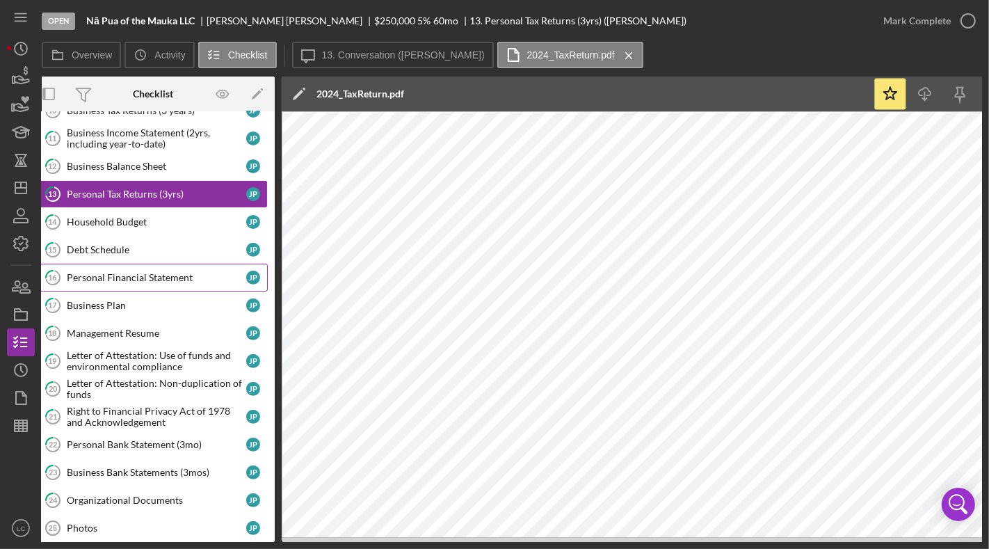
scroll to position [449, 0]
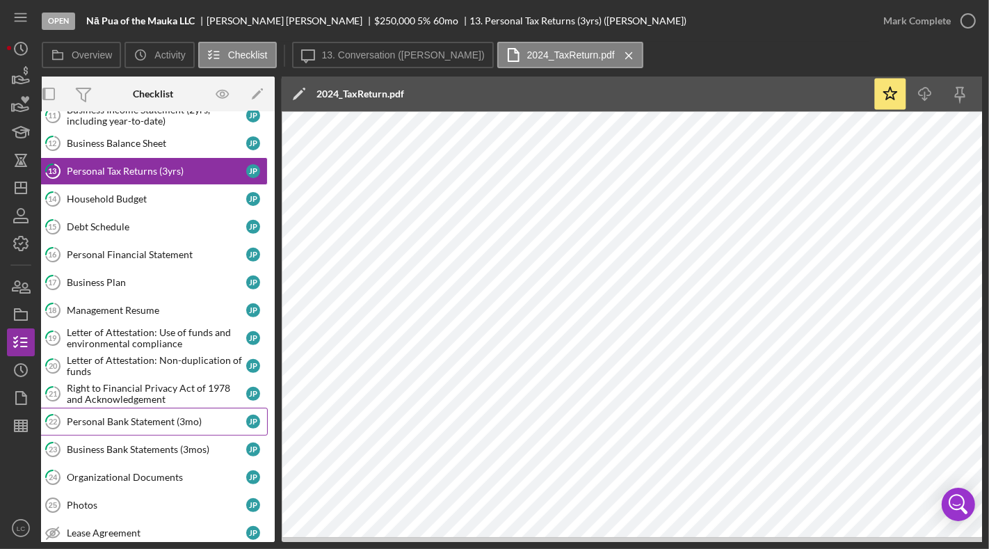
click at [155, 416] on div "Personal Bank Statement (3mo)" at bounding box center [157, 421] width 180 height 11
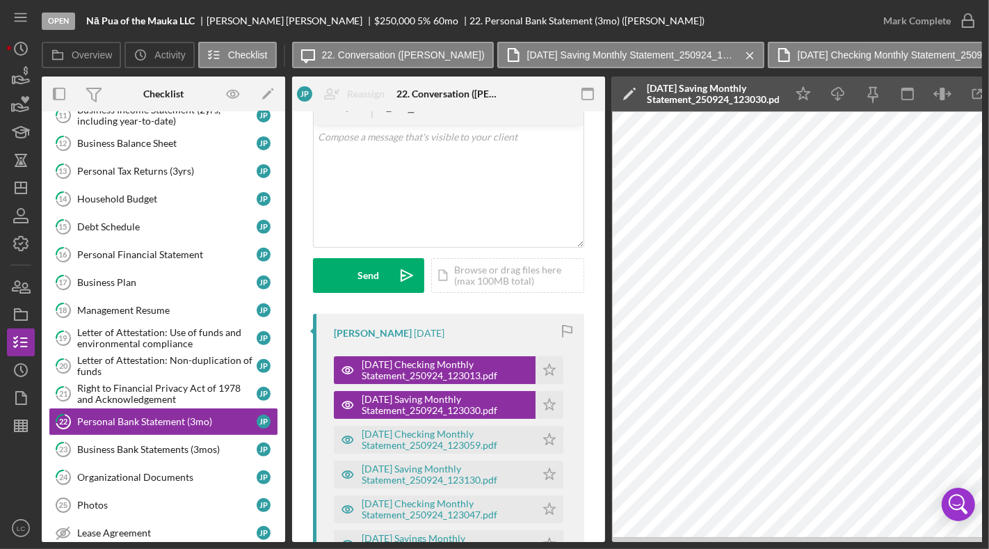
scroll to position [78, 0]
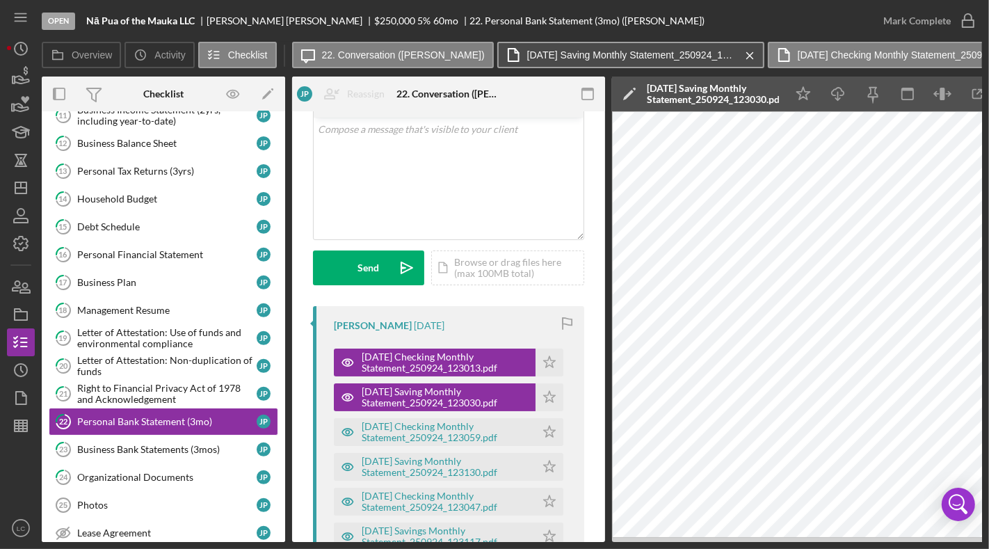
click at [600, 56] on label "[DATE] Saving Monthly Statement_250924_123030.pdf" at bounding box center [631, 54] width 209 height 11
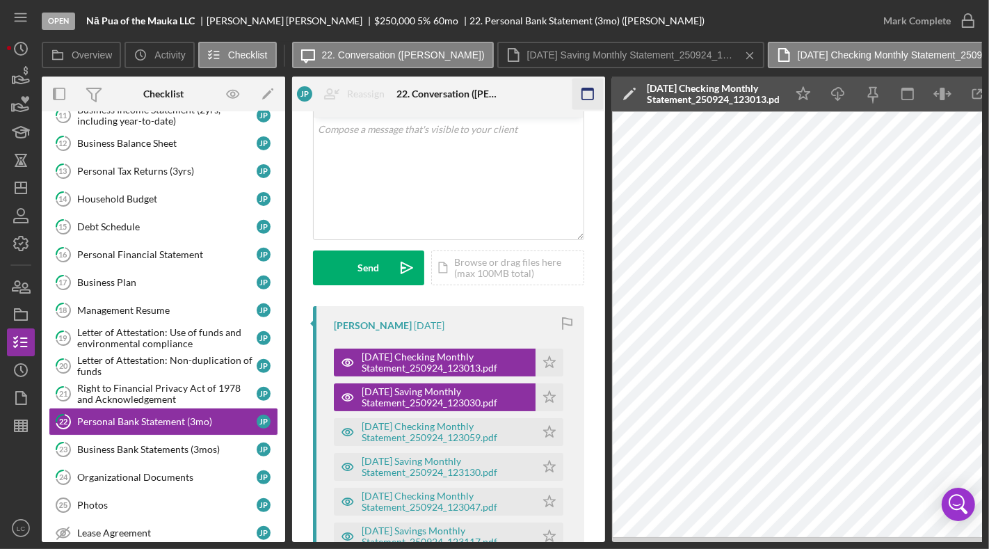
click at [587, 92] on icon "button" at bounding box center [588, 94] width 31 height 31
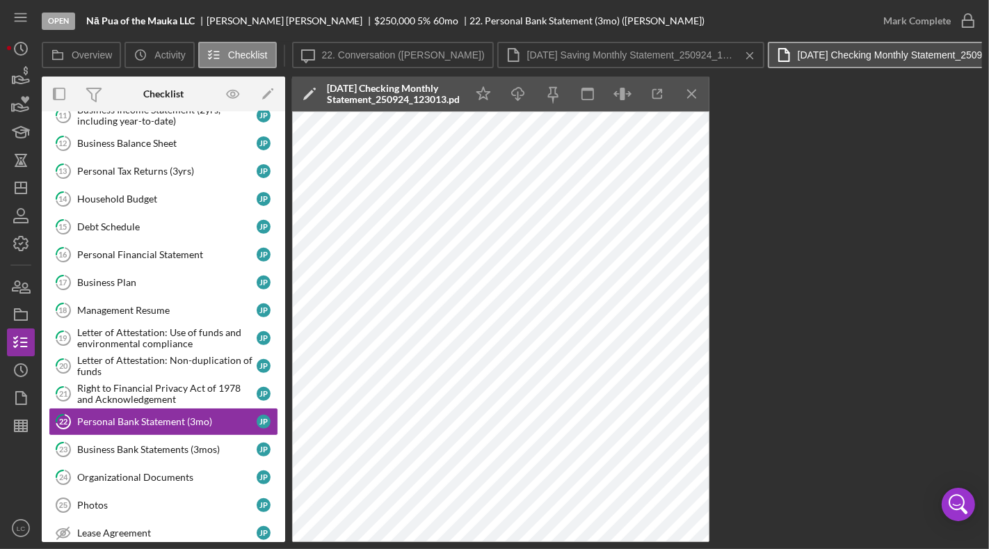
click at [798, 54] on label "[DATE] Checking Monthly Statement_250924_123013.pdf" at bounding box center [902, 54] width 209 height 11
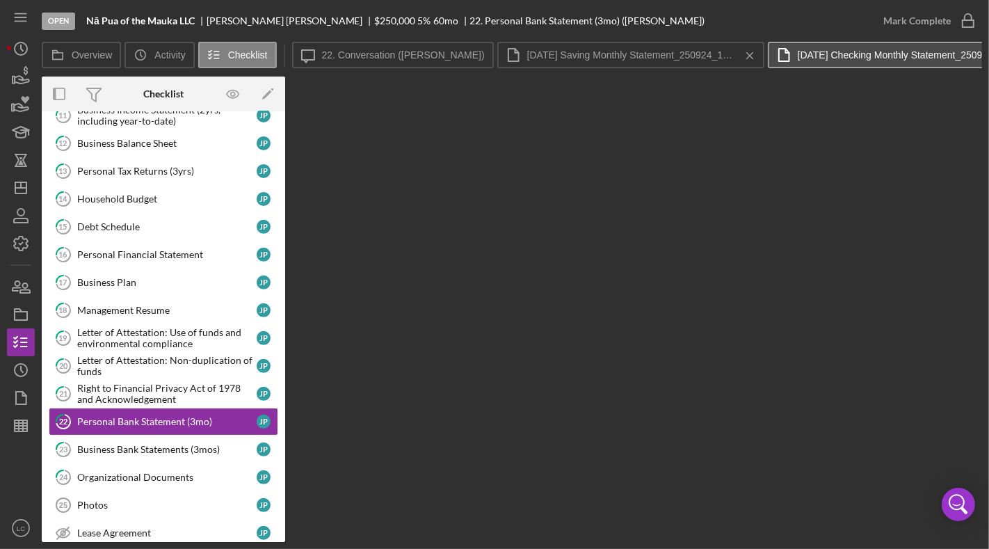
click at [798, 54] on label "[DATE] Checking Monthly Statement_250924_123013.pdf" at bounding box center [902, 54] width 209 height 11
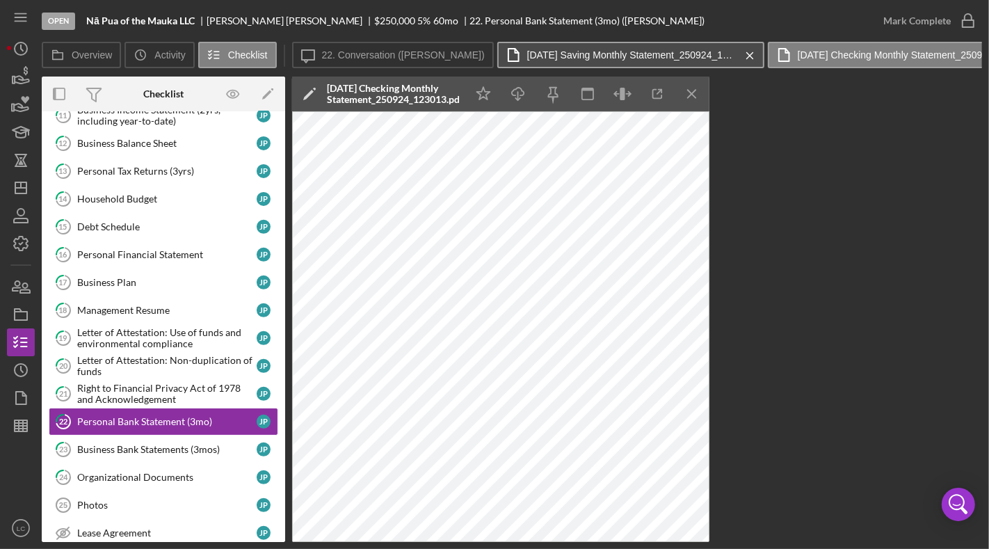
click at [561, 56] on label "[DATE] Saving Monthly Statement_250924_123030.pdf" at bounding box center [631, 54] width 209 height 11
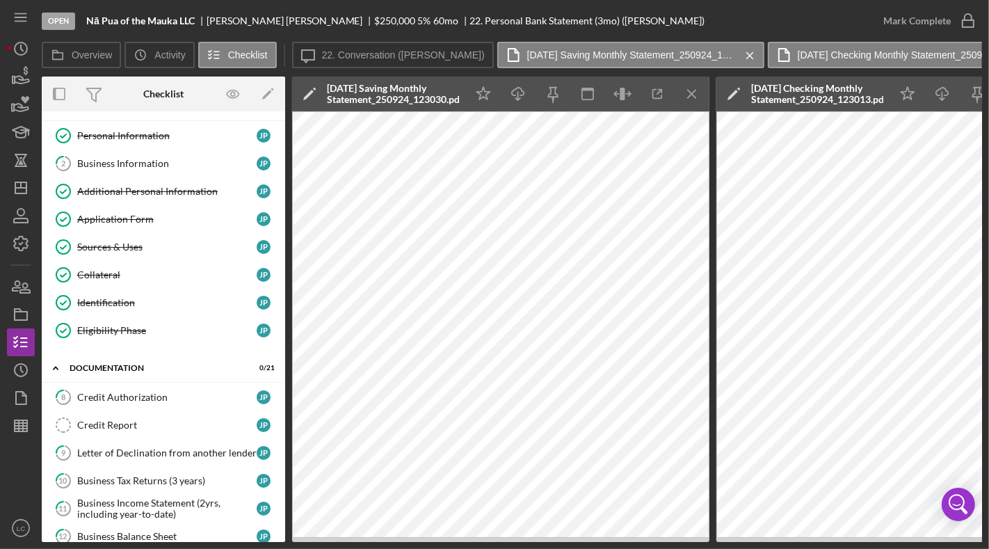
scroll to position [0, 0]
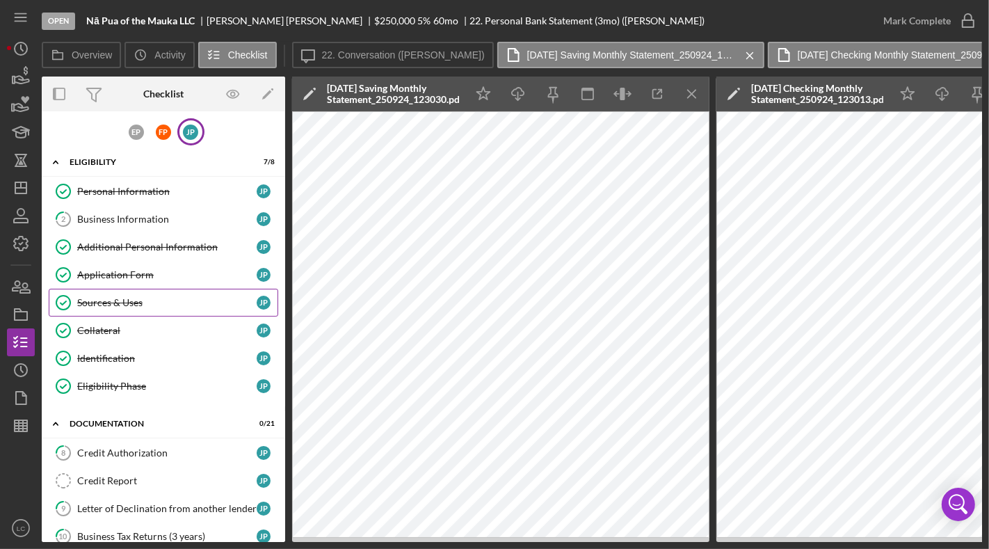
click at [118, 297] on div "Sources & Uses" at bounding box center [167, 302] width 180 height 11
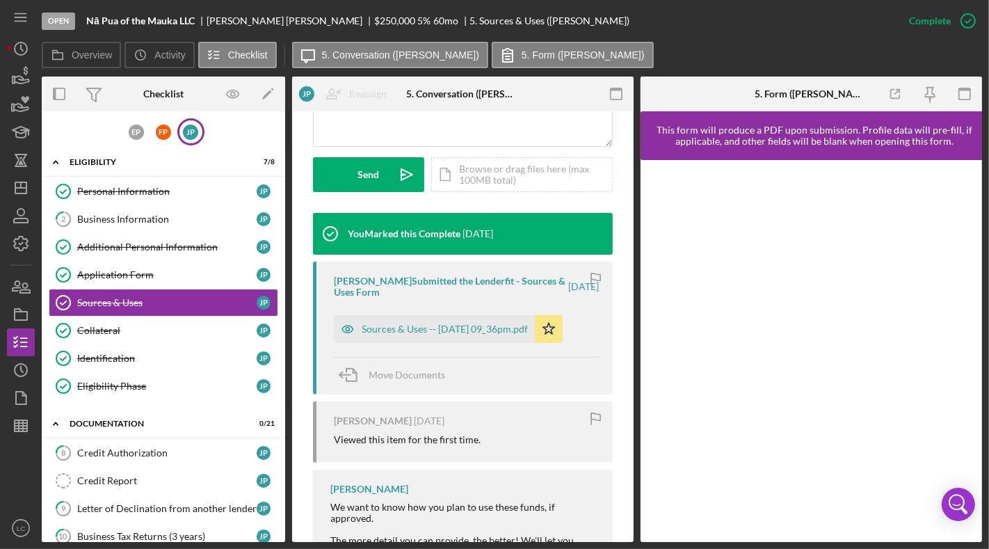
scroll to position [416, 0]
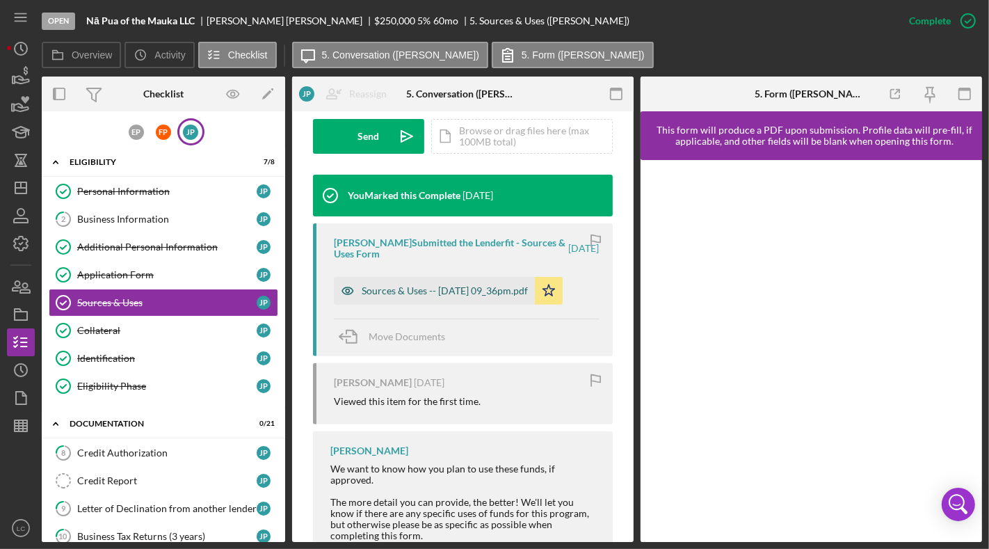
click at [481, 286] on div "Sources & Uses -- [DATE] 09_36pm.pdf" at bounding box center [445, 290] width 166 height 11
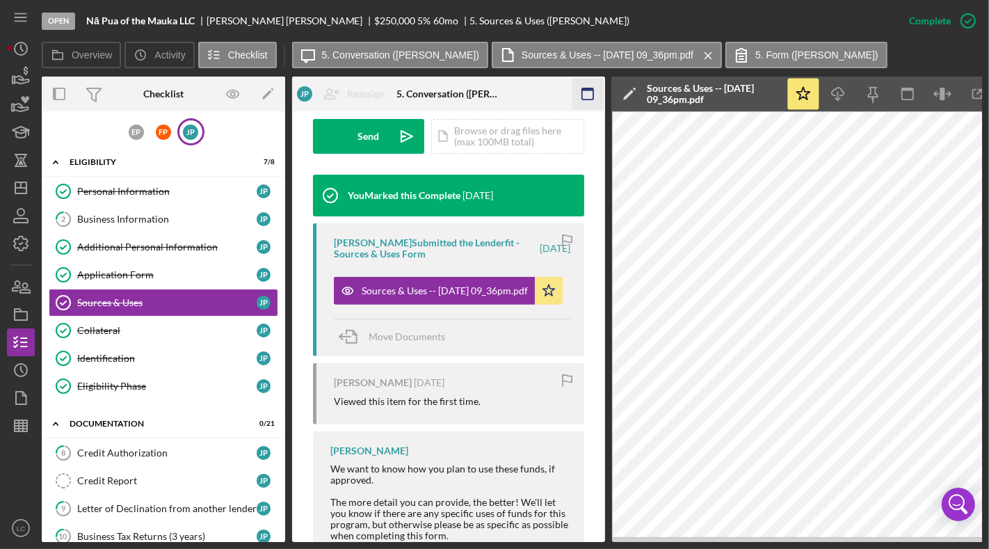
click at [584, 90] on rect "button" at bounding box center [587, 89] width 11 height 3
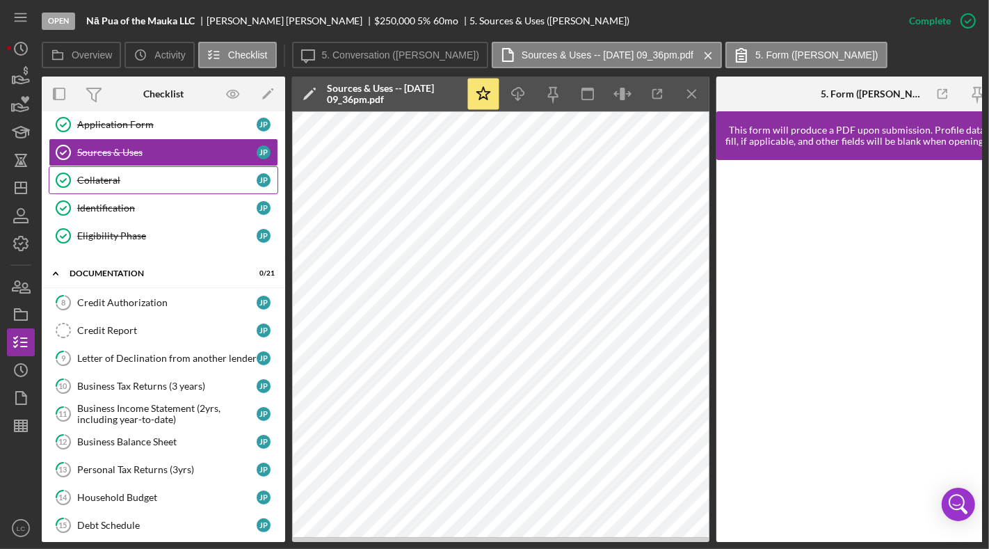
scroll to position [176, 0]
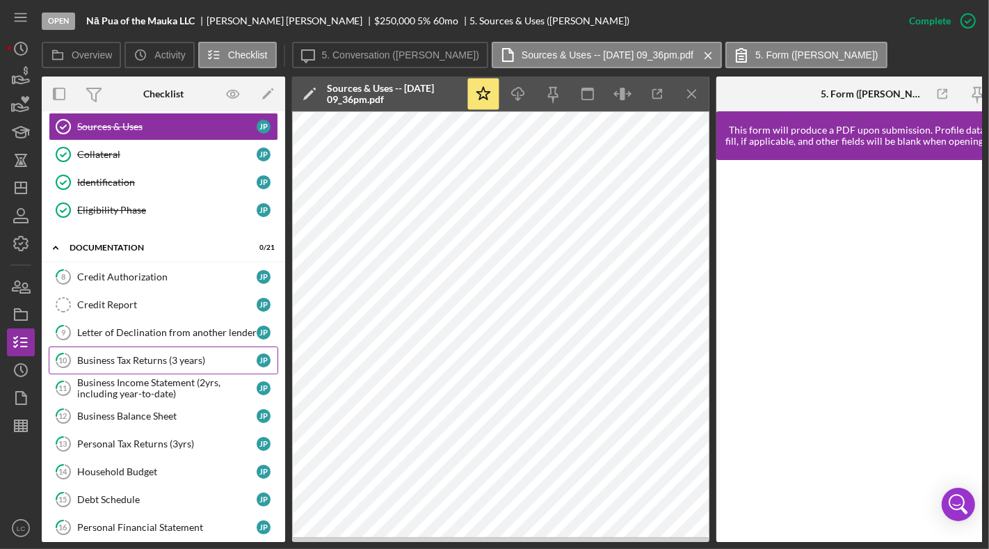
click at [195, 355] on div "Business Tax Returns (3 years)" at bounding box center [167, 360] width 180 height 11
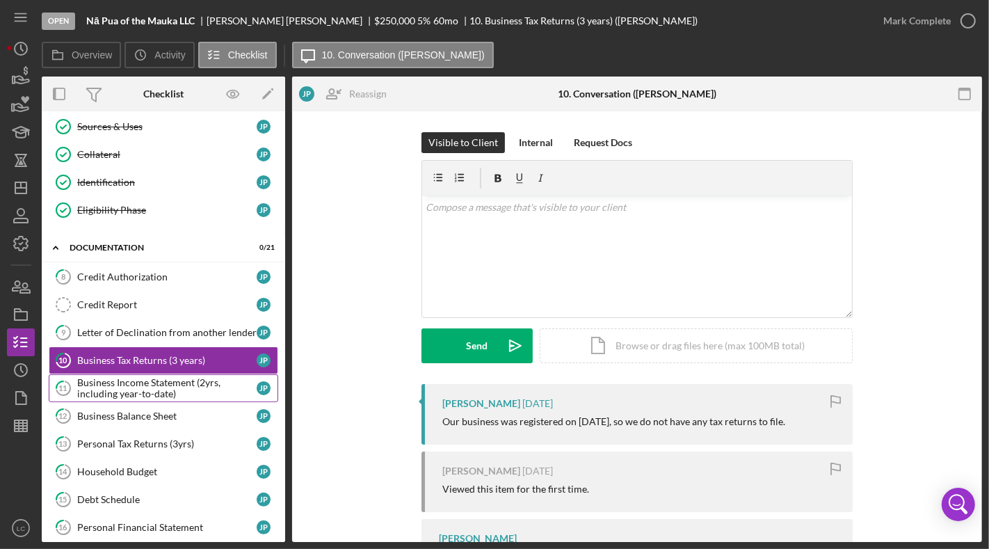
click at [202, 380] on div "Business Income Statement (2yrs, including year-to-date)" at bounding box center [167, 388] width 180 height 22
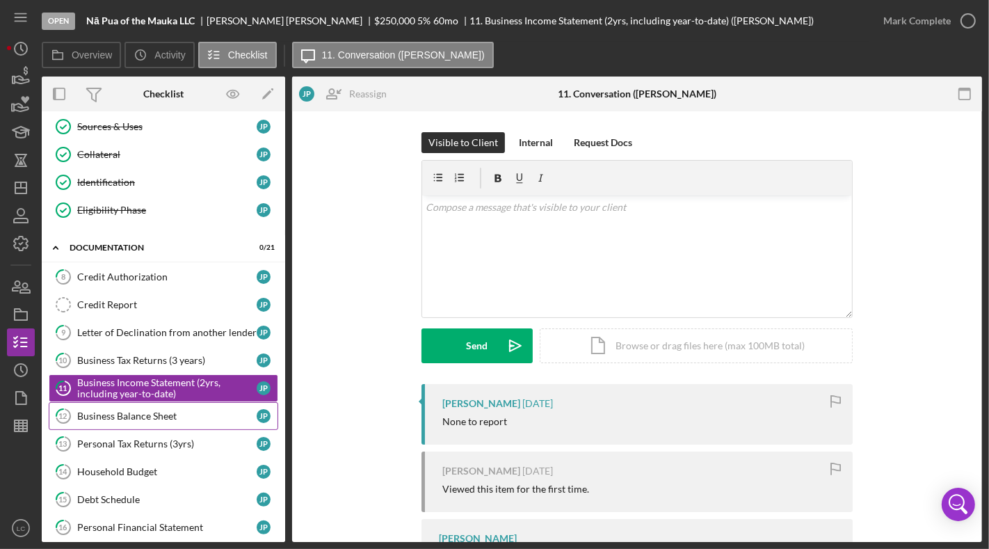
click at [197, 411] on div "Business Balance Sheet" at bounding box center [167, 416] width 180 height 11
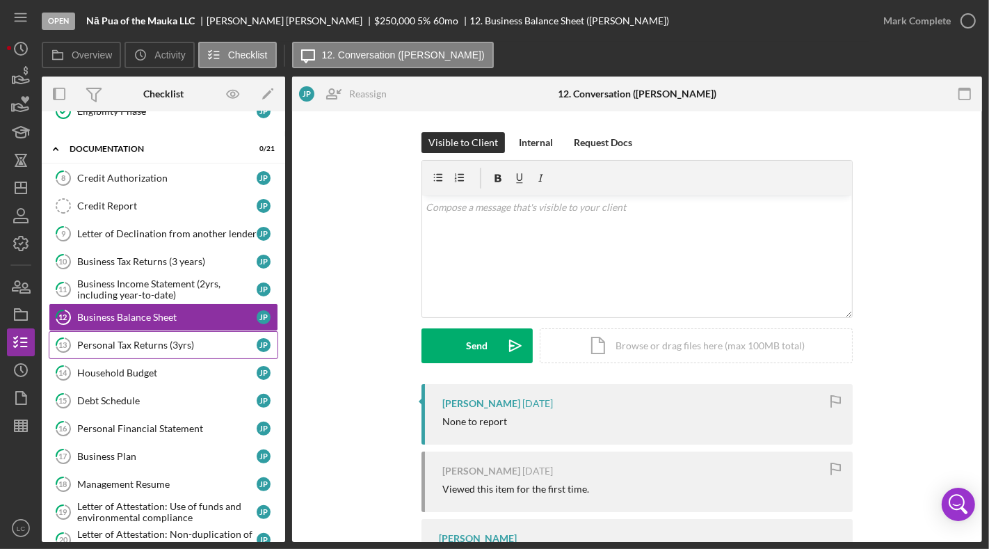
scroll to position [281, 0]
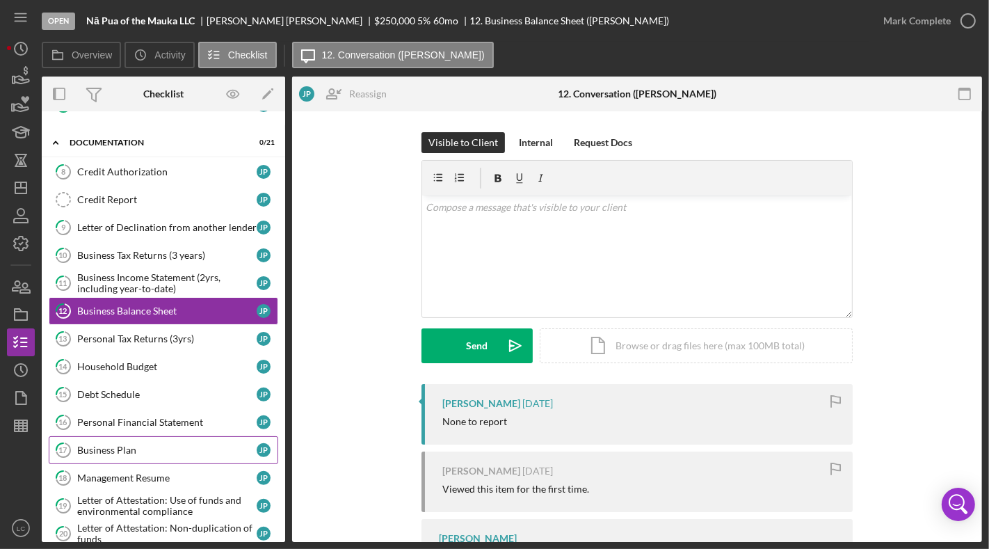
click at [193, 445] on div "Business Plan" at bounding box center [167, 450] width 180 height 11
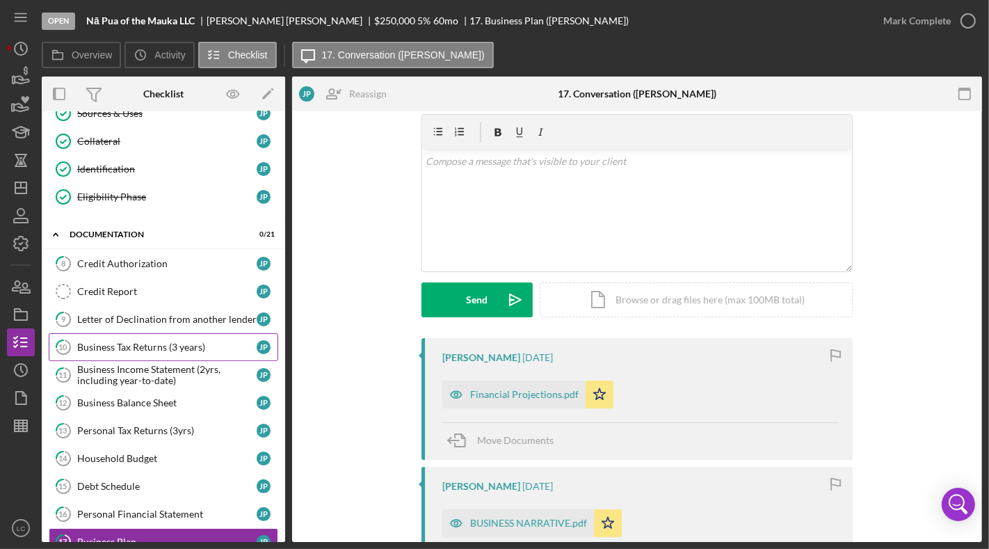
scroll to position [145, 0]
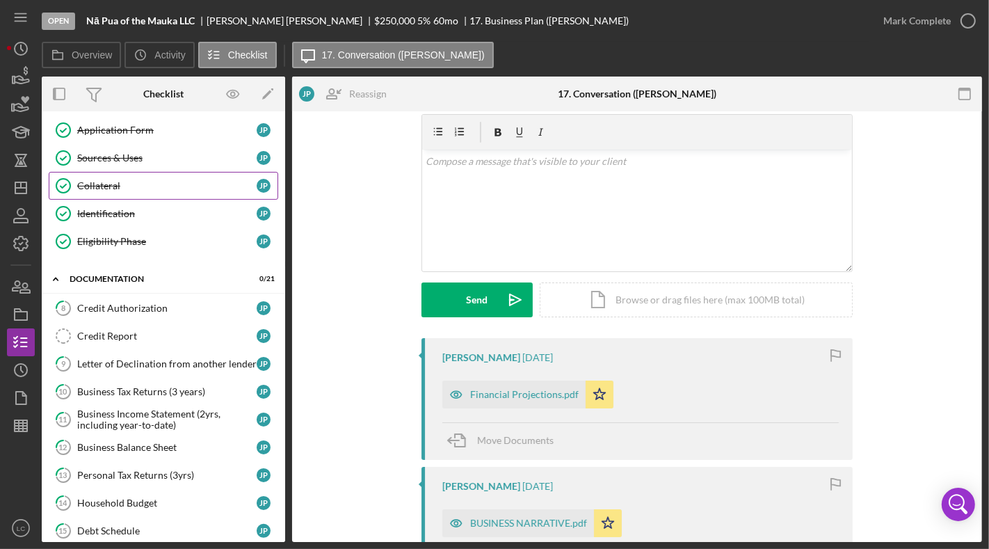
click at [165, 175] on link "Collateral Collateral J P" at bounding box center [164, 186] width 230 height 28
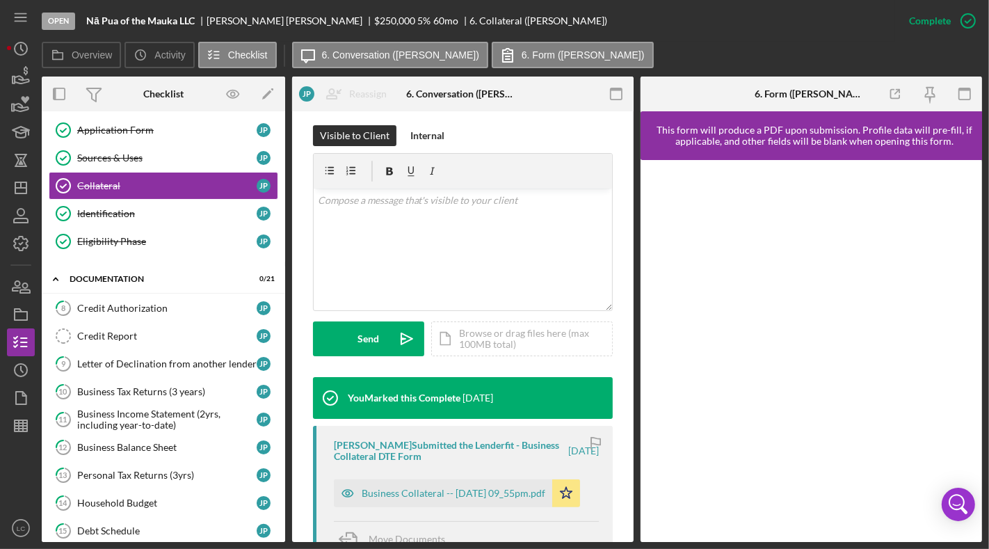
scroll to position [351, 0]
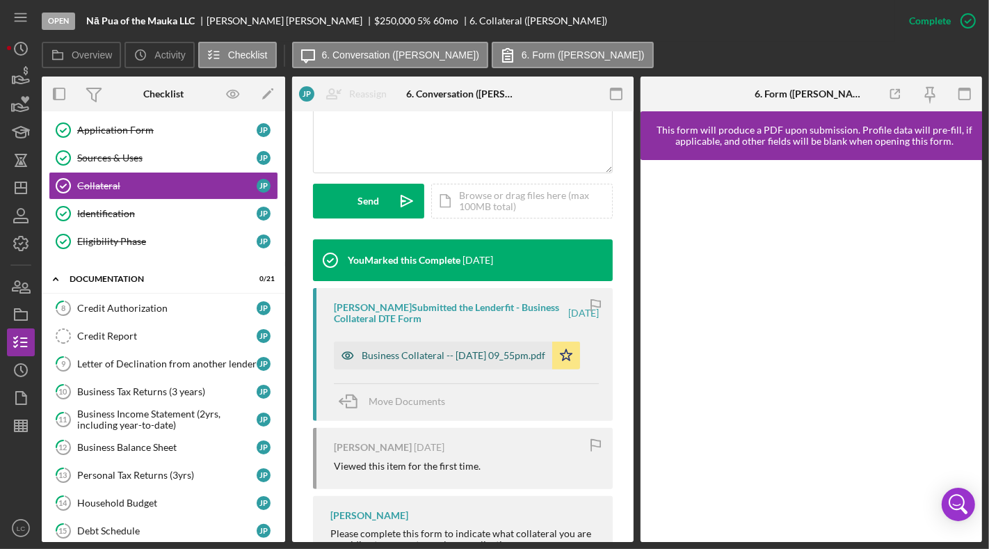
click at [435, 358] on div "Business Collateral -- [DATE] 09_55pm.pdf" at bounding box center [454, 355] width 184 height 11
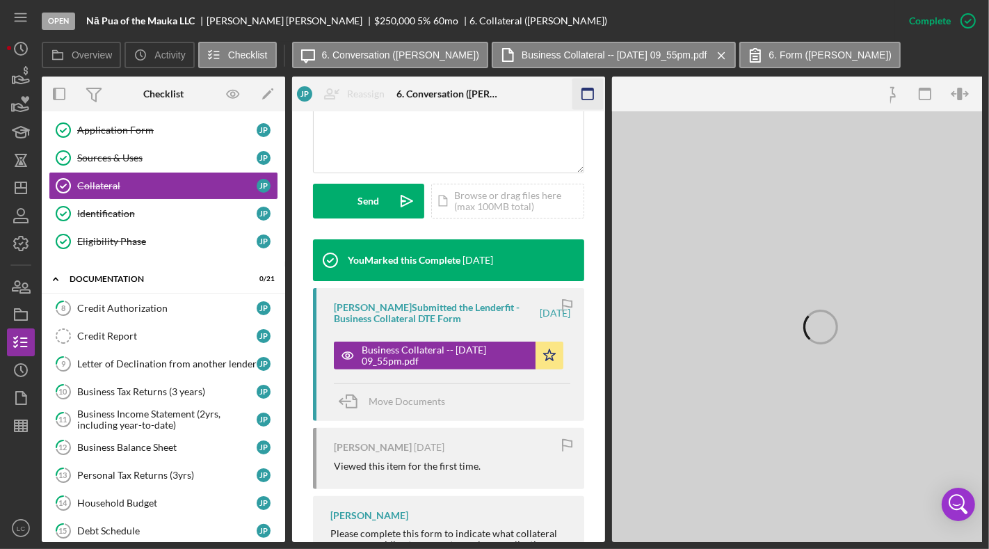
click at [587, 102] on icon "button" at bounding box center [588, 94] width 31 height 31
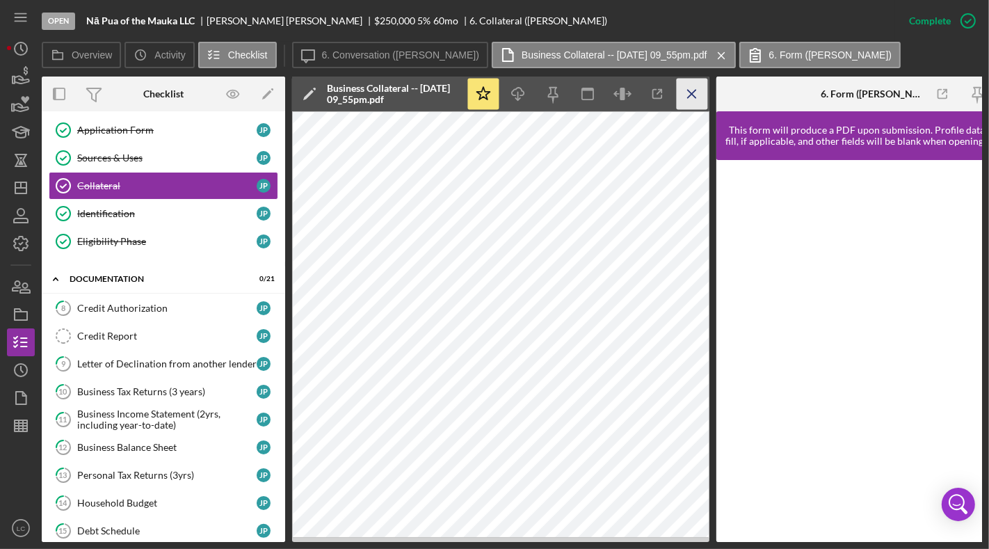
click at [692, 89] on icon "Icon/Menu Close" at bounding box center [692, 94] width 31 height 31
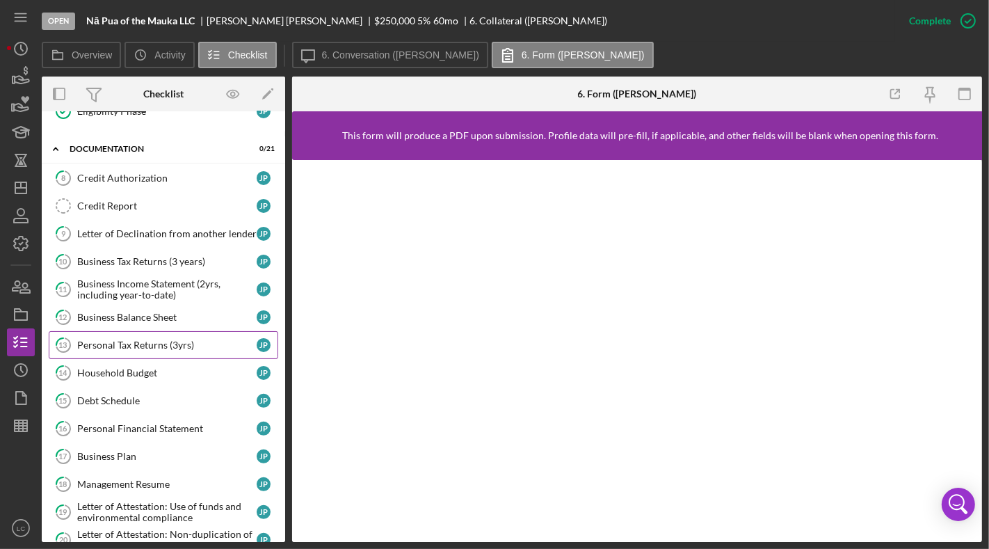
scroll to position [280, 0]
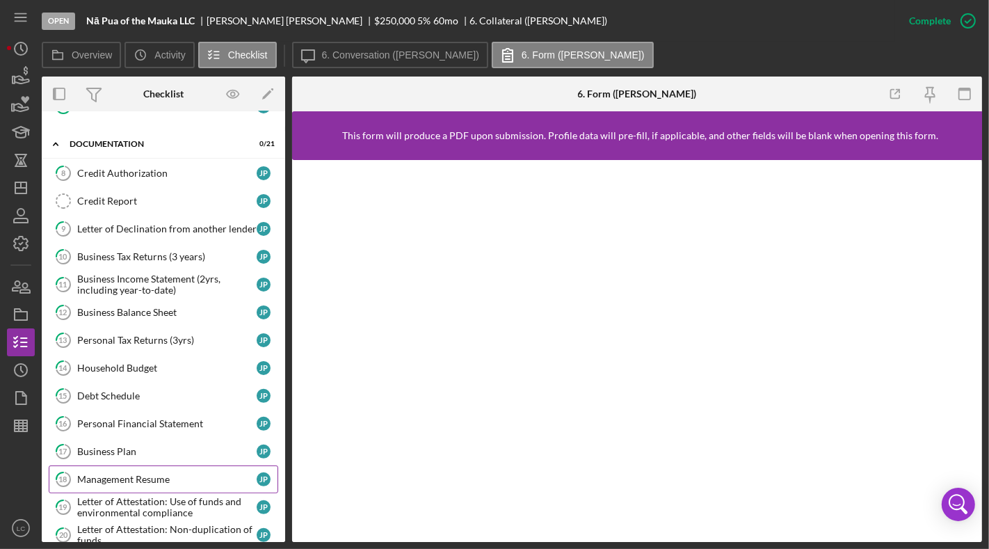
click at [163, 474] on div "Management Resume" at bounding box center [167, 479] width 180 height 11
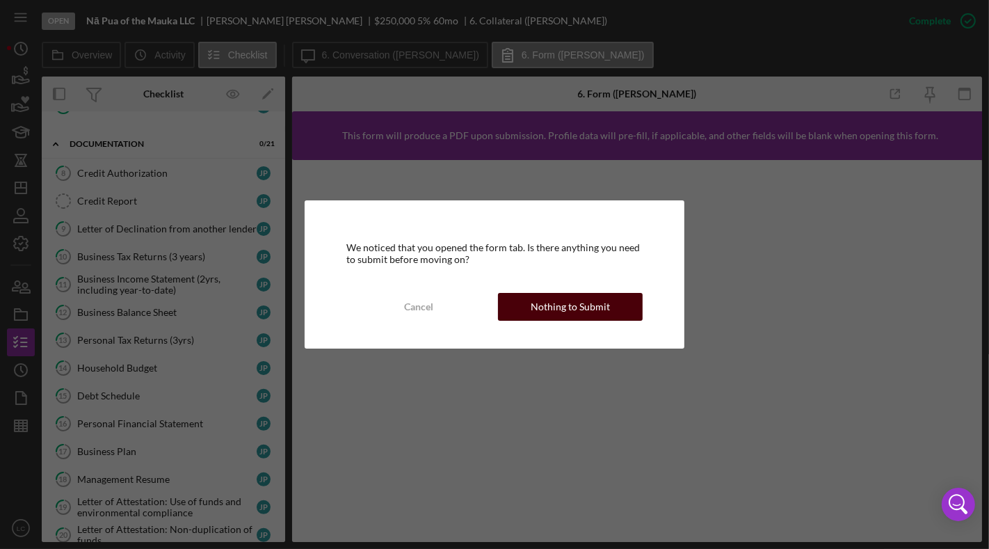
click at [570, 310] on div "Nothing to Submit" at bounding box center [570, 307] width 79 height 28
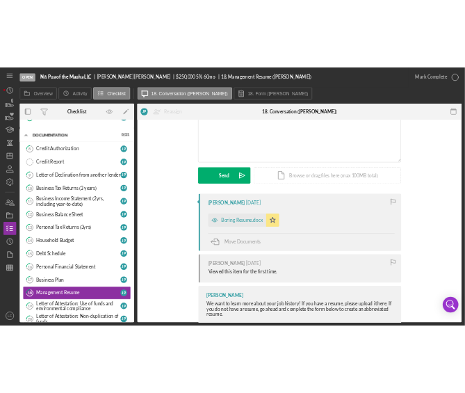
scroll to position [120, 0]
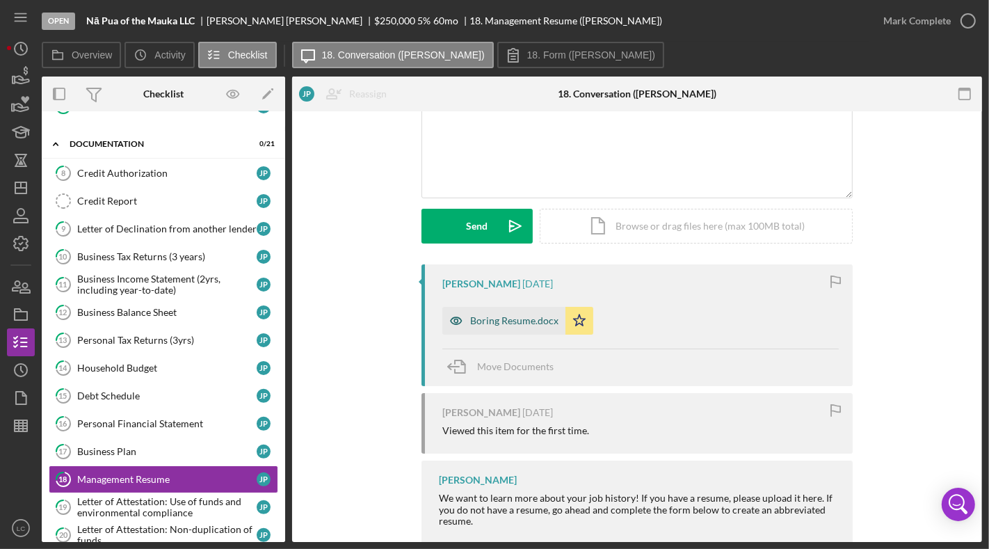
click at [534, 323] on div "Boring Resume.docx" at bounding box center [514, 320] width 88 height 11
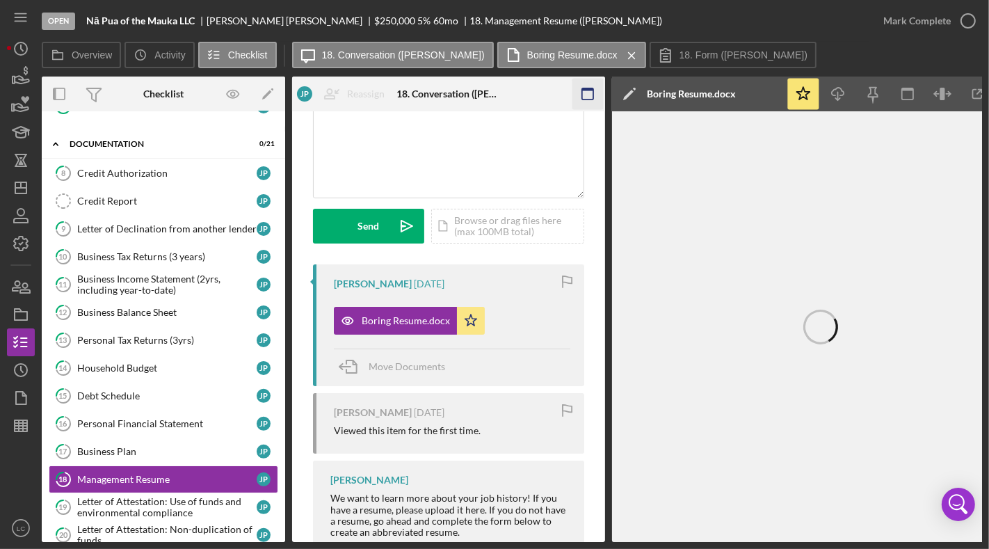
click at [585, 91] on icon "button" at bounding box center [588, 94] width 31 height 31
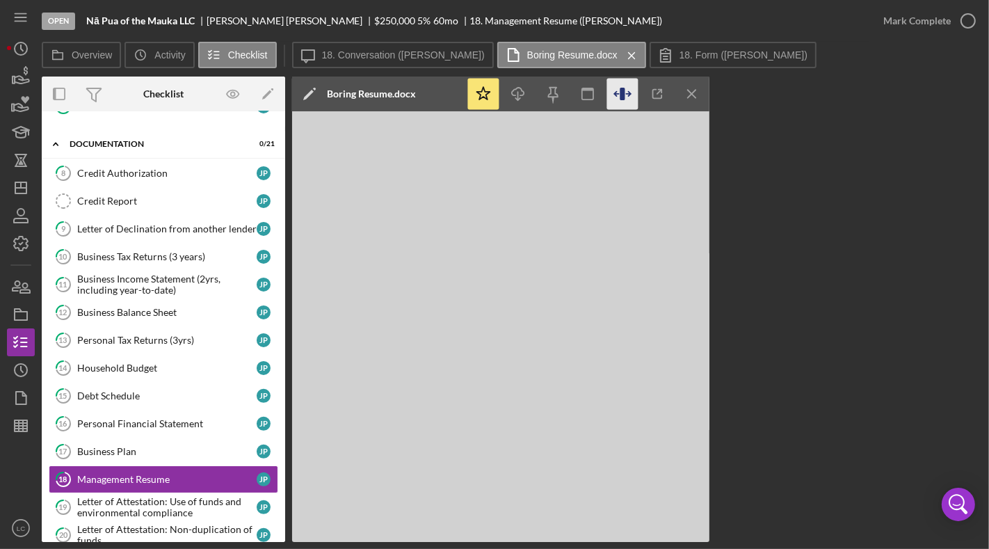
click at [630, 97] on icon "button" at bounding box center [622, 94] width 31 height 31
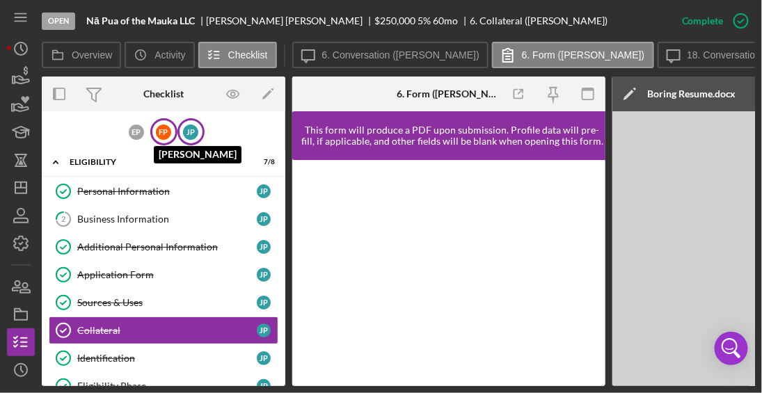
click at [163, 135] on div "F P" at bounding box center [163, 132] width 15 height 15
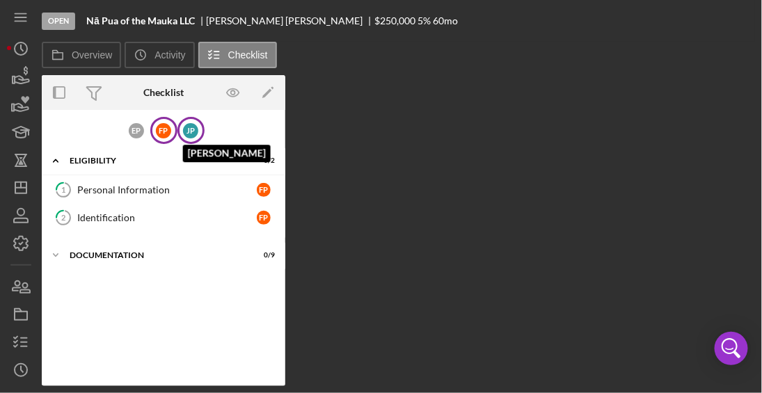
click at [186, 134] on div "J P" at bounding box center [190, 130] width 15 height 15
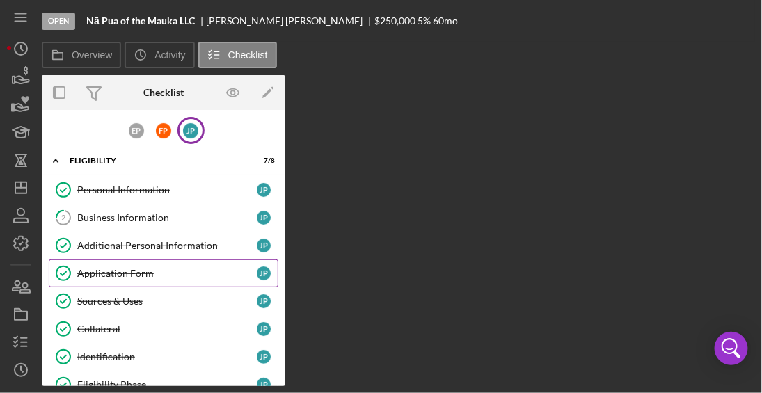
scroll to position [14, 0]
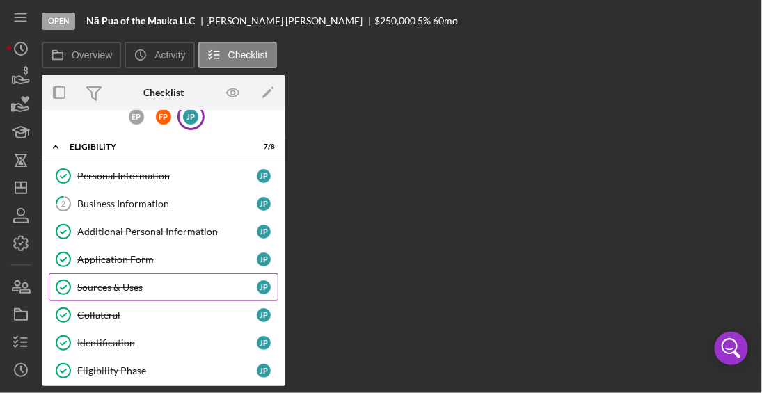
click at [118, 283] on div "Sources & Uses" at bounding box center [167, 287] width 180 height 11
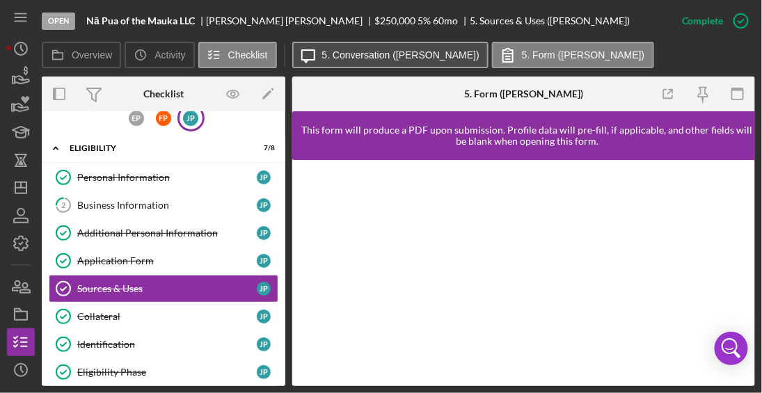
click at [381, 54] on label "5. Conversation ([PERSON_NAME])" at bounding box center [400, 54] width 157 height 11
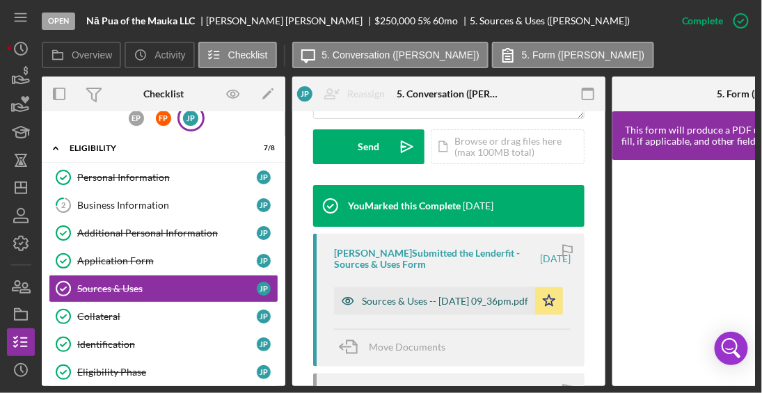
scroll to position [415, 0]
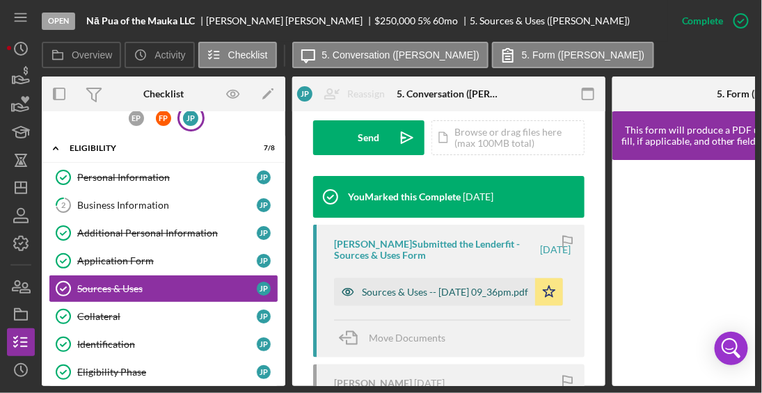
click at [436, 296] on div "Sources & Uses -- [DATE] 09_36pm.pdf" at bounding box center [445, 292] width 166 height 11
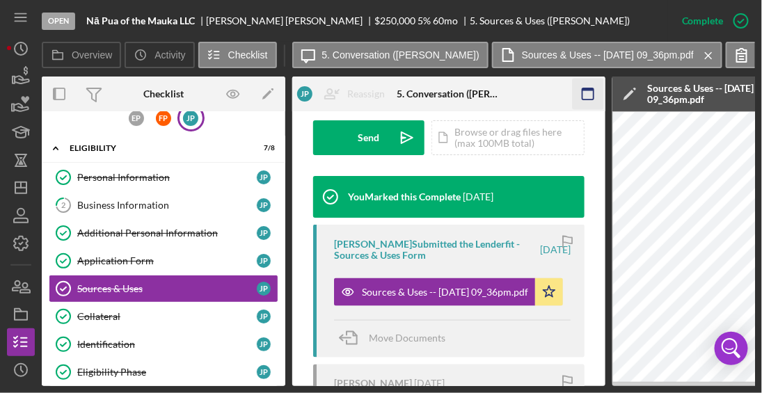
click at [584, 91] on icon "button" at bounding box center [588, 94] width 31 height 31
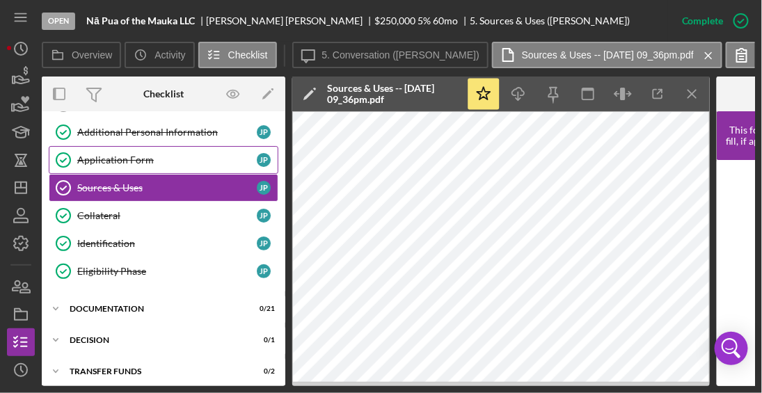
scroll to position [120, 0]
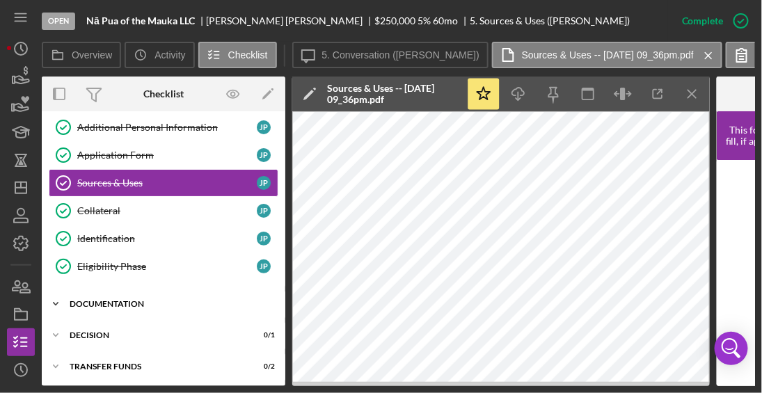
click at [81, 300] on div "Documentation" at bounding box center [169, 304] width 198 height 8
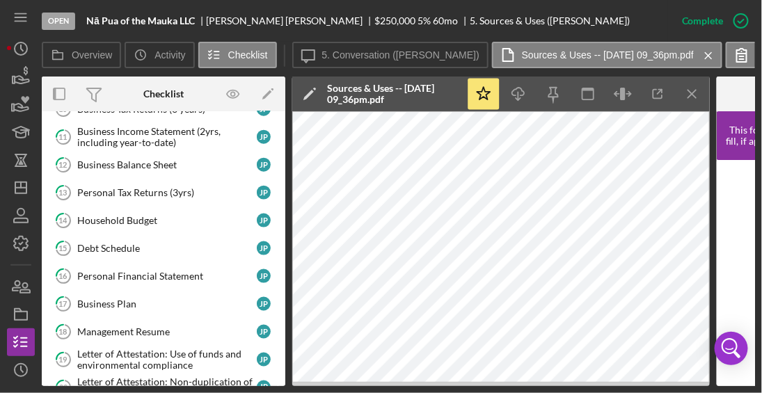
scroll to position [431, 0]
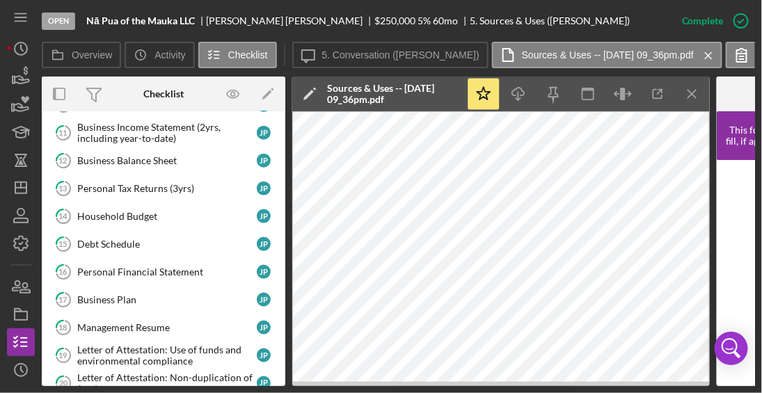
click at [128, 297] on link "17 Business Plan J P" at bounding box center [164, 300] width 230 height 28
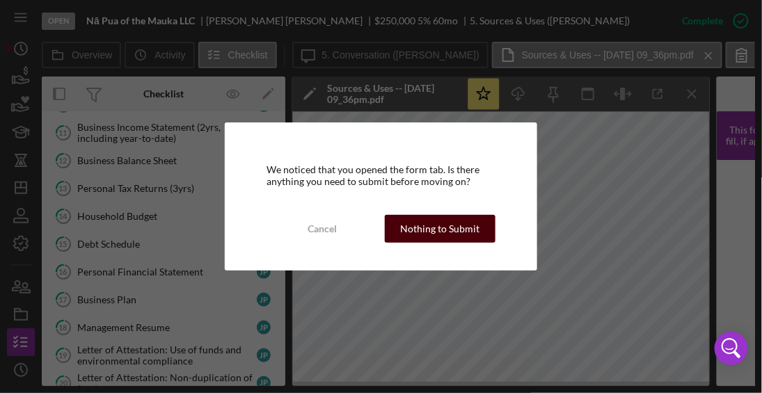
click at [435, 218] on div "Nothing to Submit" at bounding box center [439, 229] width 79 height 28
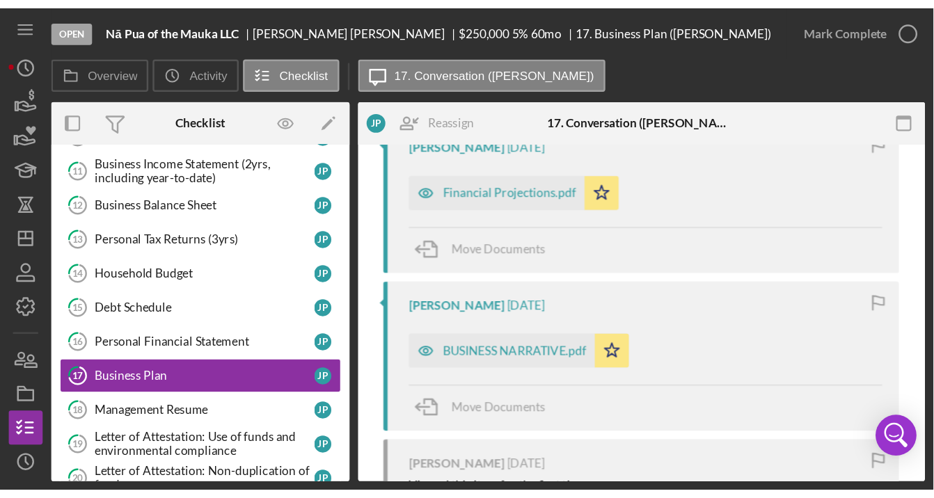
scroll to position [278, 0]
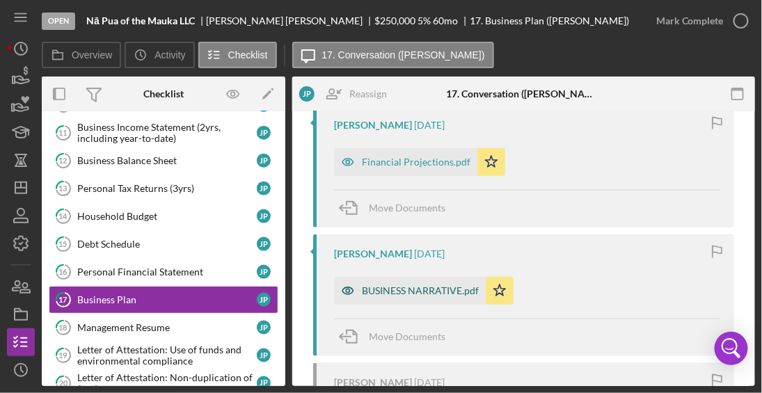
click at [440, 295] on div "BUSINESS NARRATIVE.pdf" at bounding box center [410, 291] width 152 height 28
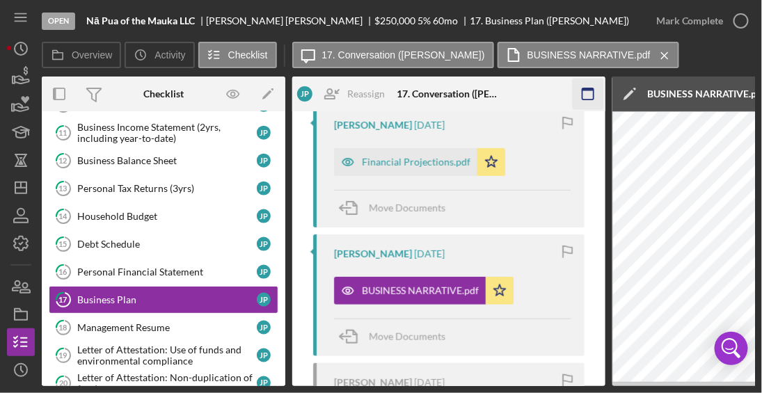
click at [589, 91] on icon "button" at bounding box center [588, 94] width 31 height 31
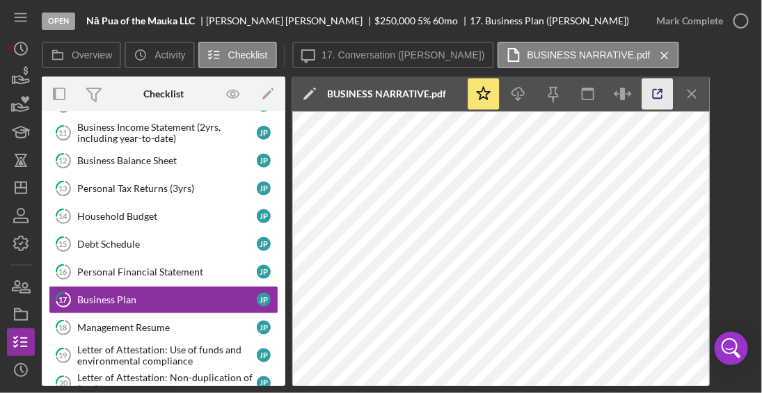
click at [666, 88] on icon "button" at bounding box center [657, 94] width 31 height 31
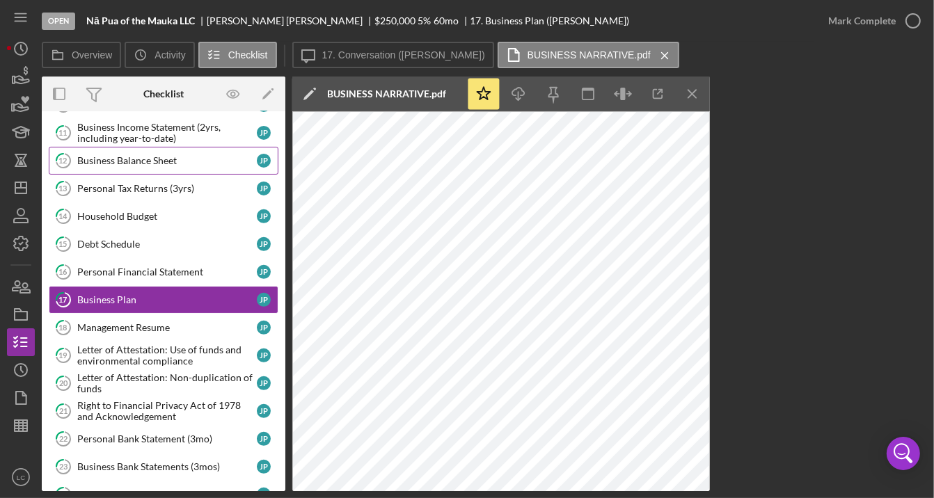
scroll to position [0, 0]
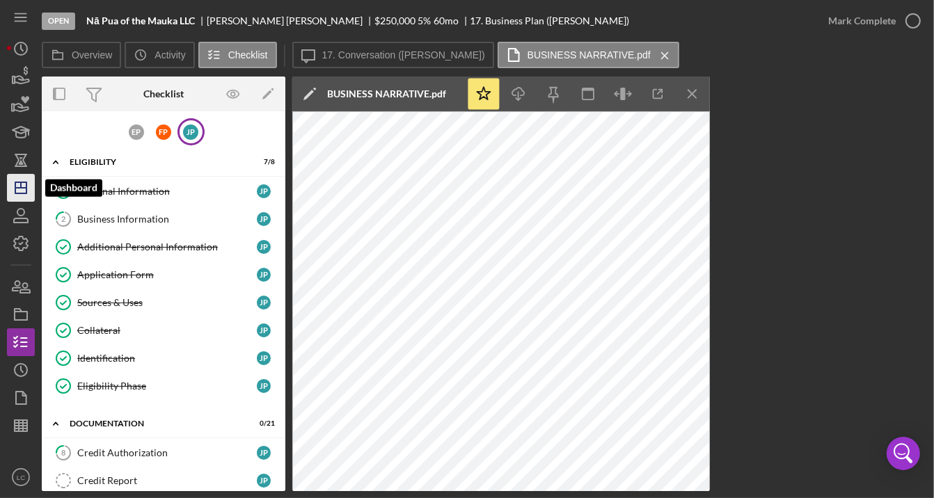
click at [30, 182] on icon "Icon/Dashboard" at bounding box center [20, 187] width 35 height 35
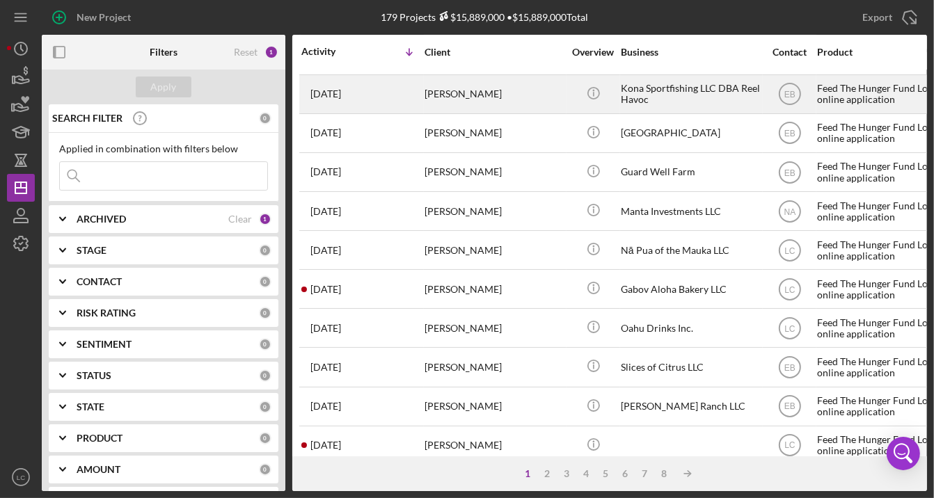
scroll to position [131, 0]
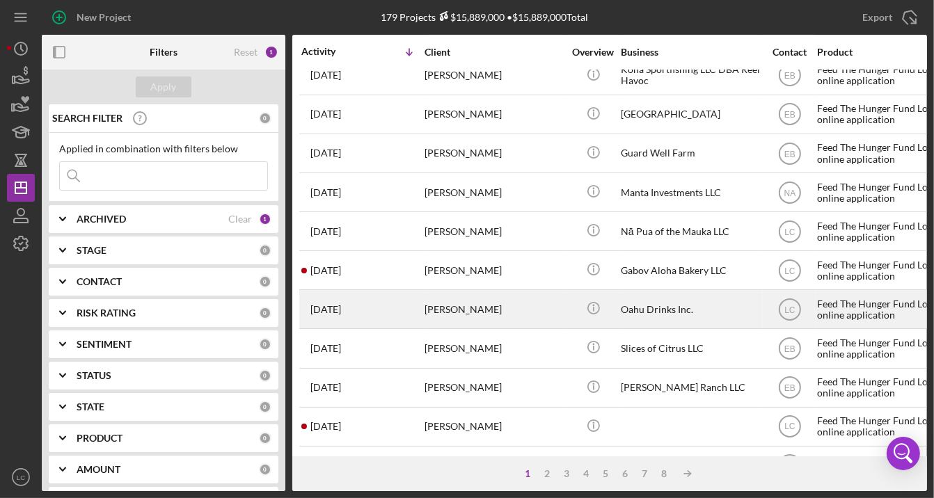
click at [478, 312] on div "[PERSON_NAME]" at bounding box center [493, 309] width 139 height 37
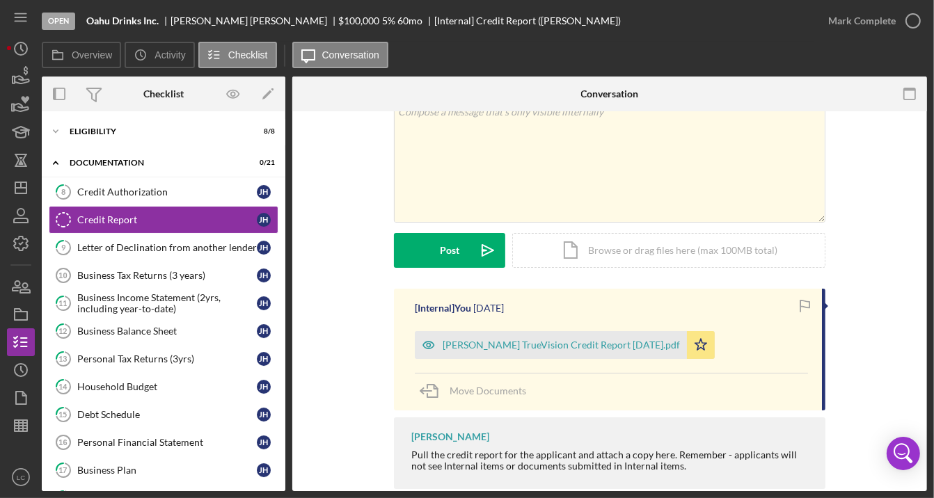
scroll to position [92, 0]
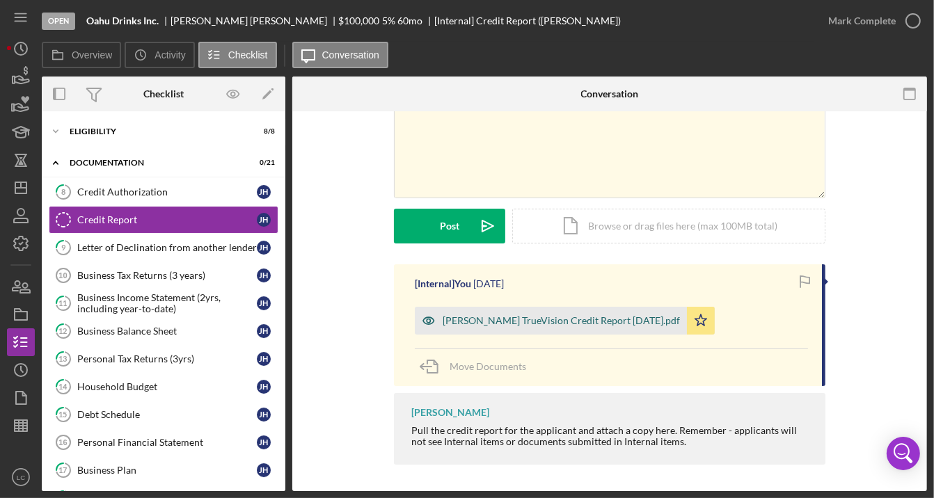
click at [502, 322] on div "[PERSON_NAME] TrueVision Credit Report [DATE].pdf" at bounding box center [561, 320] width 237 height 11
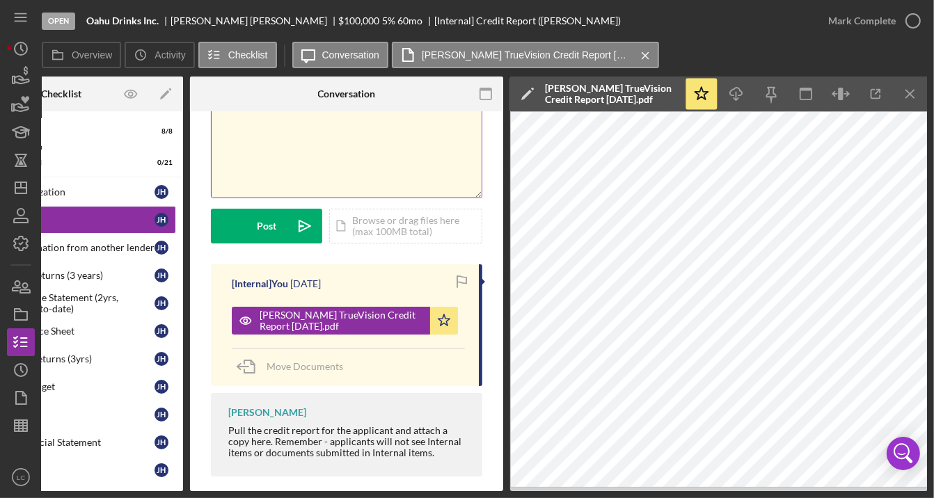
scroll to position [0, 0]
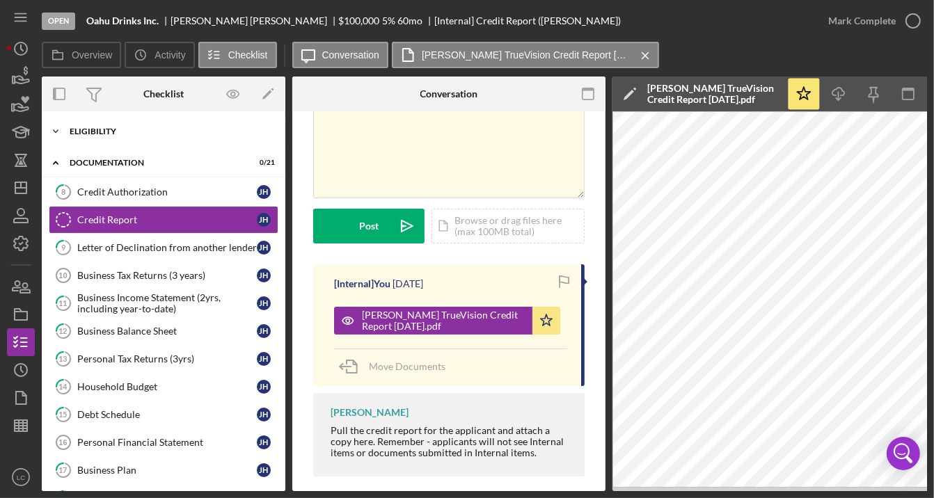
click at [117, 125] on div "Icon/Expander Eligibility 8 / 8" at bounding box center [164, 132] width 244 height 28
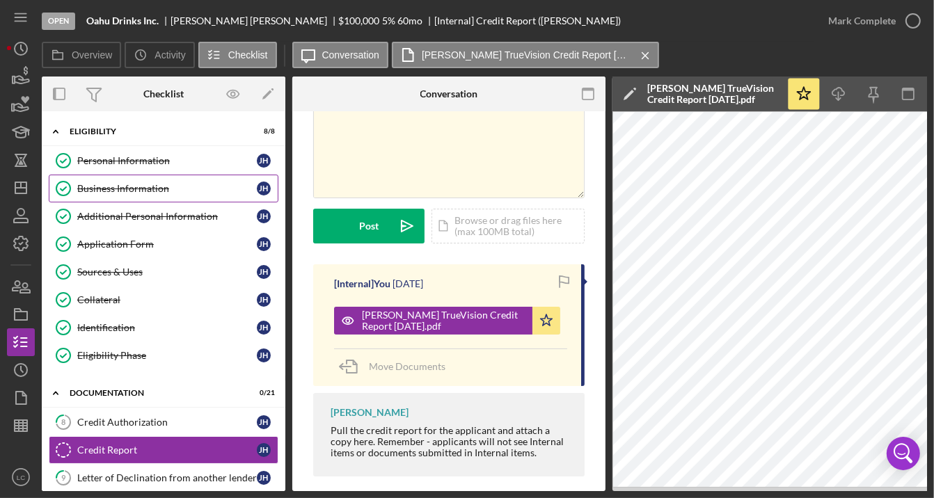
click at [130, 189] on div "Business Information" at bounding box center [167, 188] width 180 height 11
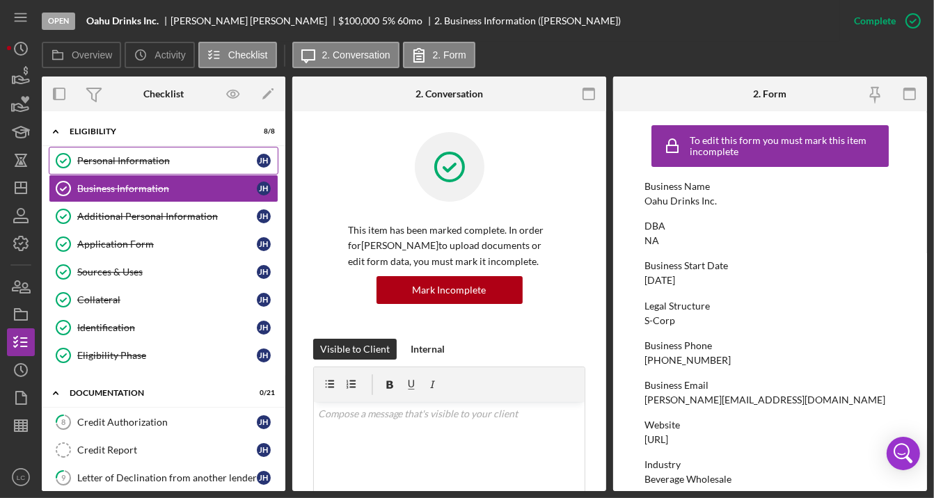
click at [175, 152] on link "Personal Information Personal Information [PERSON_NAME]" at bounding box center [164, 161] width 230 height 28
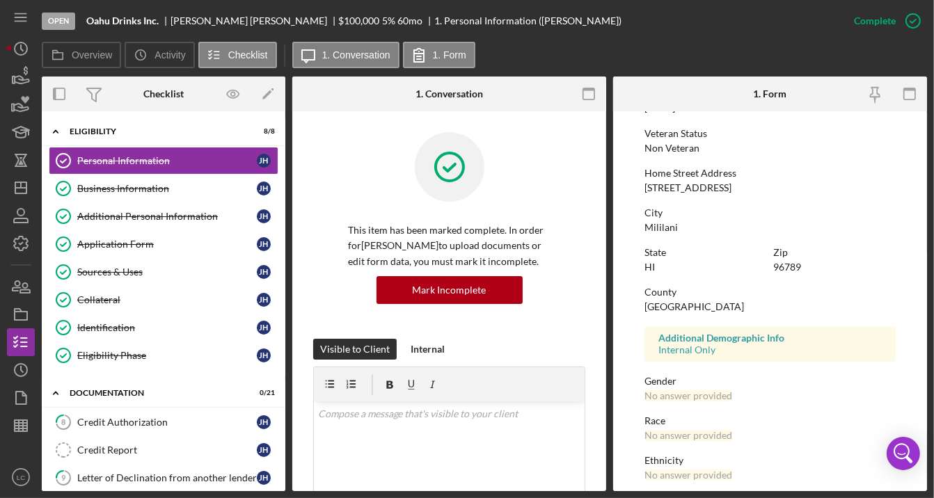
scroll to position [269, 0]
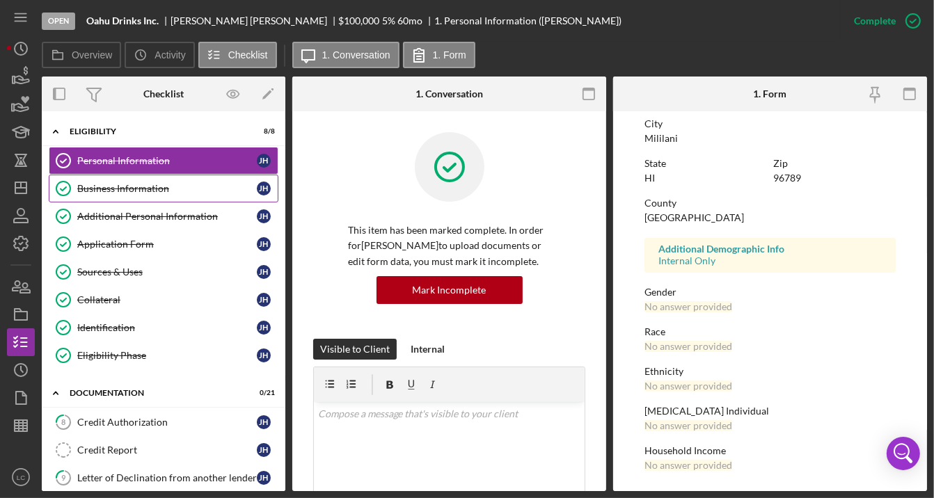
click at [157, 181] on link "Business Information Business Information [PERSON_NAME]" at bounding box center [164, 189] width 230 height 28
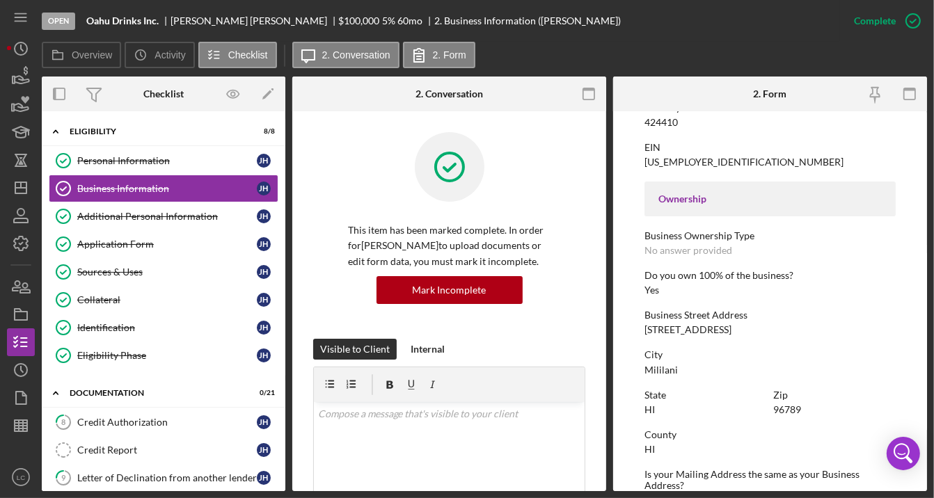
scroll to position [404, 0]
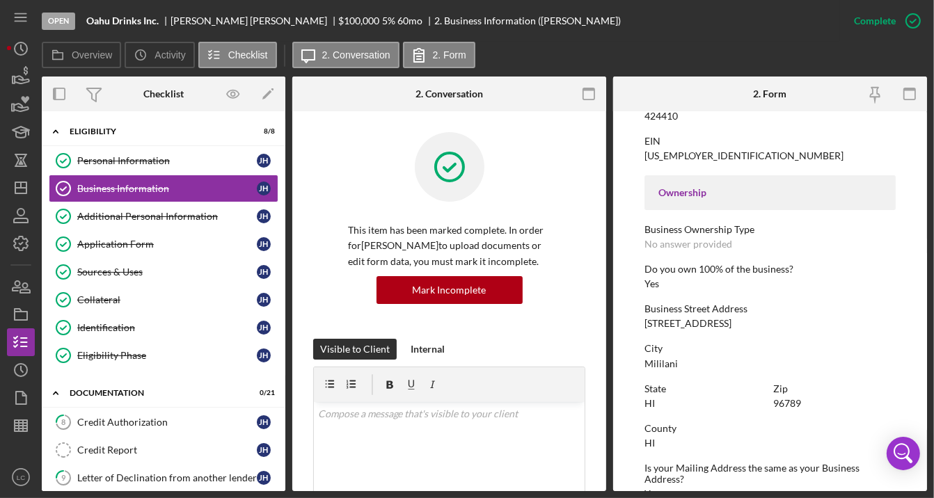
drag, startPoint x: 751, startPoint y: 325, endPoint x: 644, endPoint y: 327, distance: 107.2
click at [644, 327] on div "Business Street Address [STREET_ADDRESS]" at bounding box center [769, 316] width 251 height 26
copy div "[STREET_ADDRESS]"
drag, startPoint x: 683, startPoint y: 367, endPoint x: 641, endPoint y: 366, distance: 42.4
click at [641, 367] on form "To edit this form you must mark this item incomplete Business Name Oahu Drinks …" at bounding box center [770, 301] width 314 height 380
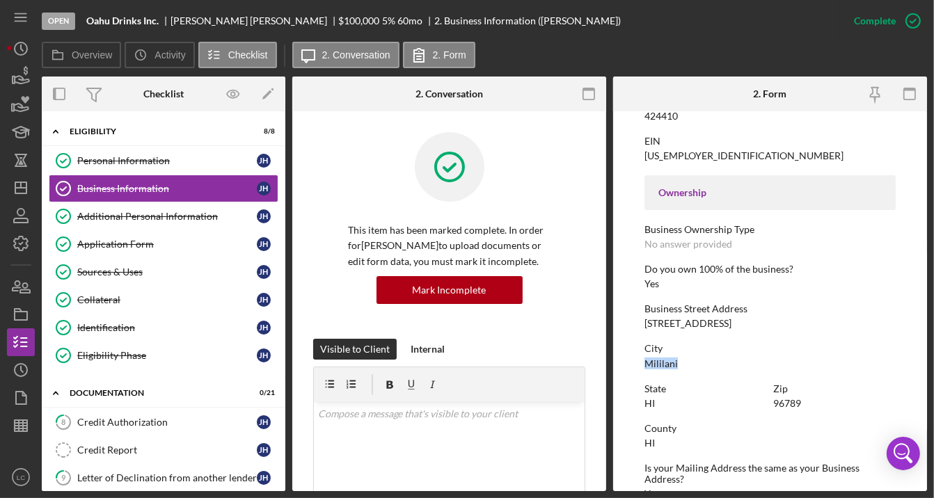
copy div "Mililani"
drag, startPoint x: 805, startPoint y: 401, endPoint x: 768, endPoint y: 406, distance: 37.3
click at [768, 407] on div "State [US_STATE] Zip 96789" at bounding box center [769, 403] width 251 height 40
copy div "96789"
click at [139, 266] on div "Sources & Uses" at bounding box center [167, 271] width 180 height 11
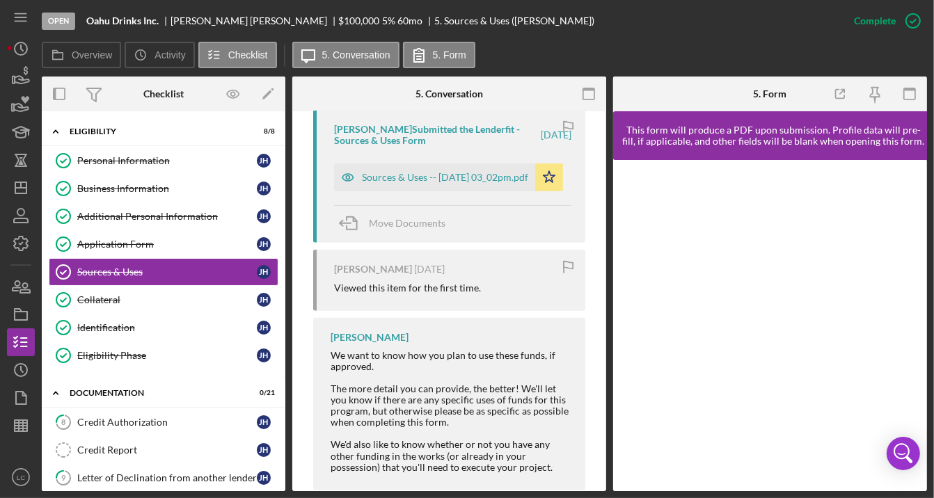
scroll to position [540, 0]
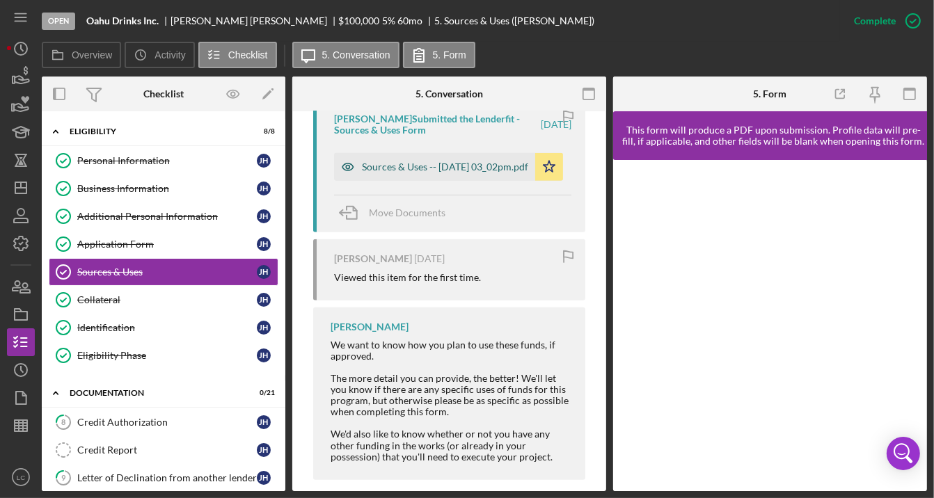
click at [421, 169] on div "Sources & Uses -- [DATE] 03_02pm.pdf" at bounding box center [445, 166] width 166 height 11
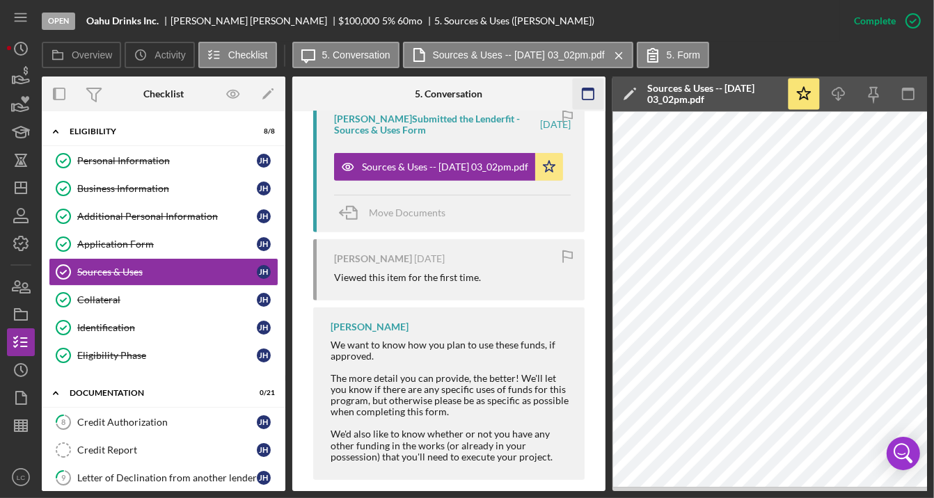
click at [589, 96] on icon "button" at bounding box center [588, 94] width 31 height 31
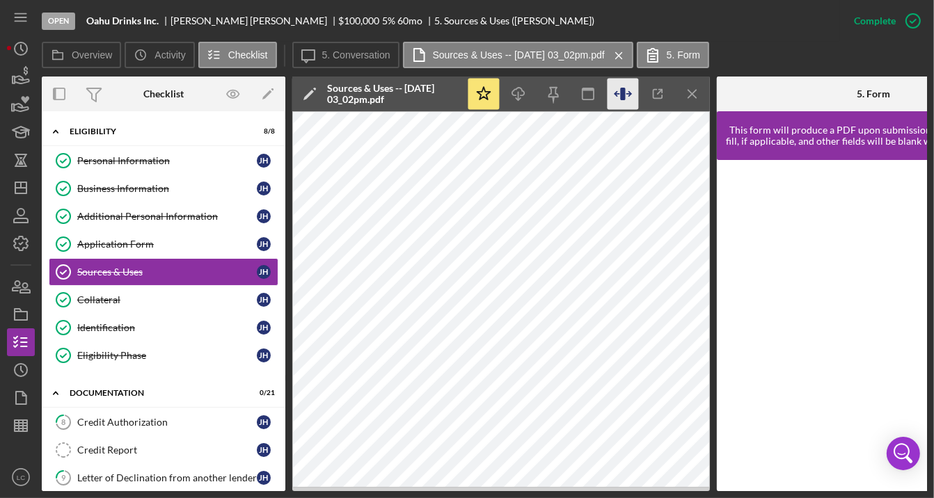
click at [627, 90] on icon "button" at bounding box center [622, 94] width 31 height 31
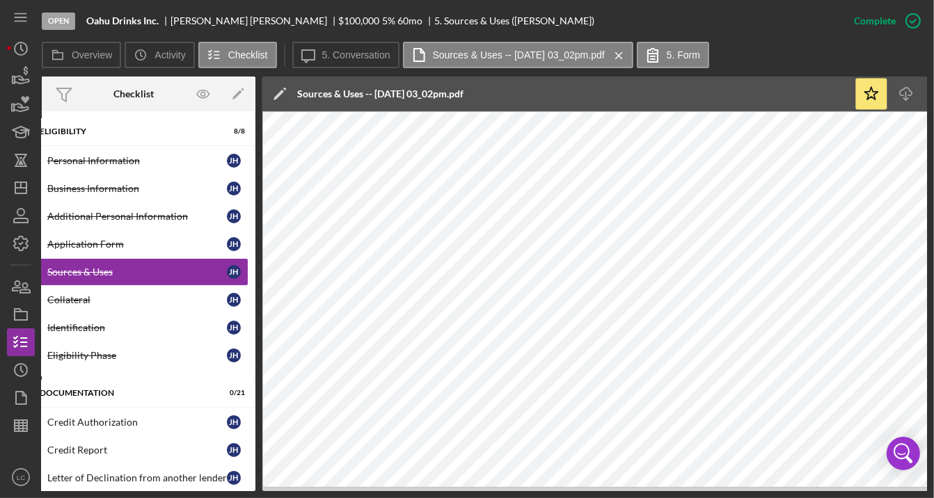
scroll to position [0, 0]
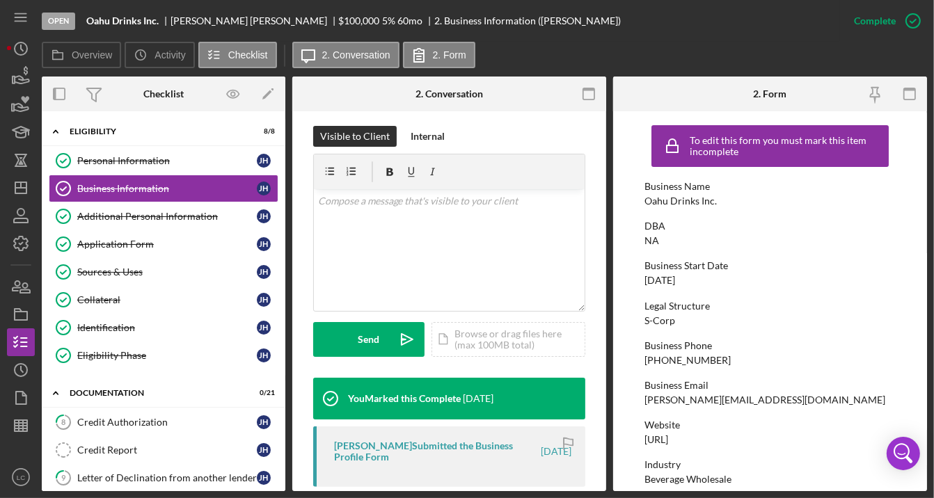
scroll to position [219, 0]
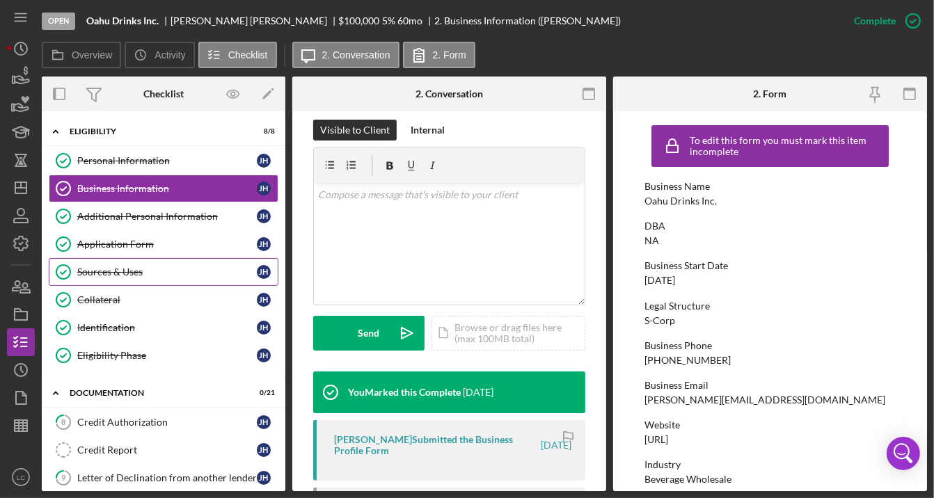
click at [175, 266] on div "Sources & Uses" at bounding box center [167, 271] width 180 height 11
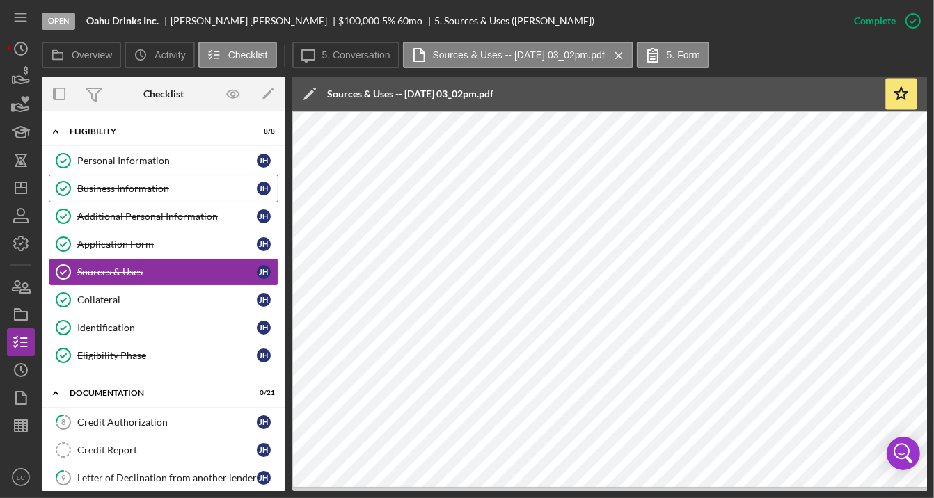
click at [170, 184] on div "Business Information" at bounding box center [167, 188] width 180 height 11
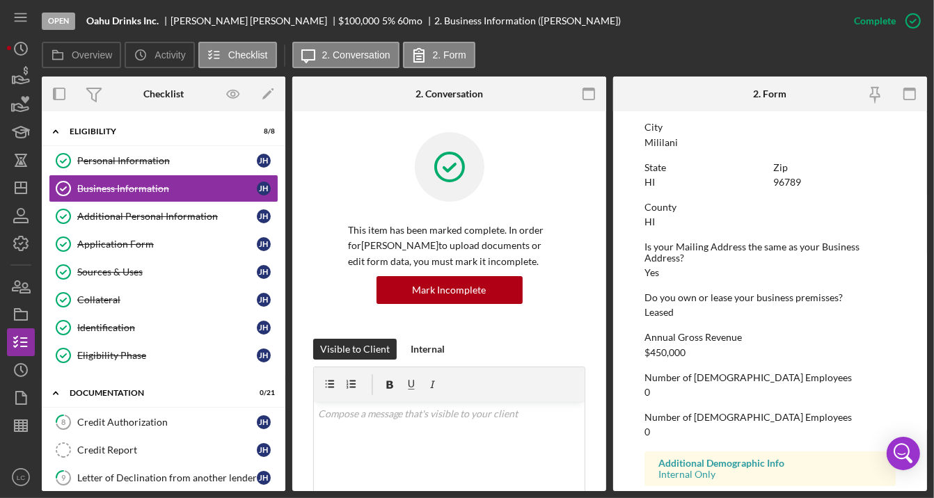
scroll to position [680, 0]
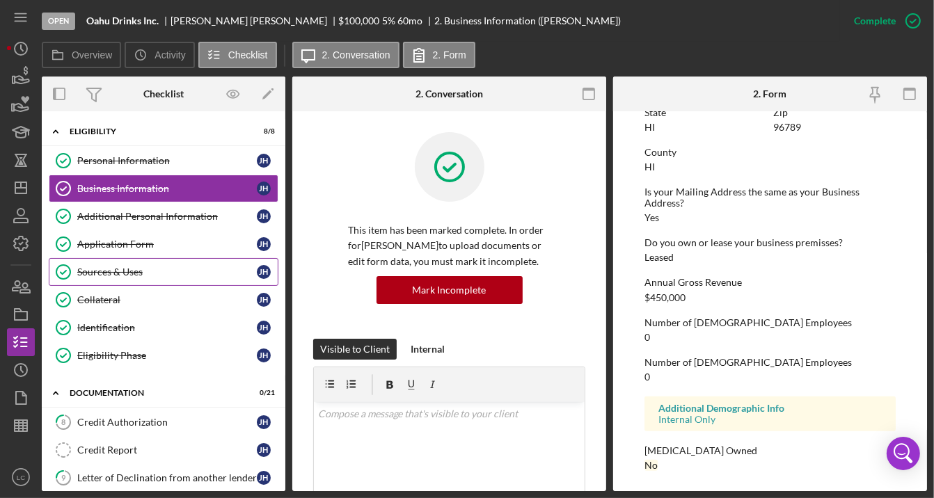
click at [135, 266] on div "Sources & Uses" at bounding box center [167, 271] width 180 height 11
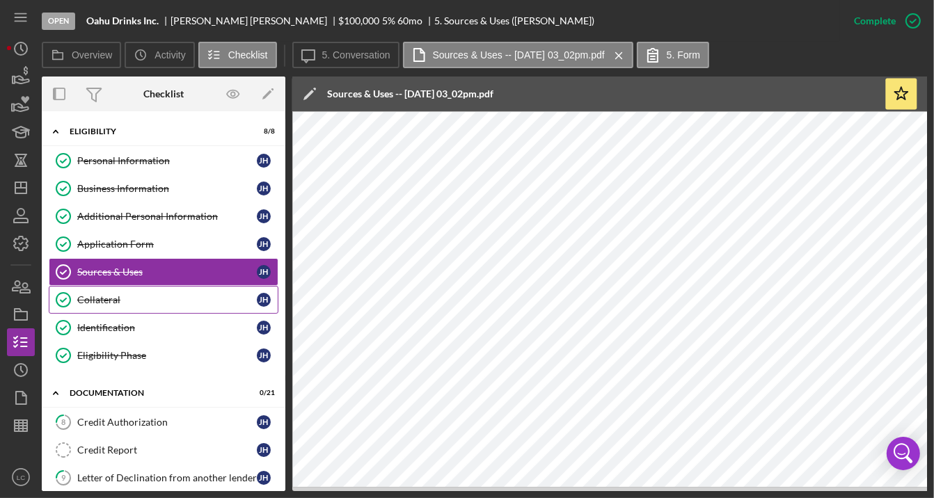
click at [196, 296] on div "Collateral" at bounding box center [167, 299] width 180 height 11
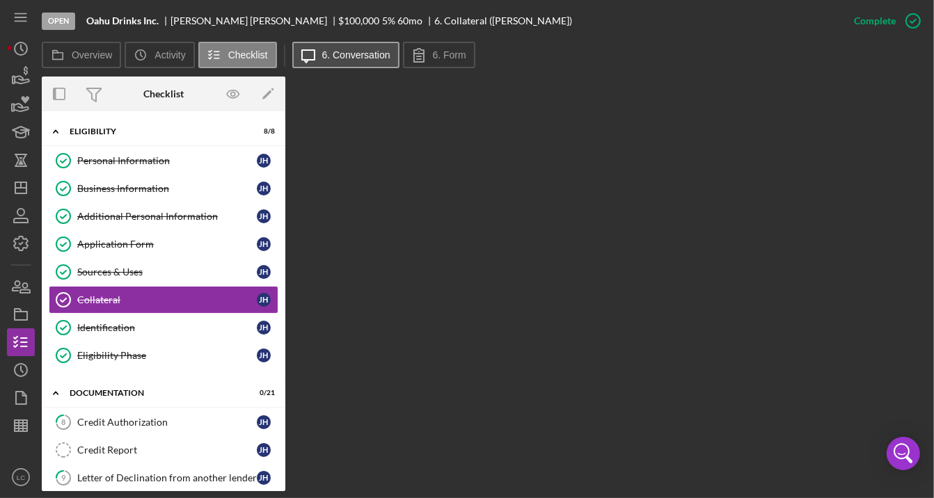
click at [371, 63] on button "Icon/Message 6. Conversation" at bounding box center [345, 55] width 107 height 26
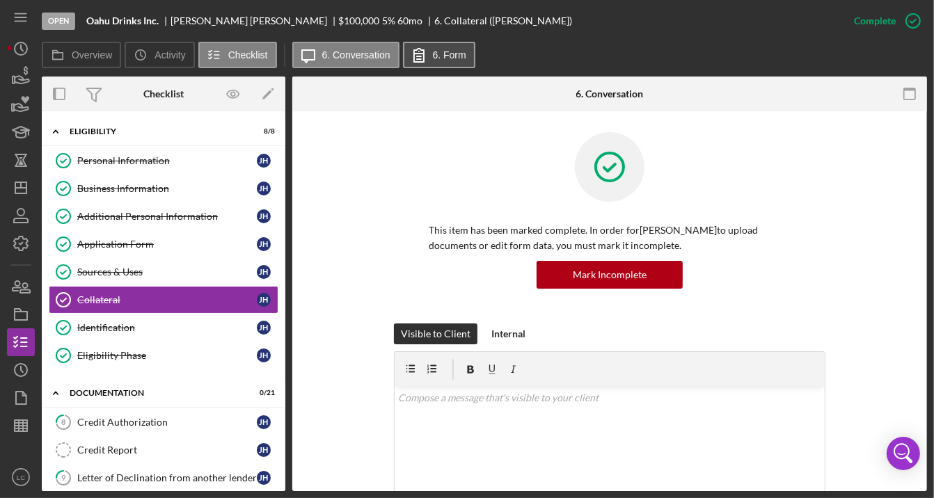
click at [447, 45] on button "6. Form" at bounding box center [439, 55] width 72 height 26
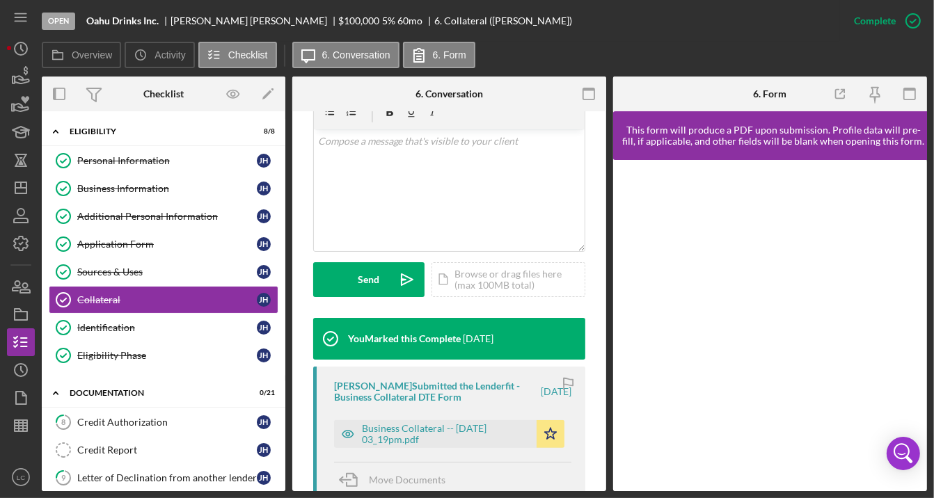
scroll to position [301, 0]
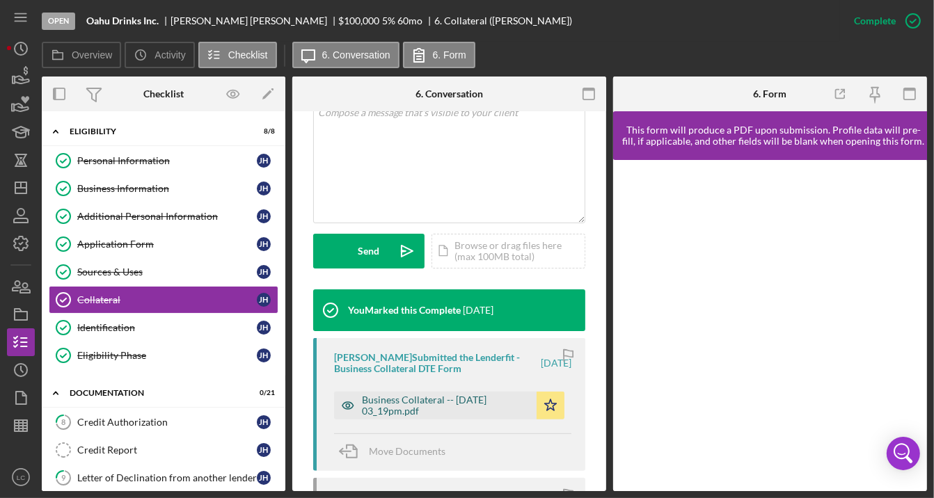
click at [422, 406] on div "Business Collateral -- [DATE] 03_19pm.pdf" at bounding box center [446, 406] width 168 height 22
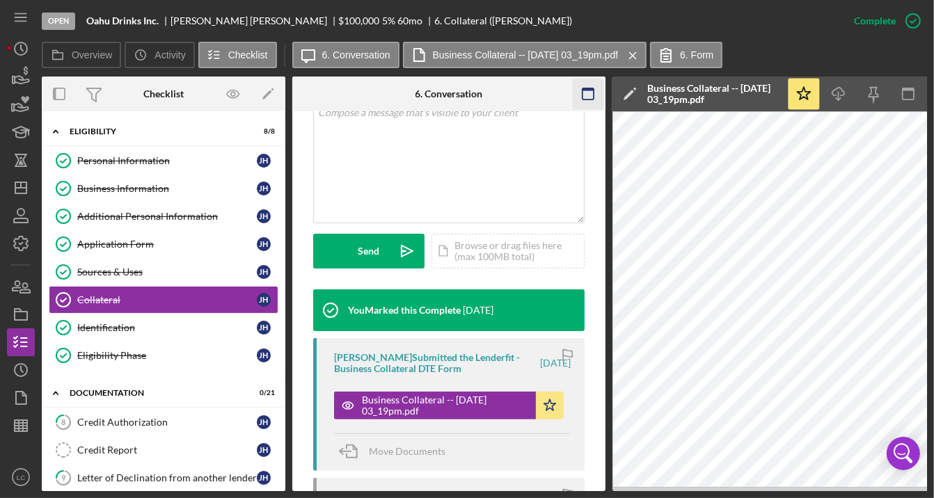
click at [594, 94] on icon "button" at bounding box center [588, 94] width 31 height 31
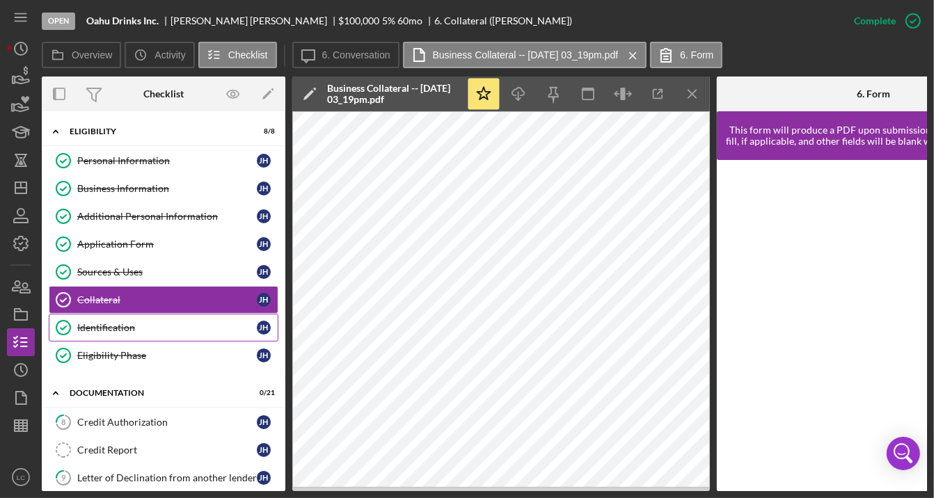
click at [128, 325] on div "Identification" at bounding box center [167, 327] width 180 height 11
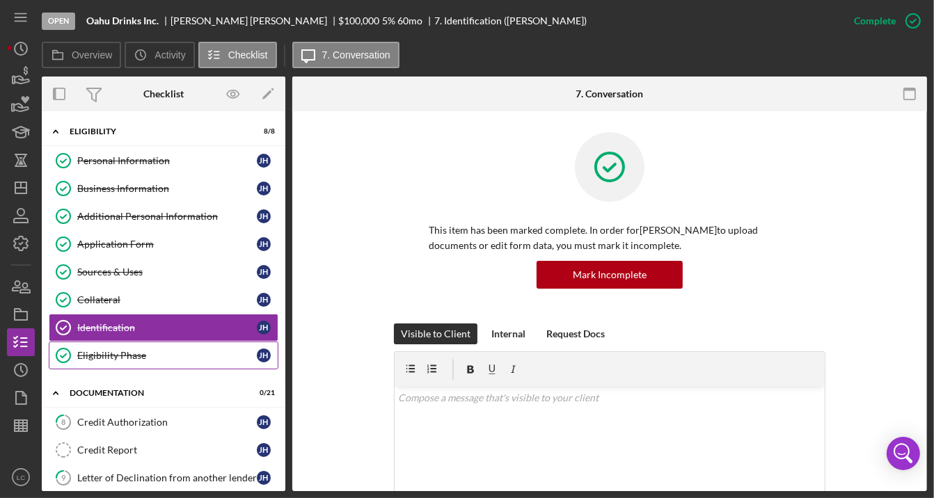
click at [154, 343] on link "Eligibility Phase Eligibility Phase [PERSON_NAME]" at bounding box center [164, 356] width 230 height 28
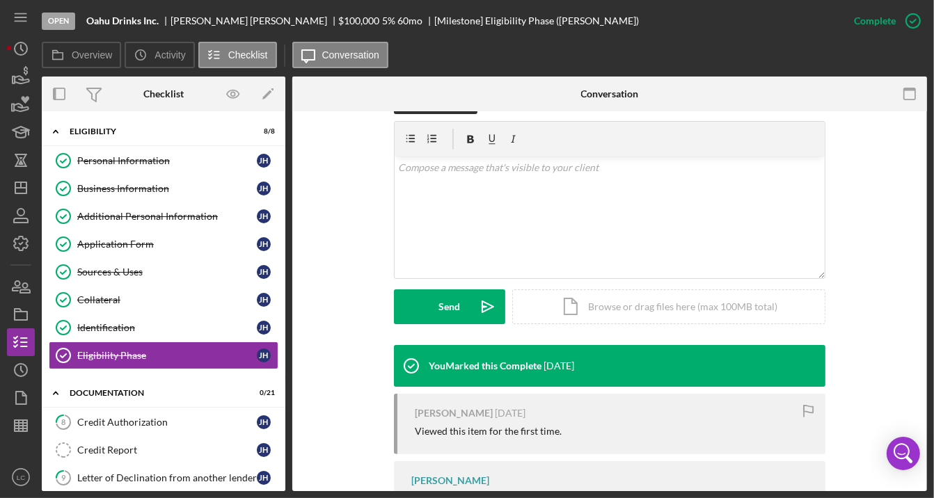
scroll to position [310, 0]
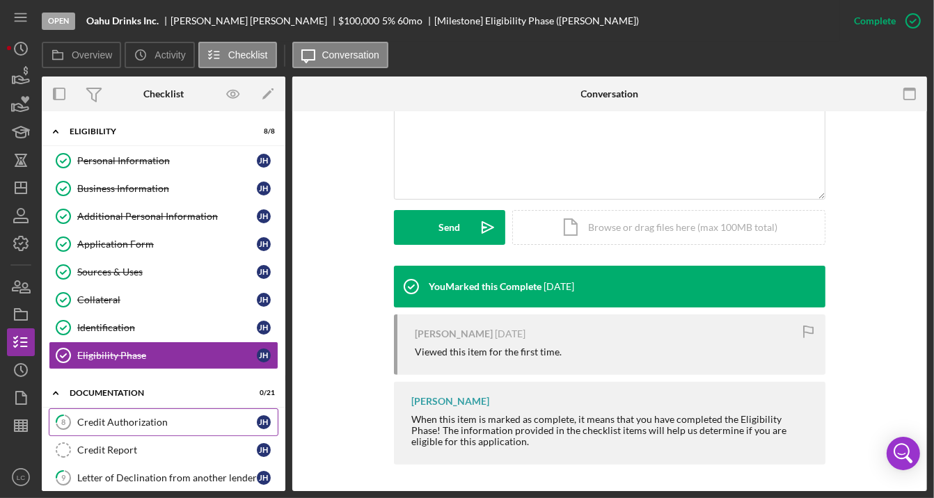
click at [209, 408] on link "8 Credit Authorization [PERSON_NAME]" at bounding box center [164, 422] width 230 height 28
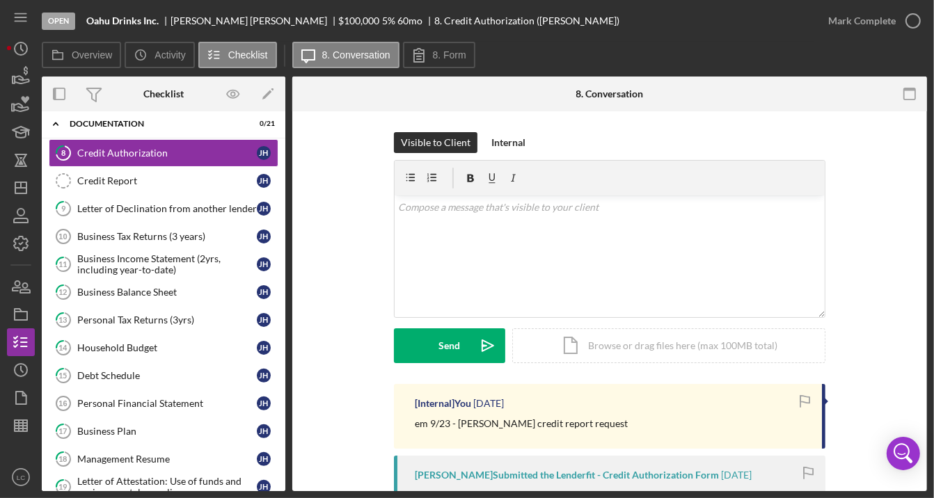
scroll to position [322, 0]
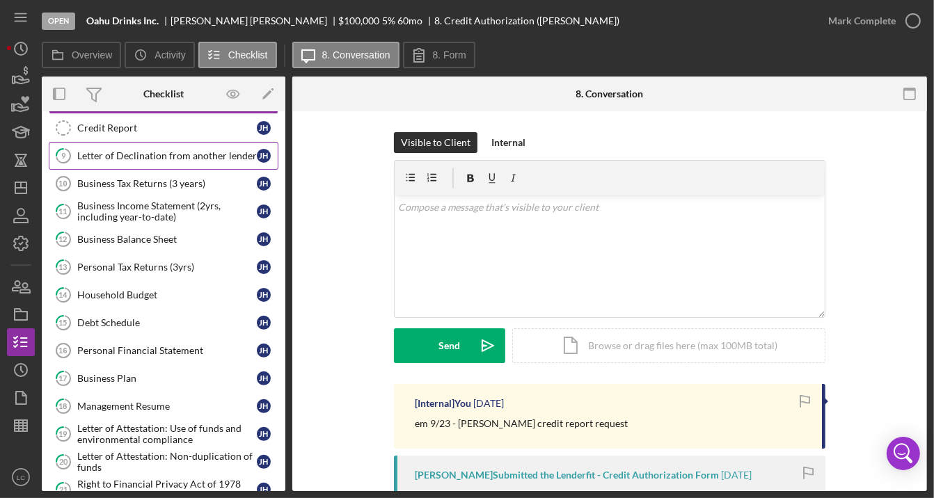
click at [191, 142] on link "9 Letter of Declination from another lender [PERSON_NAME]" at bounding box center [164, 156] width 230 height 28
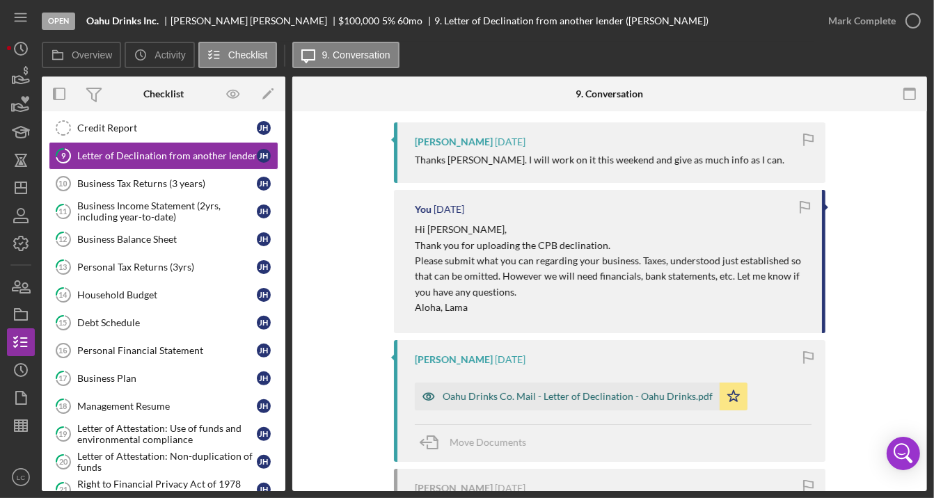
scroll to position [264, 0]
click at [516, 395] on div "Oahu Drinks Co. Mail - Letter of Declination - Oahu Drinks.pdf" at bounding box center [578, 393] width 270 height 11
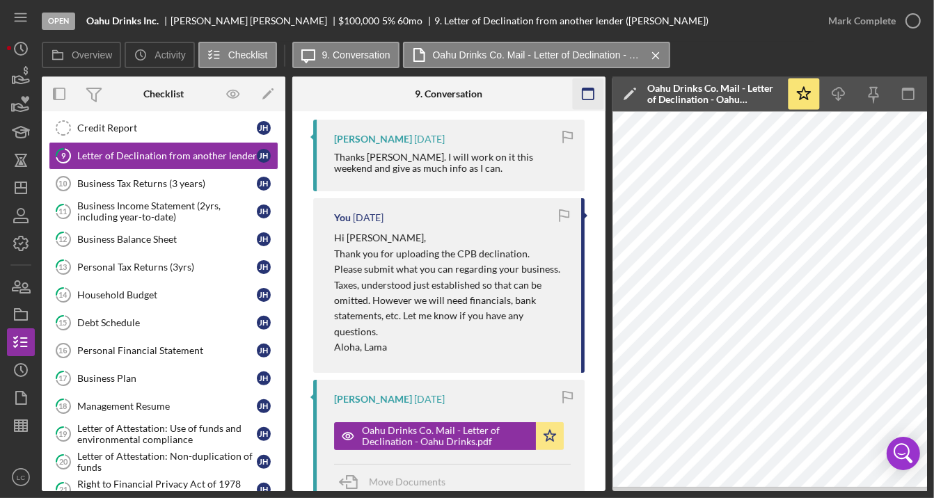
click at [594, 93] on icon "button" at bounding box center [588, 94] width 31 height 31
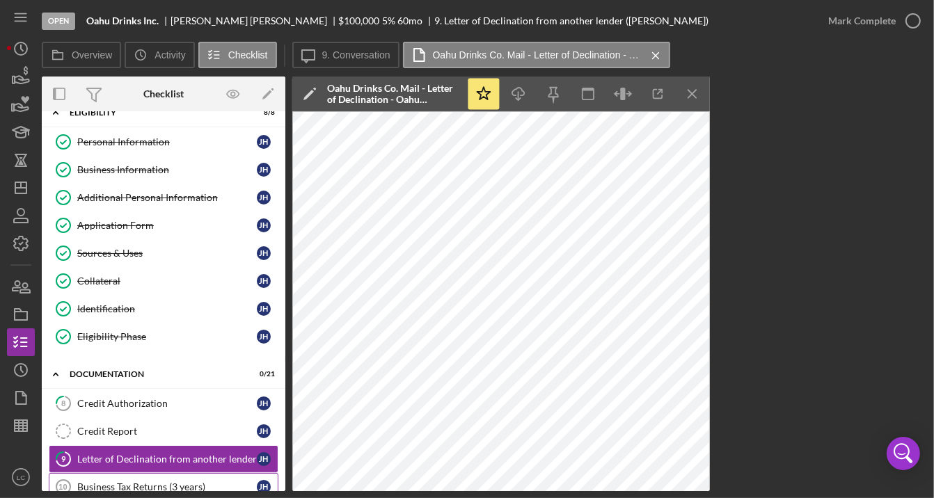
scroll to position [0, 0]
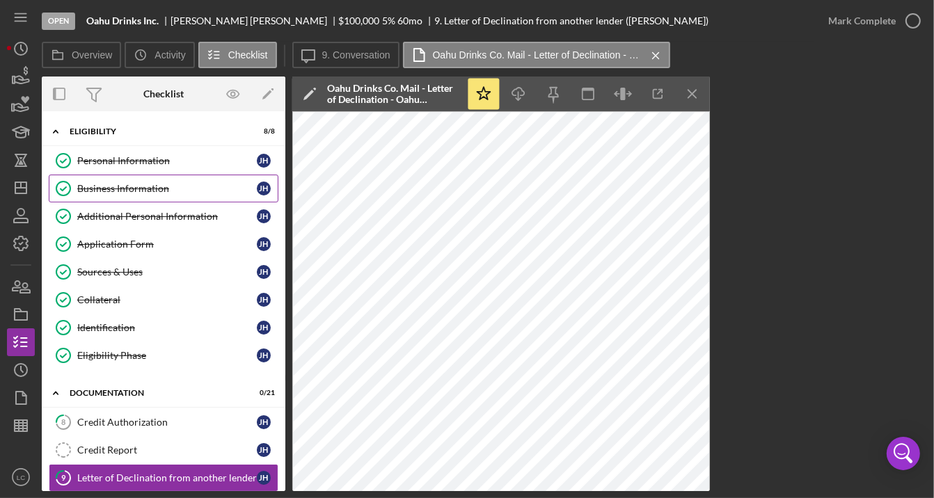
click at [154, 180] on link "Business Information Business Information [PERSON_NAME]" at bounding box center [164, 189] width 230 height 28
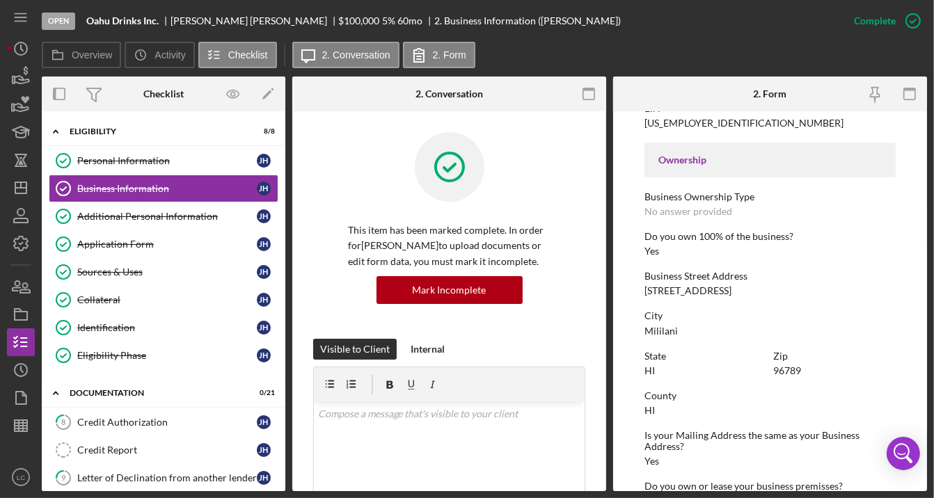
scroll to position [680, 0]
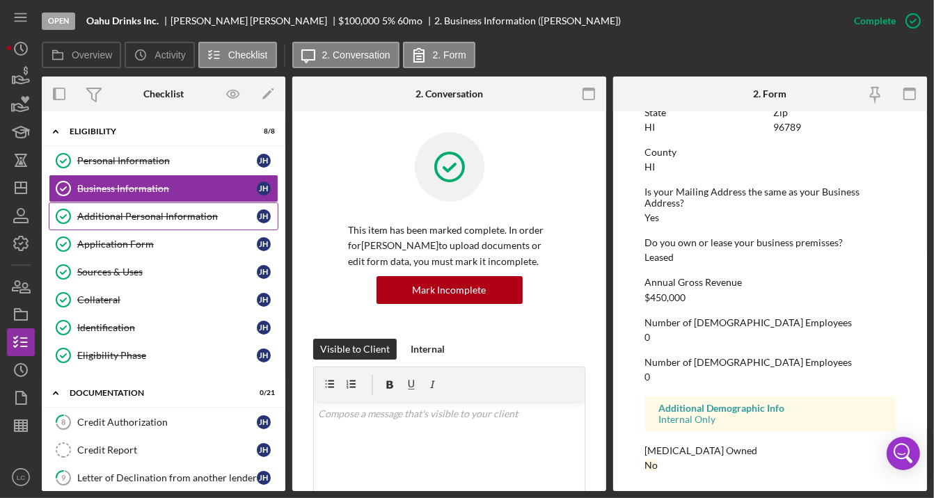
click at [134, 218] on div "Additional Personal Information" at bounding box center [167, 216] width 180 height 11
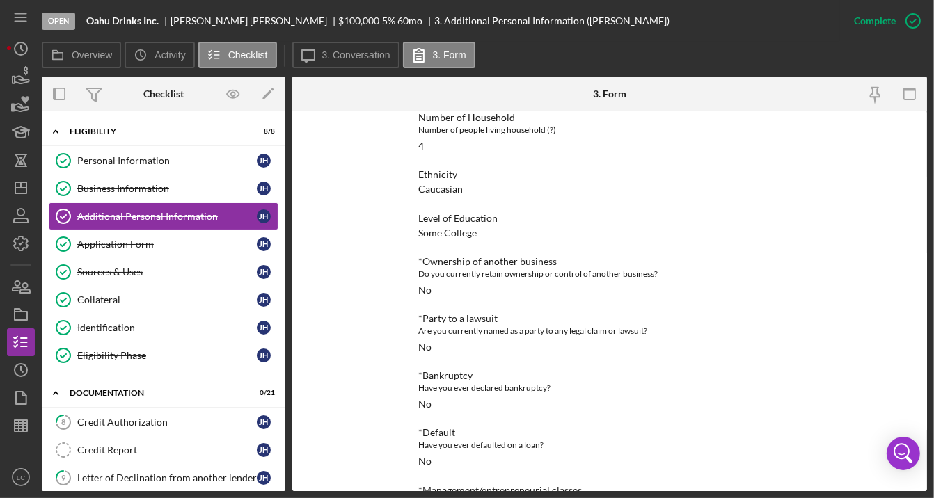
scroll to position [402, 0]
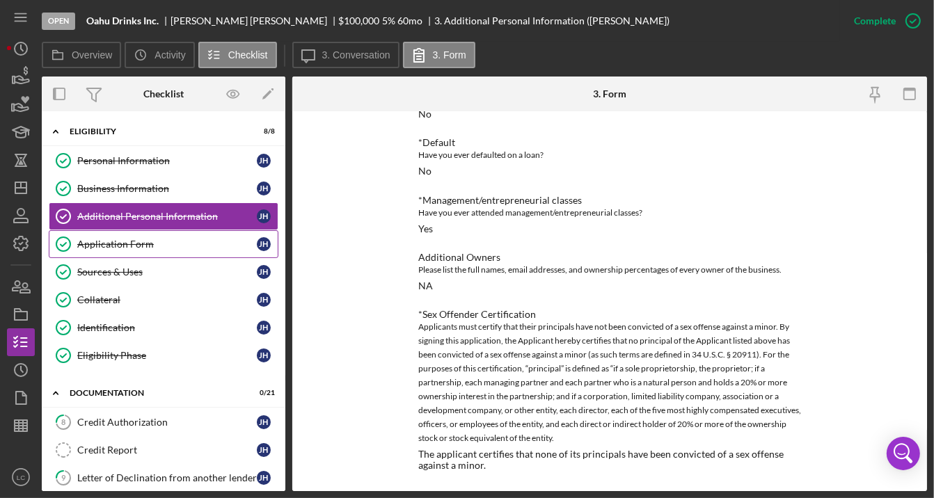
click at [155, 239] on div "Application Form" at bounding box center [167, 244] width 180 height 11
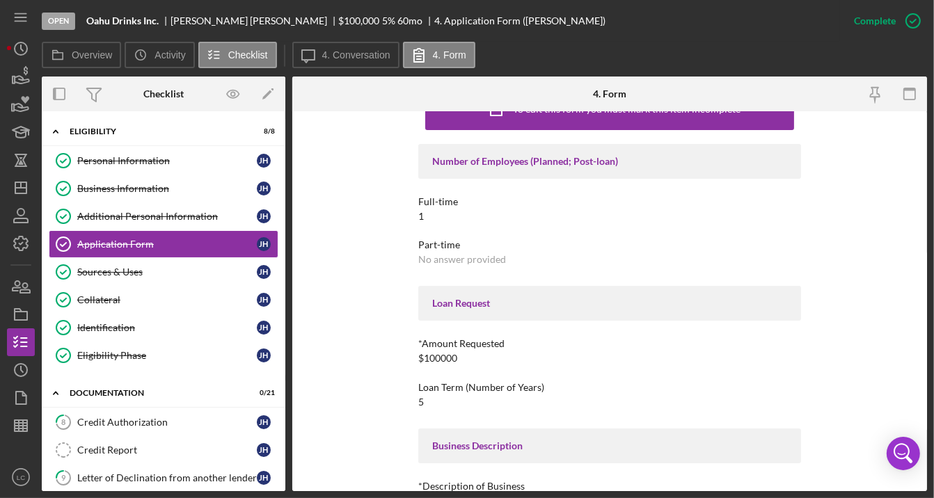
scroll to position [109, 0]
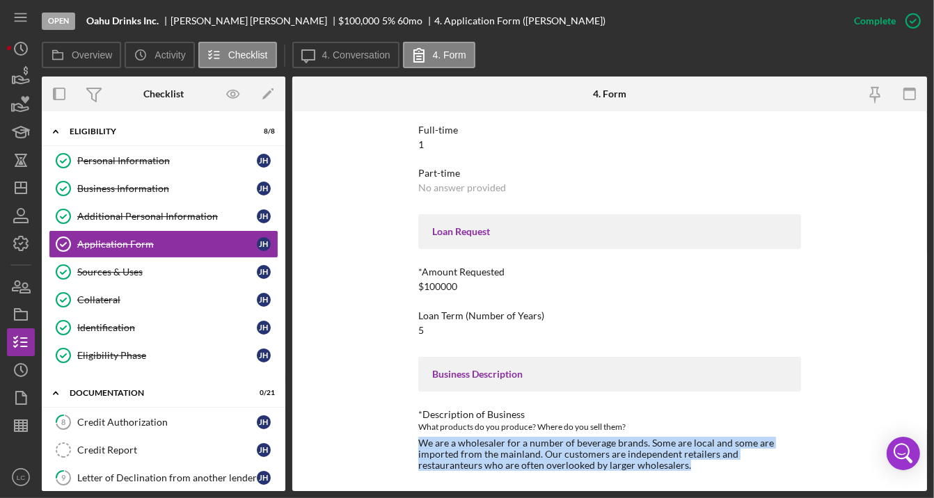
drag, startPoint x: 628, startPoint y: 468, endPoint x: 406, endPoint y: 444, distance: 223.2
click at [406, 444] on div "To edit this form you must mark this item incomplete Number of Employees (Plann…" at bounding box center [609, 301] width 635 height 380
copy div "We are a wholesaler for a number of beverage brands. Some are local and some ar…"
click at [193, 199] on link "Business Information Business Information [PERSON_NAME]" at bounding box center [164, 189] width 230 height 28
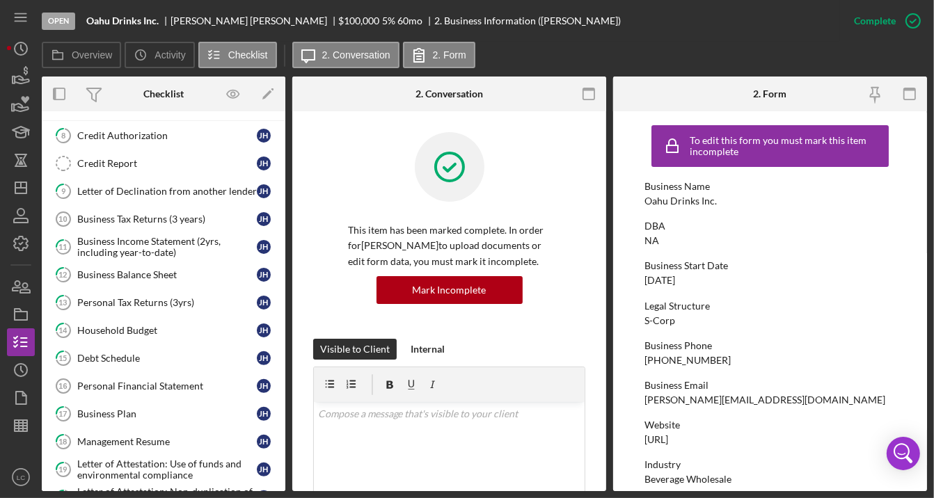
scroll to position [290, 0]
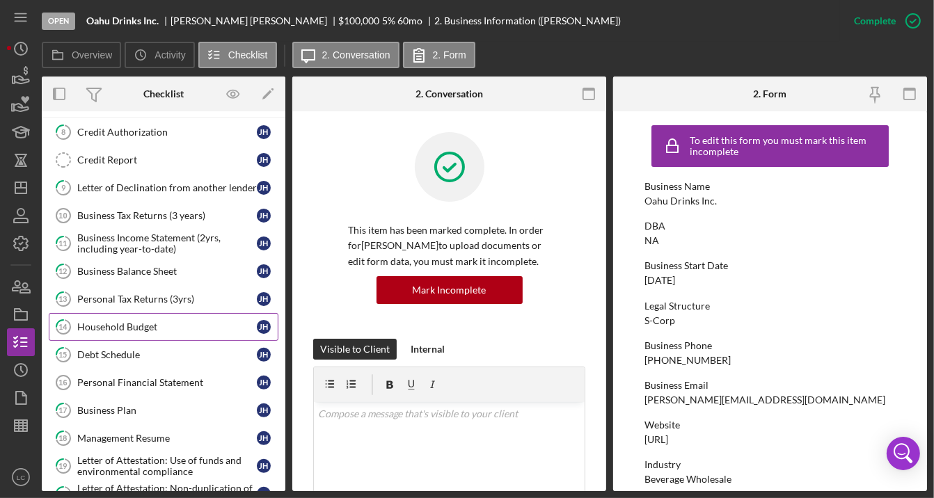
click at [154, 321] on div "Household Budget" at bounding box center [167, 326] width 180 height 11
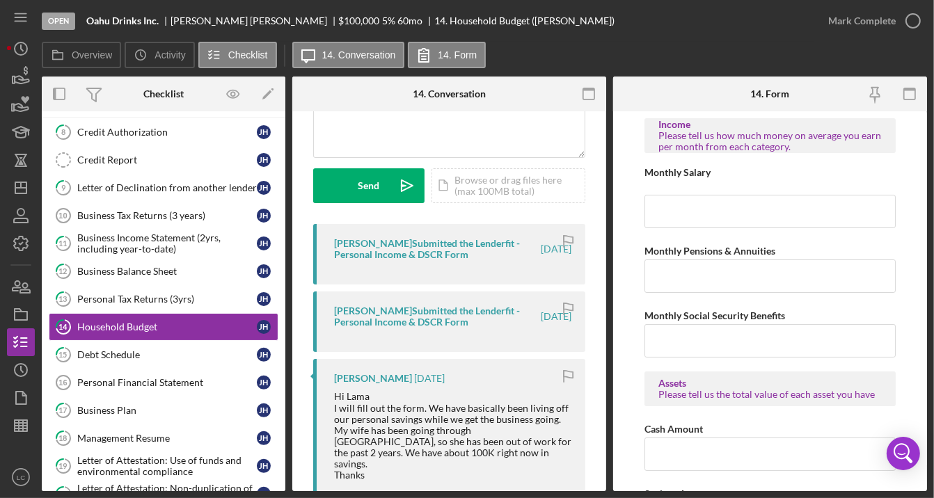
scroll to position [174, 0]
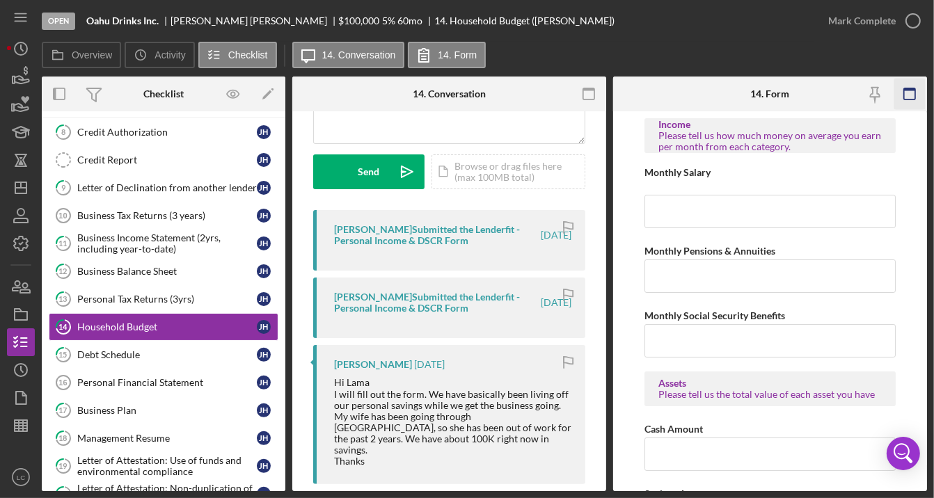
click at [902, 97] on icon "button" at bounding box center [908, 94] width 31 height 31
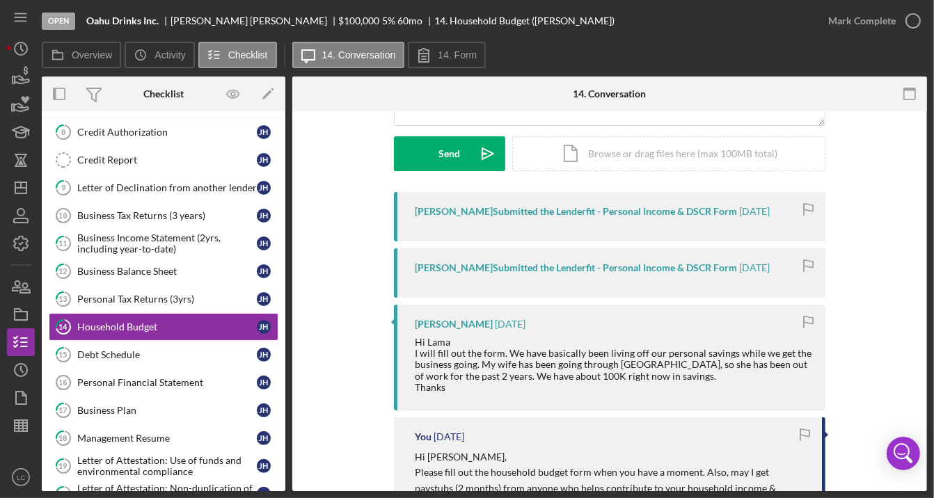
scroll to position [195, 0]
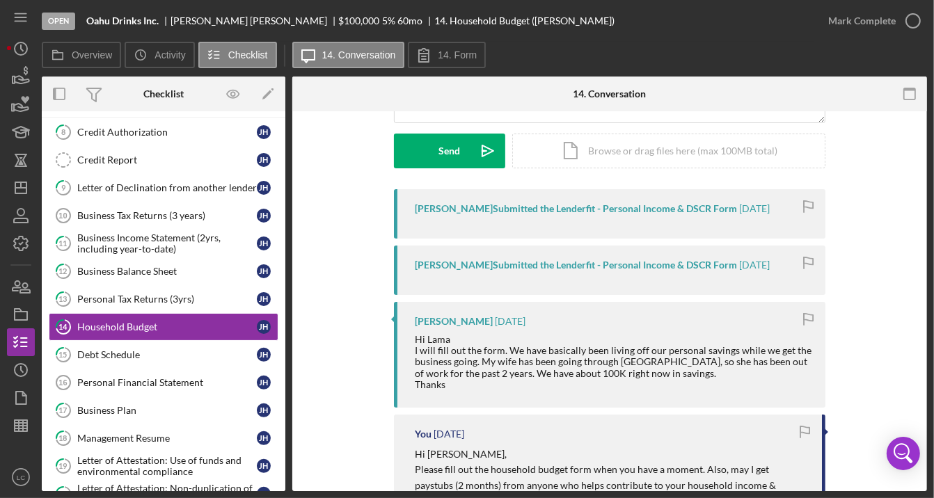
click at [696, 206] on div "[PERSON_NAME] Submitted the Lenderfit - Personal Income & DSCR Form" at bounding box center [576, 208] width 322 height 11
click at [690, 243] on div "[PERSON_NAME] Submitted the Lenderfit - Personal Income & DSCR Form [DATE] [PER…" at bounding box center [609, 492] width 431 height 607
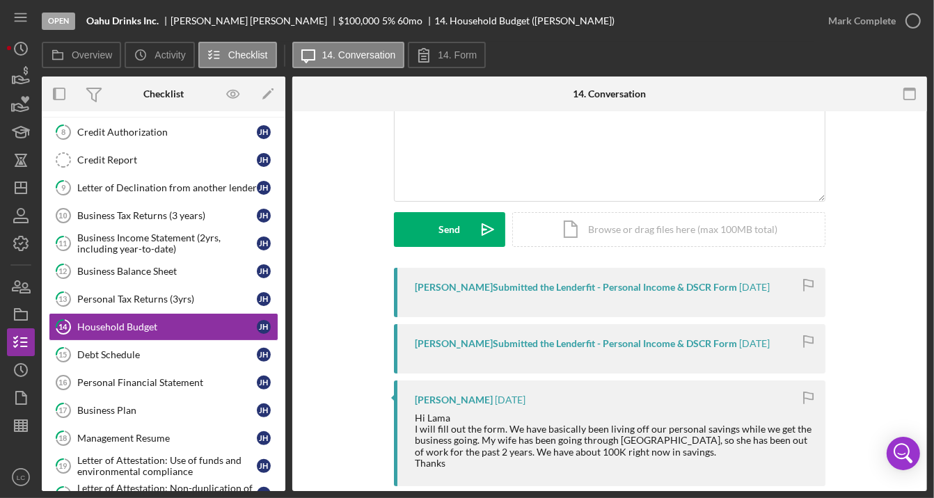
scroll to position [114, 0]
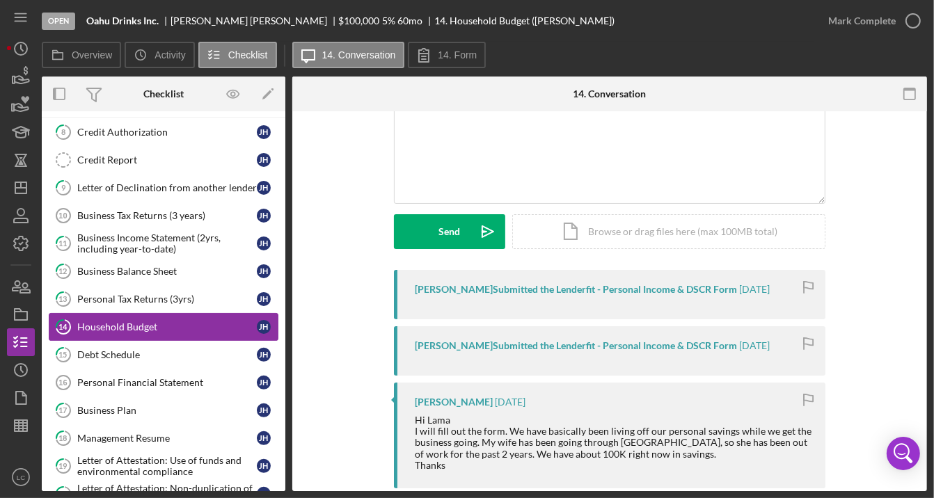
click at [176, 321] on link "14 Household Budget [PERSON_NAME]" at bounding box center [164, 327] width 230 height 28
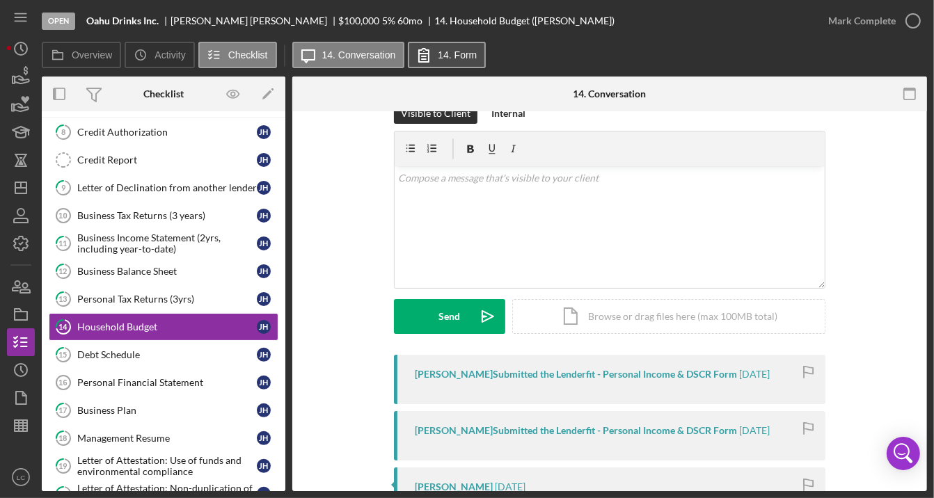
click at [456, 52] on label "14. Form" at bounding box center [457, 54] width 39 height 11
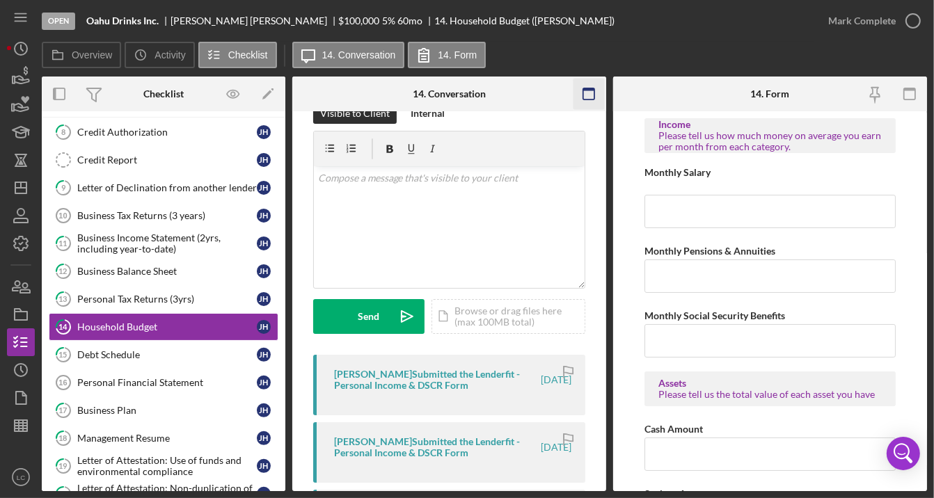
click at [595, 93] on icon "button" at bounding box center [588, 94] width 31 height 31
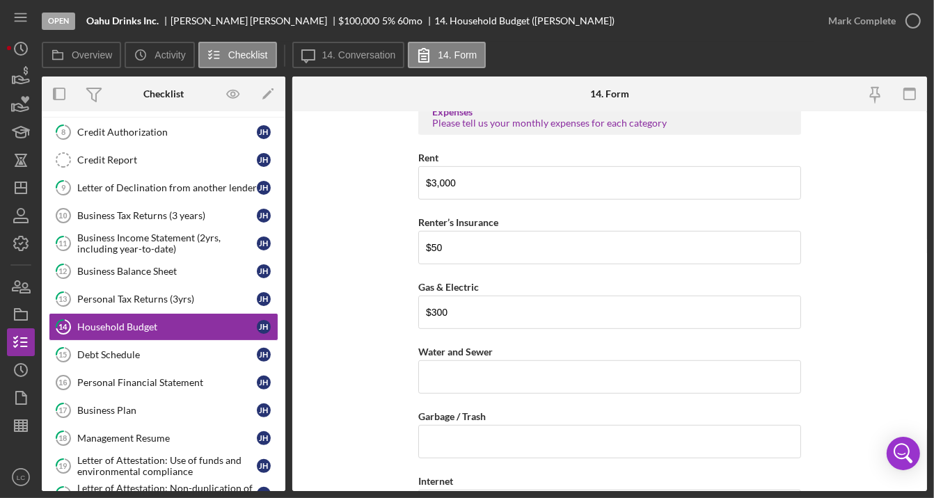
scroll to position [585, 0]
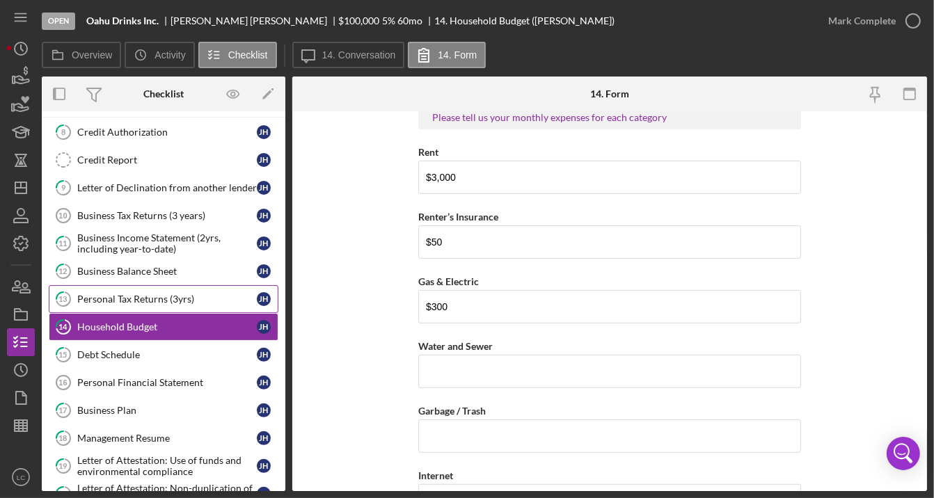
click at [184, 294] on div "Personal Tax Returns (3yrs)" at bounding box center [167, 299] width 180 height 11
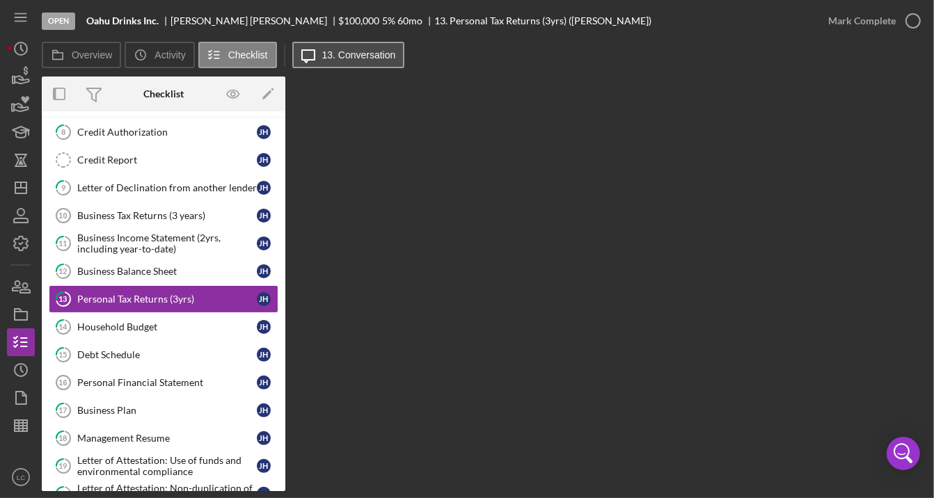
click at [337, 61] on button "Icon/Message 13. Conversation" at bounding box center [348, 55] width 113 height 26
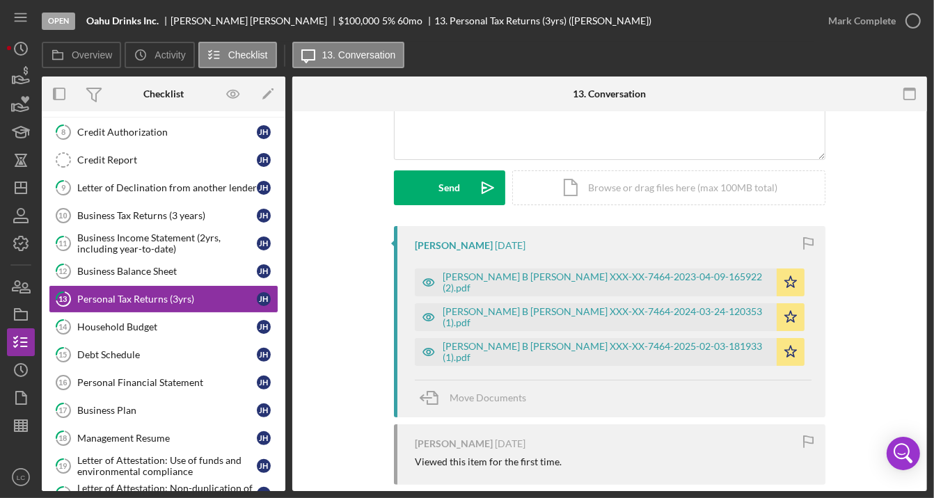
scroll to position [161, 0]
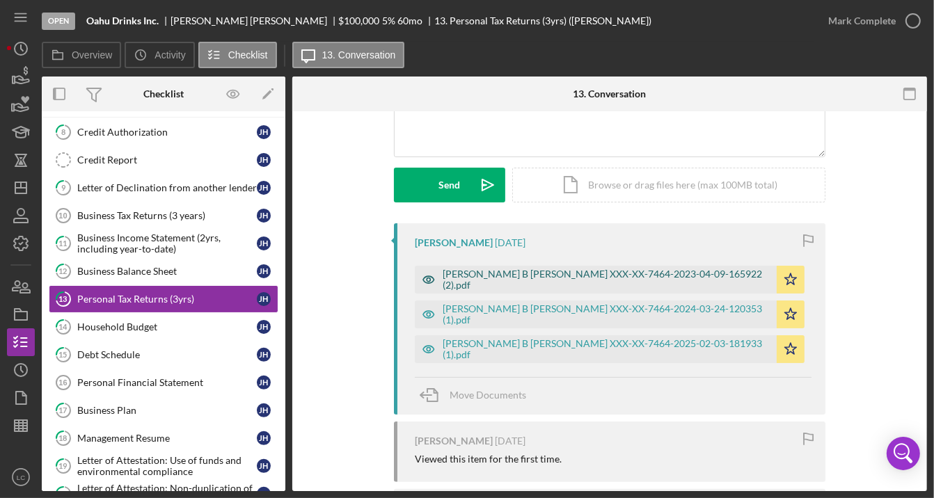
click at [582, 277] on div "[PERSON_NAME] B [PERSON_NAME] XXX-XX-7464-2023-04-09-165922 (2).pdf" at bounding box center [606, 280] width 327 height 22
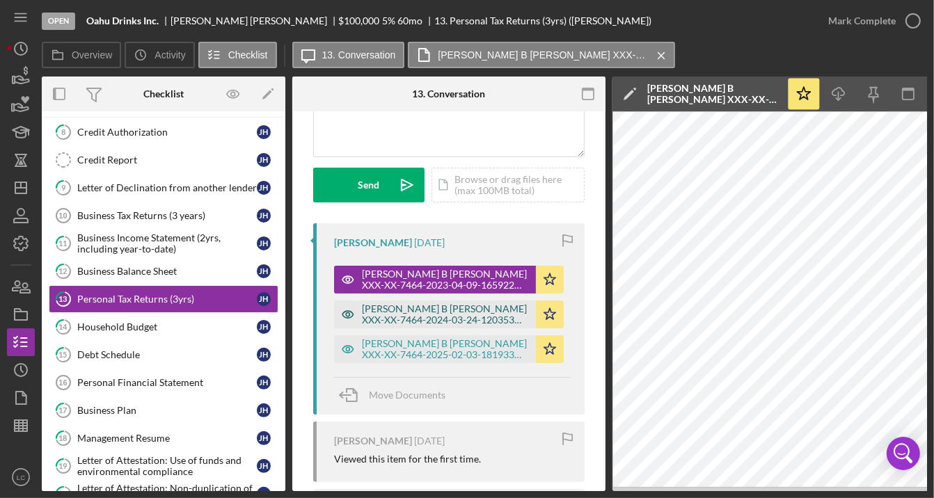
click at [478, 312] on div "[PERSON_NAME] B [PERSON_NAME] XXX-XX-7464-2024-03-24-120353 (1).pdf" at bounding box center [445, 314] width 167 height 22
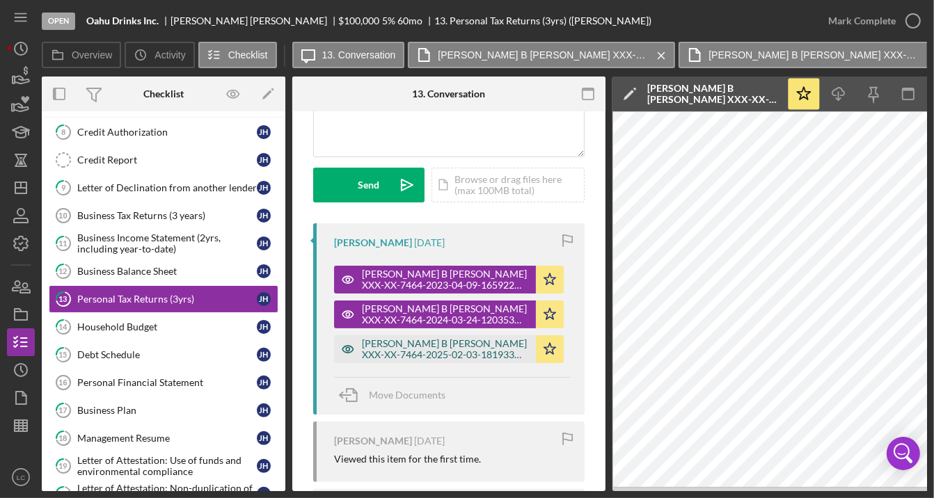
click at [449, 354] on div "[PERSON_NAME] B [PERSON_NAME] XXX-XX-7464-2025-02-03-181933 (1).pdf" at bounding box center [445, 349] width 167 height 22
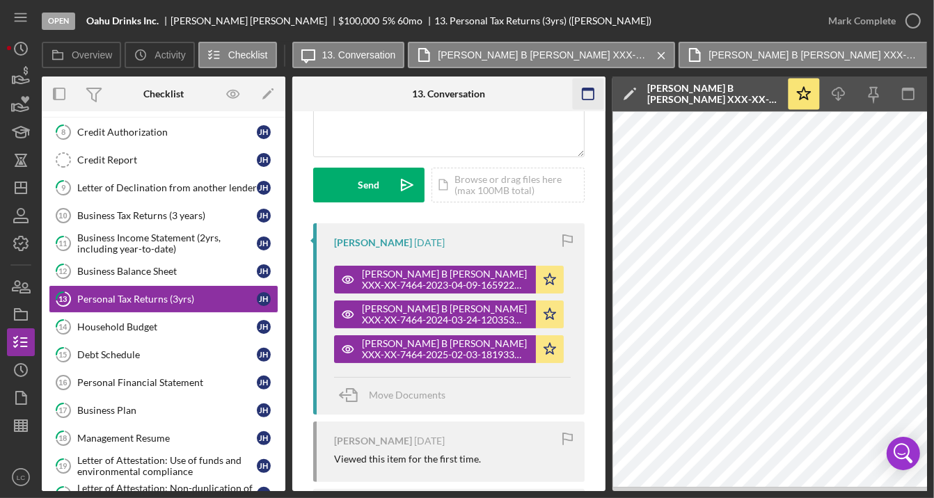
click at [587, 79] on icon "button" at bounding box center [588, 94] width 31 height 31
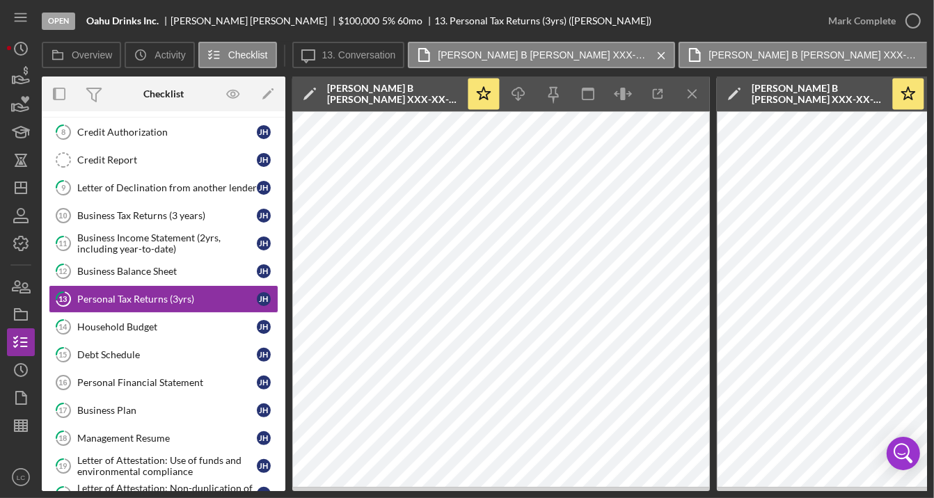
click at [927, 54] on div "Open Oahu Drinks Inc. [PERSON_NAME] $100,000 $100,000 5 % 60 mo 13. Personal Ta…" at bounding box center [467, 249] width 934 height 498
click at [928, 55] on div "Open Oahu Drinks Inc. [PERSON_NAME] $100,000 $100,000 5 % 60 mo 13. Personal Ta…" at bounding box center [467, 249] width 934 height 498
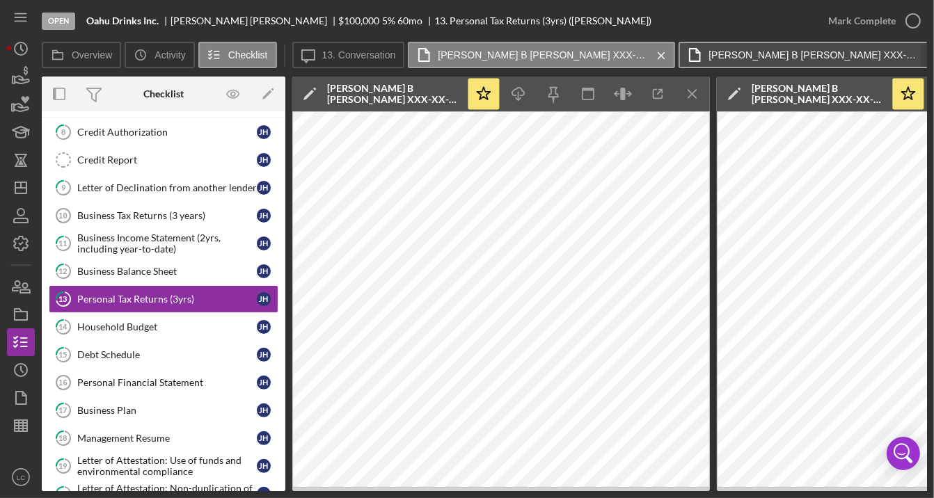
click at [925, 56] on icon "Icon/Menu Close" at bounding box center [932, 55] width 24 height 35
click at [923, 55] on icon "Icon/Menu Close" at bounding box center [932, 55] width 24 height 35
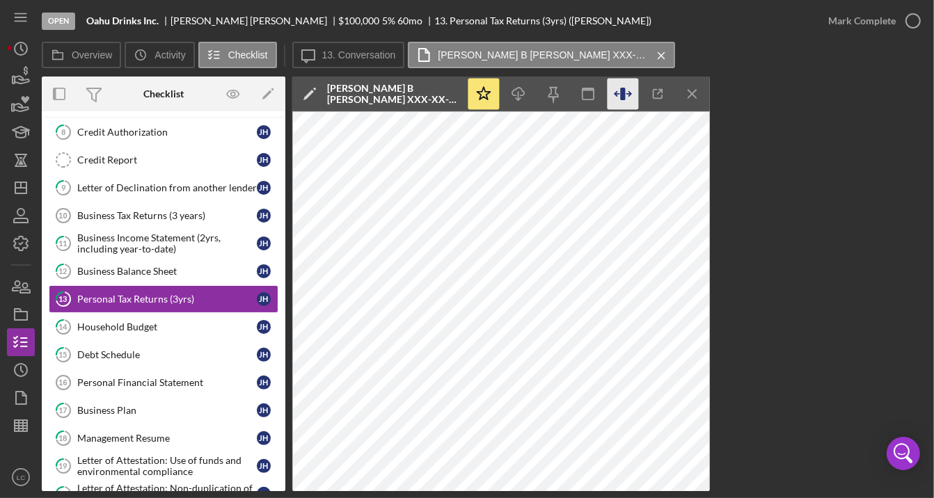
click at [627, 91] on icon "button" at bounding box center [622, 94] width 31 height 31
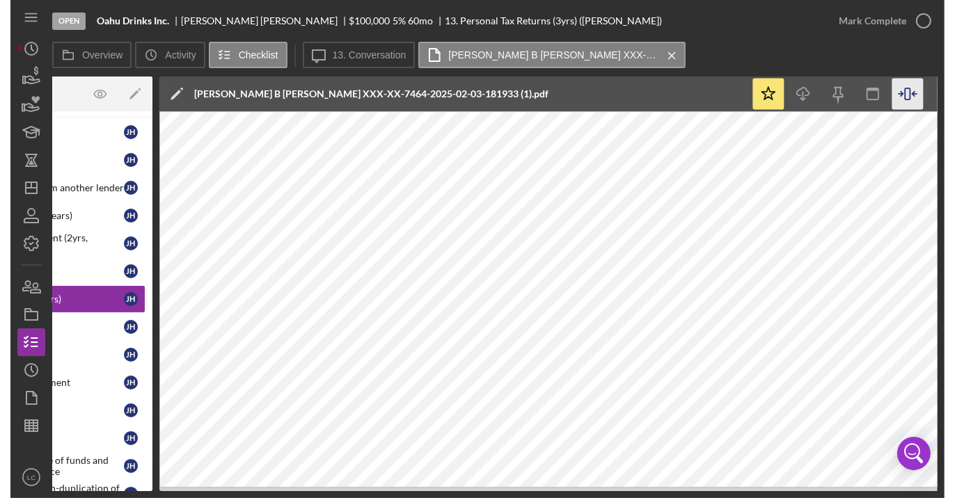
scroll to position [0, 105]
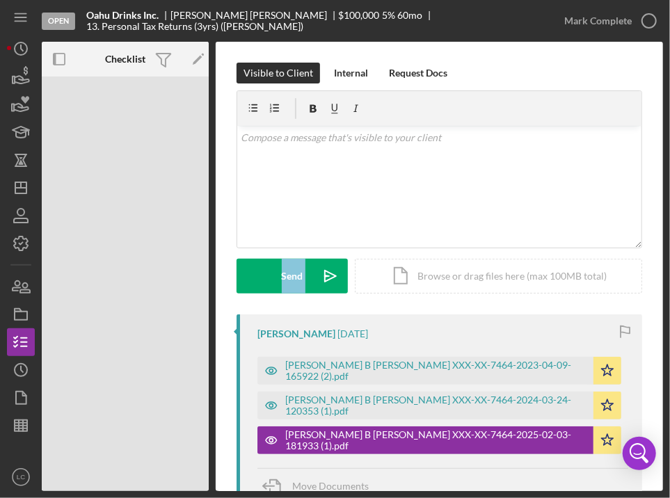
drag, startPoint x: 666, startPoint y: 250, endPoint x: 708, endPoint y: 242, distance: 43.1
click at [670, 242] on html "Open Oahu Drinks Inc. [PERSON_NAME] $100,000 $100,000 5 % 60 mo 13. Personal Ta…" at bounding box center [335, 249] width 670 height 498
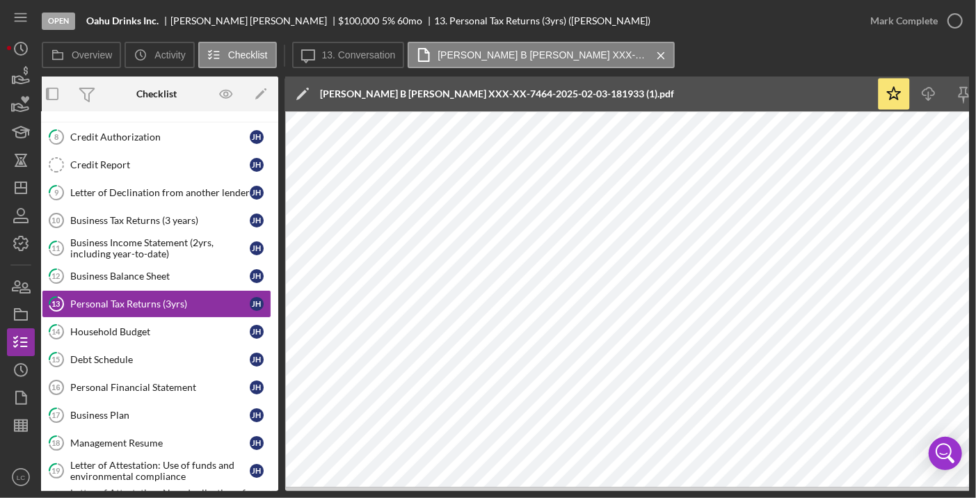
scroll to position [0, 0]
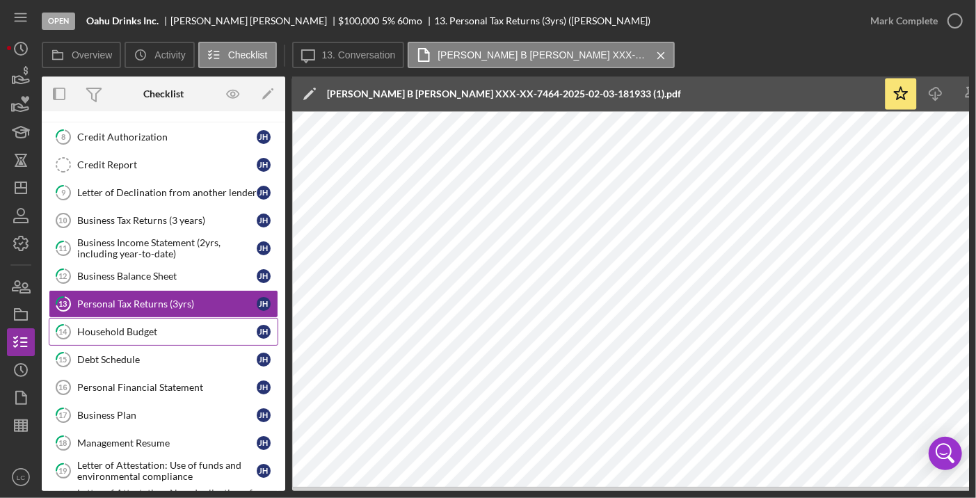
click at [178, 333] on link "14 Household Budget [PERSON_NAME]" at bounding box center [164, 332] width 230 height 28
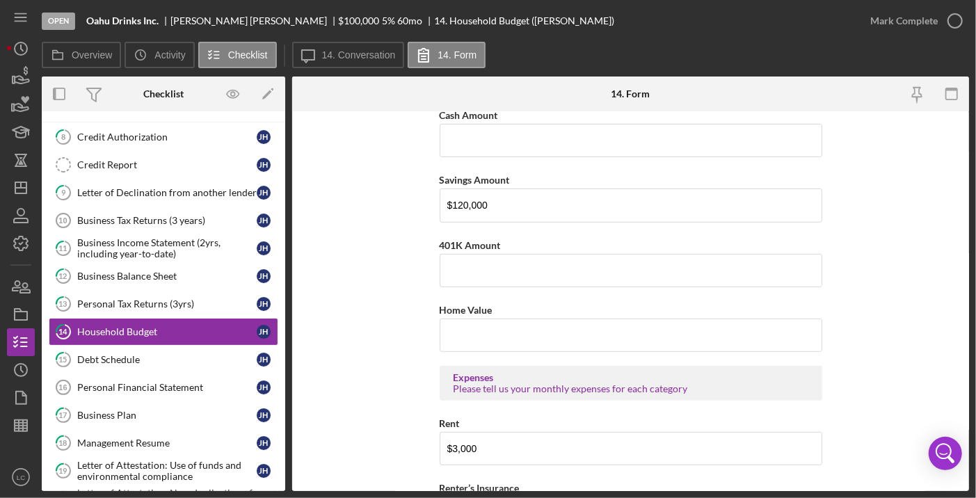
scroll to position [321, 0]
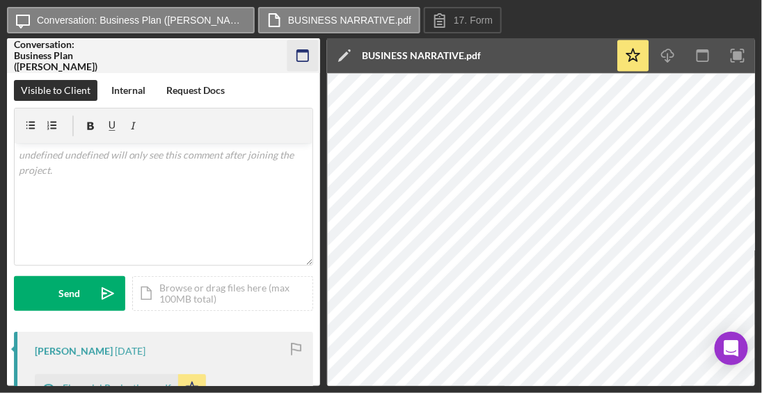
click at [301, 52] on icon "button" at bounding box center [302, 55] width 31 height 31
